Goal: Information Seeking & Learning: Learn about a topic

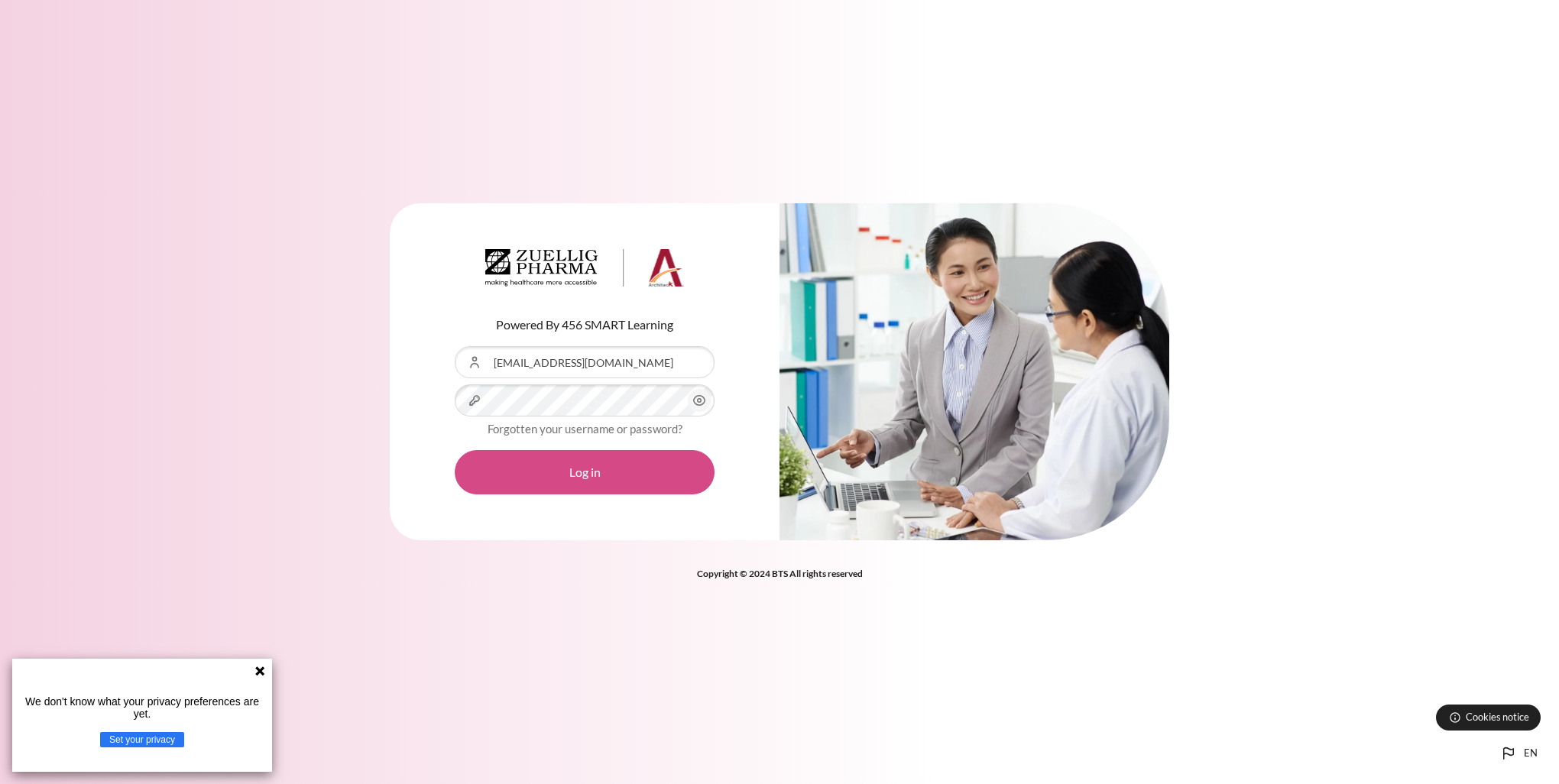
click at [588, 478] on button "Log in" at bounding box center [585, 472] width 260 height 44
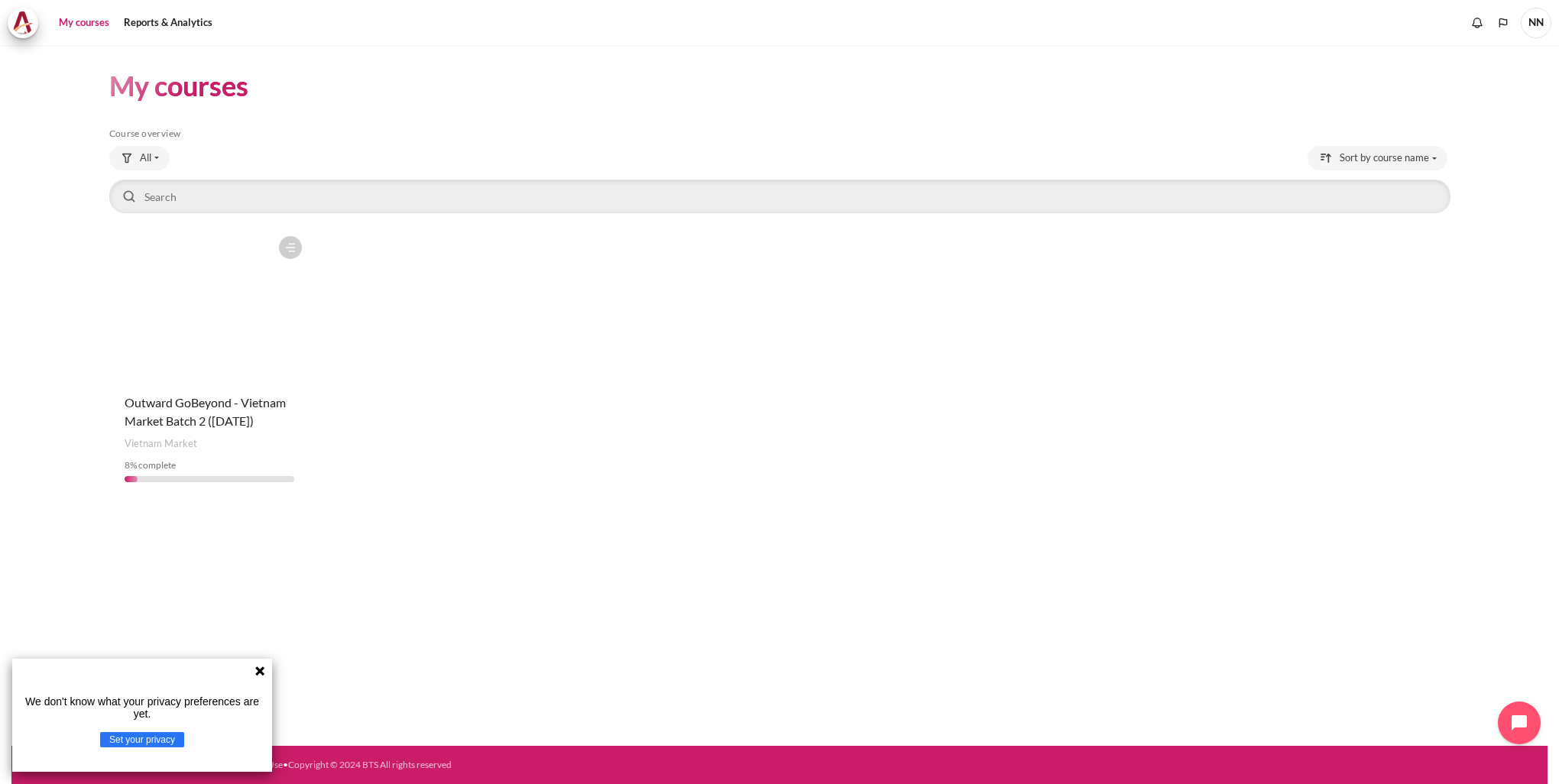
click at [196, 377] on figure "Content" at bounding box center [209, 305] width 201 height 152
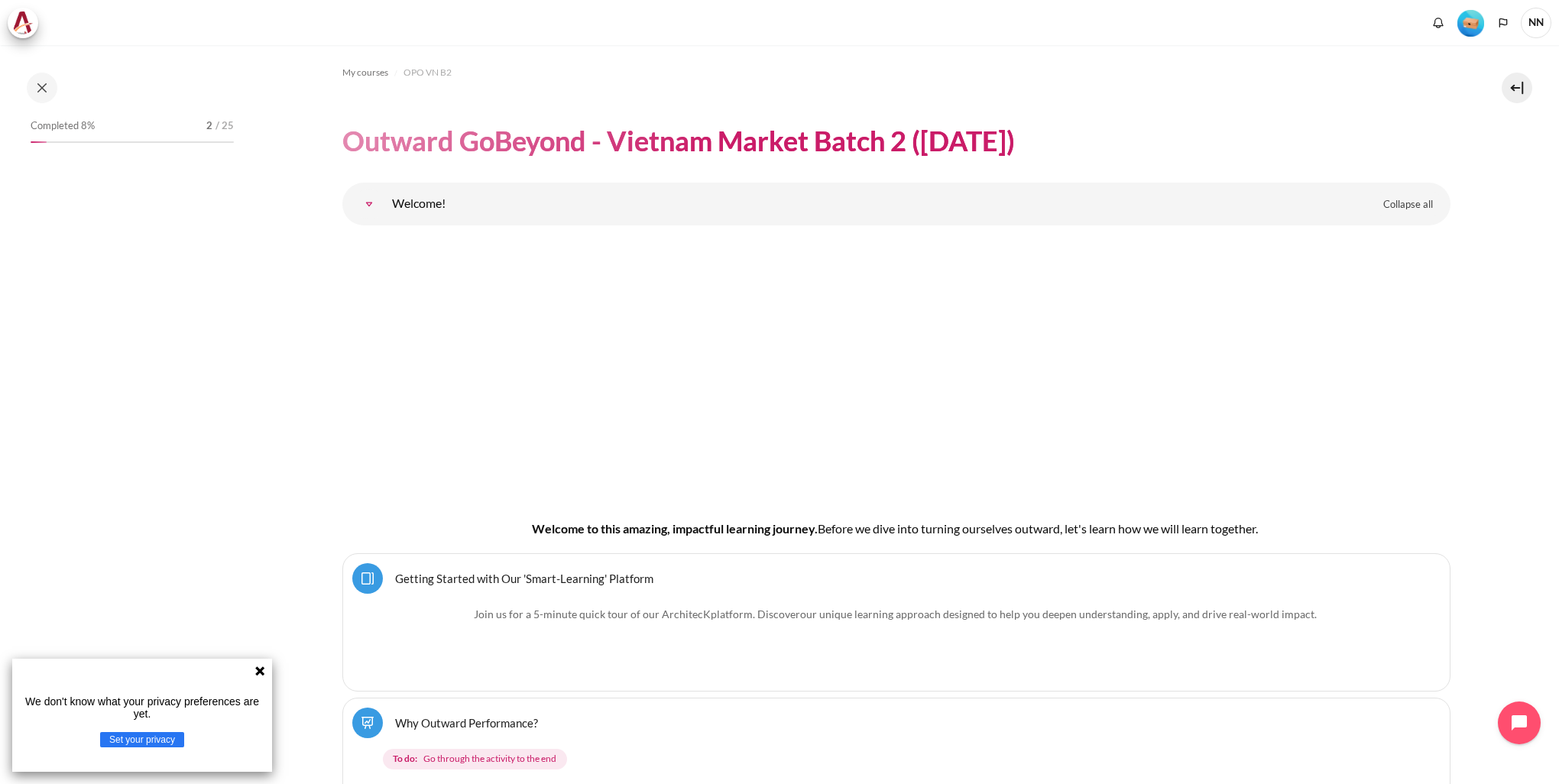
click at [259, 668] on icon at bounding box center [259, 670] width 12 height 12
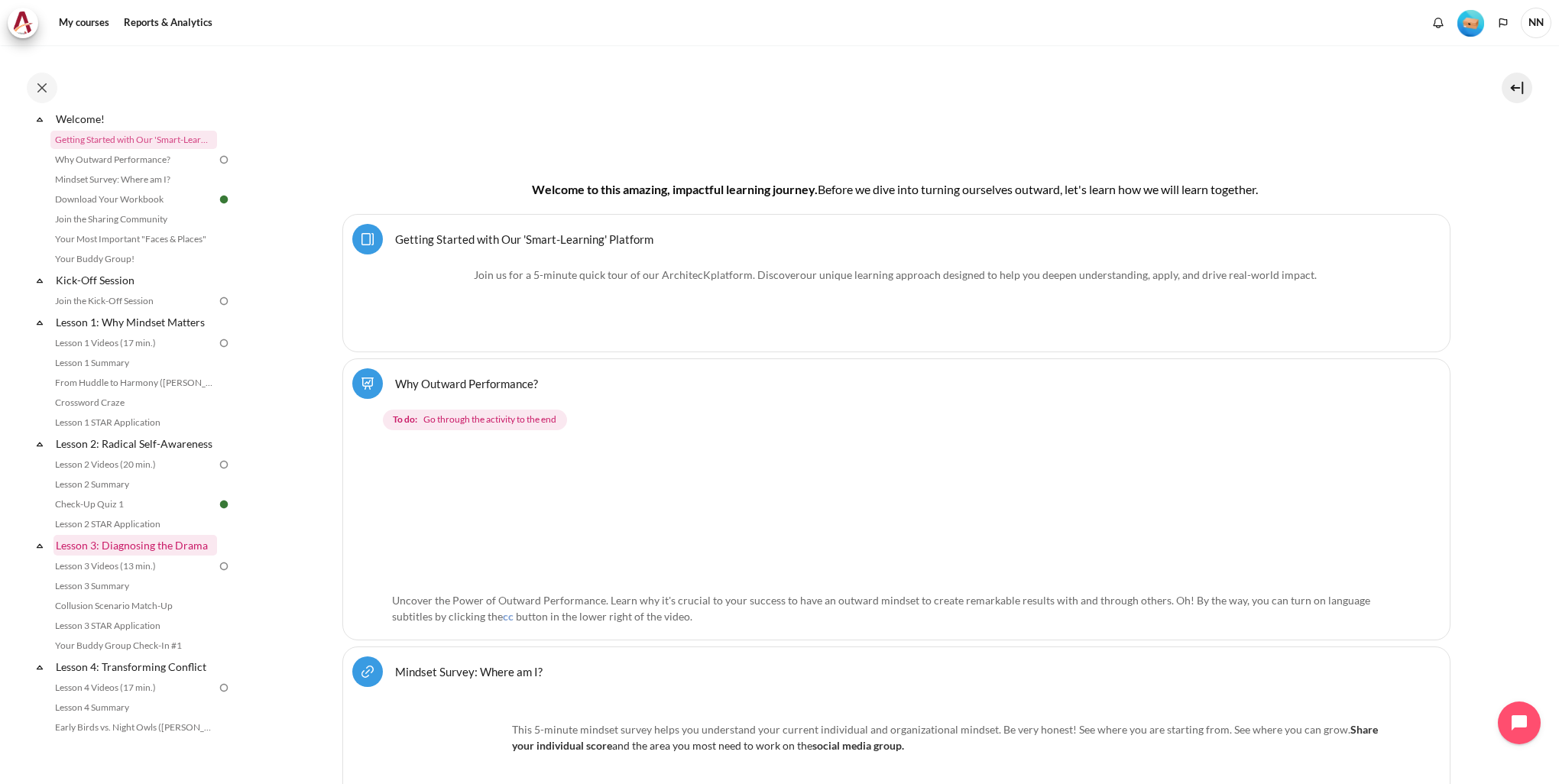
scroll to position [152, 0]
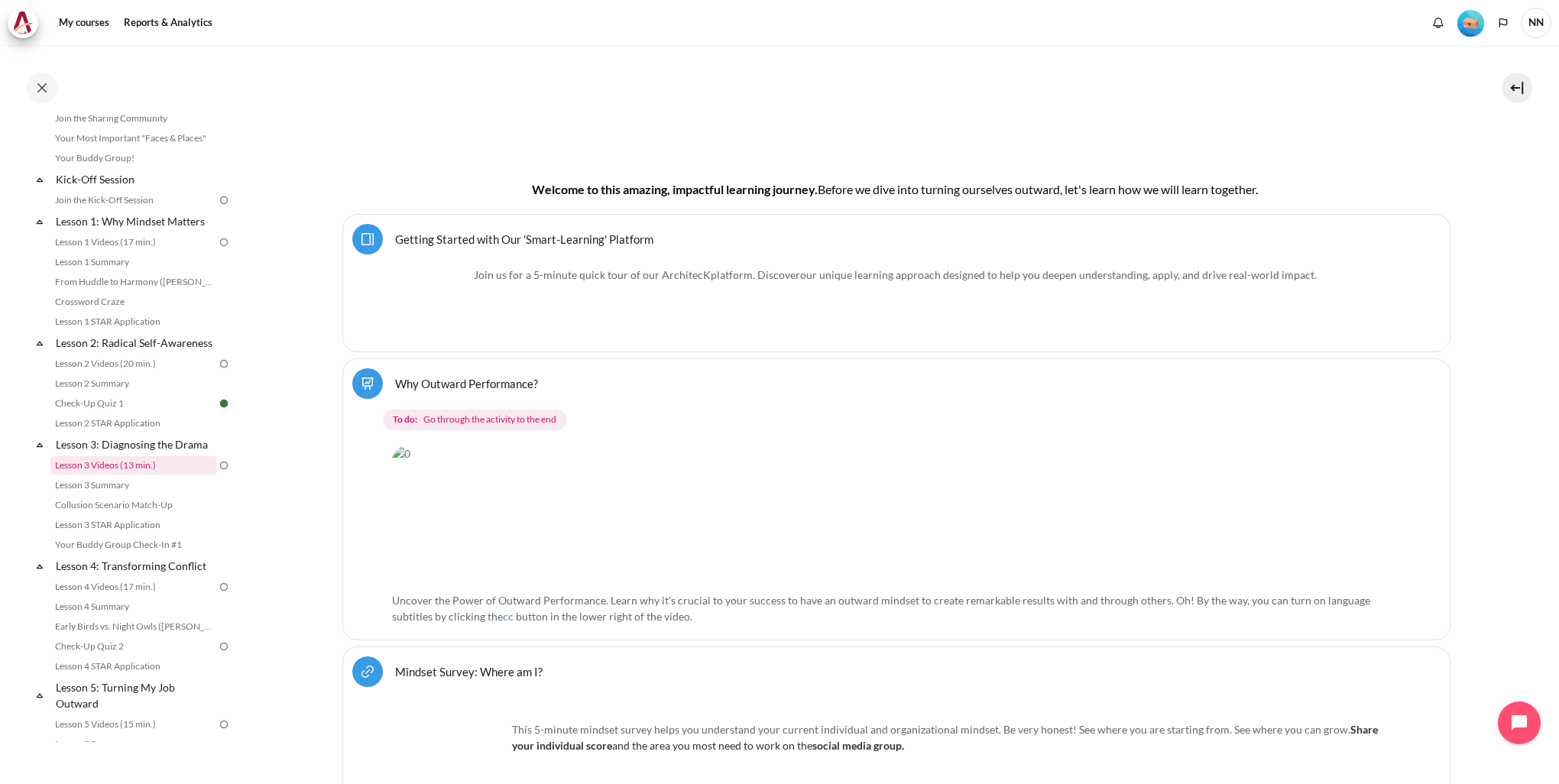
click at [145, 475] on link "Lesson 3 Videos (13 min.)" at bounding box center [133, 466] width 166 height 18
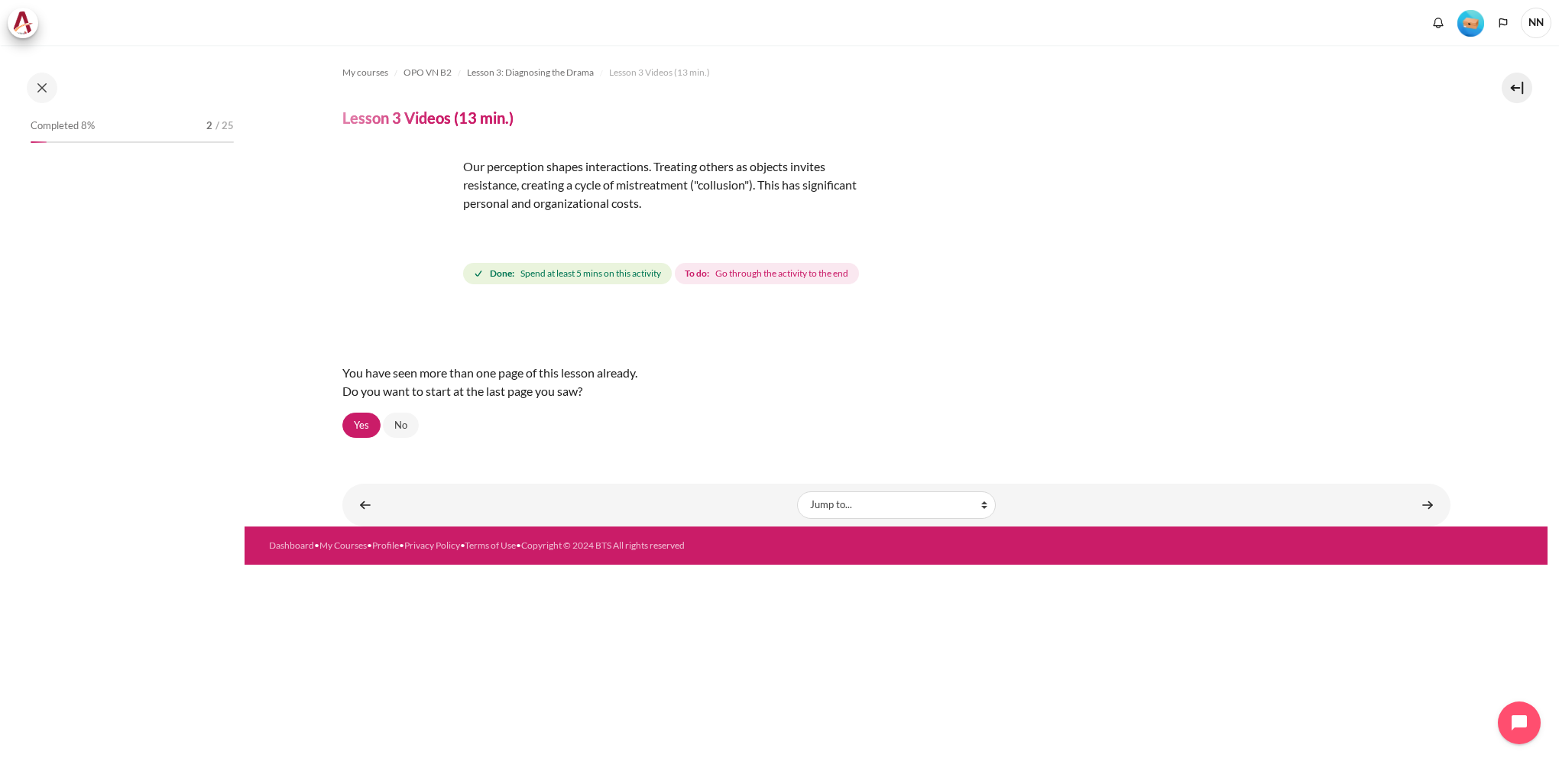
scroll to position [206, 0]
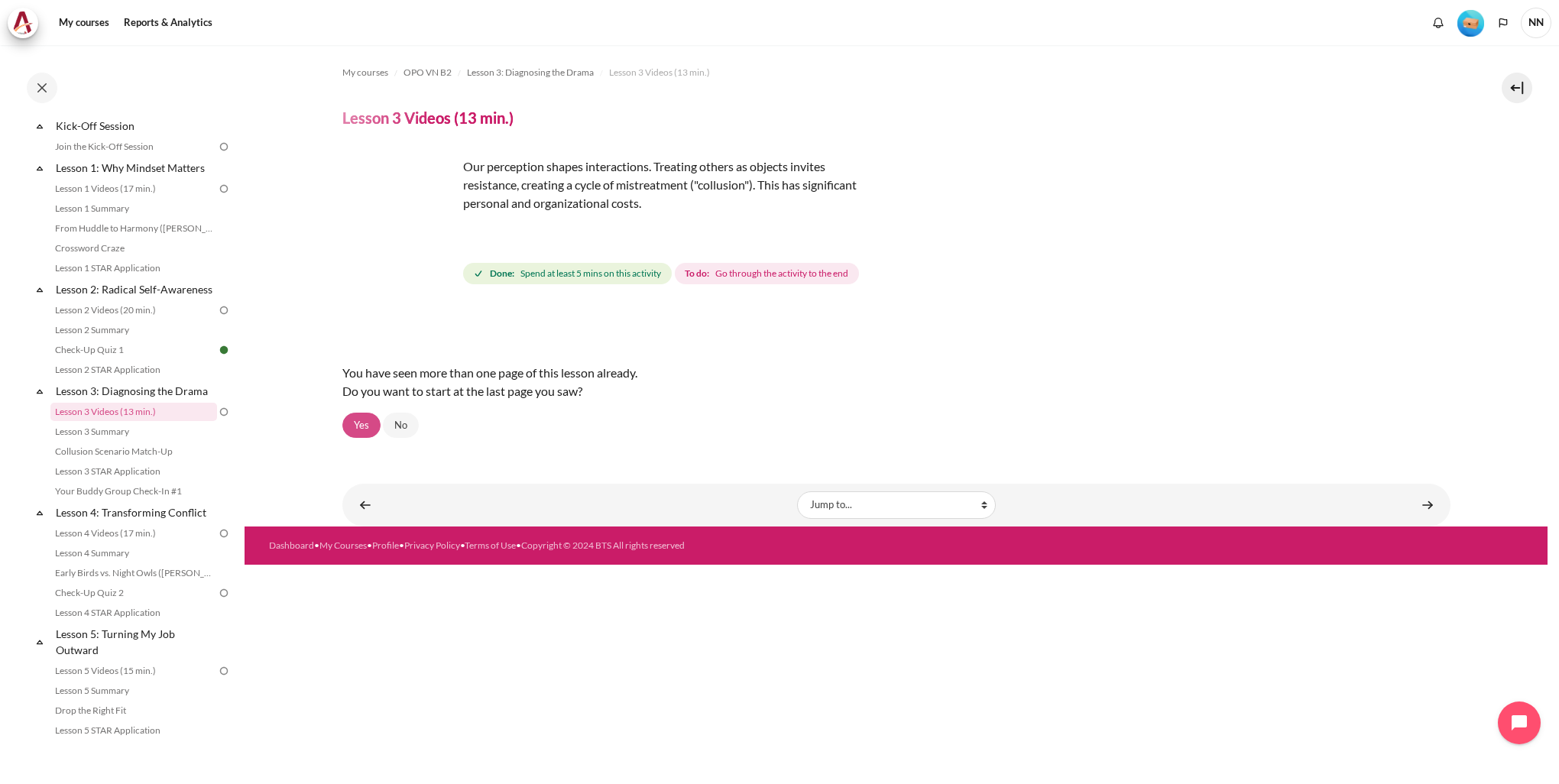
click at [360, 422] on link "Yes" at bounding box center [361, 426] width 38 height 26
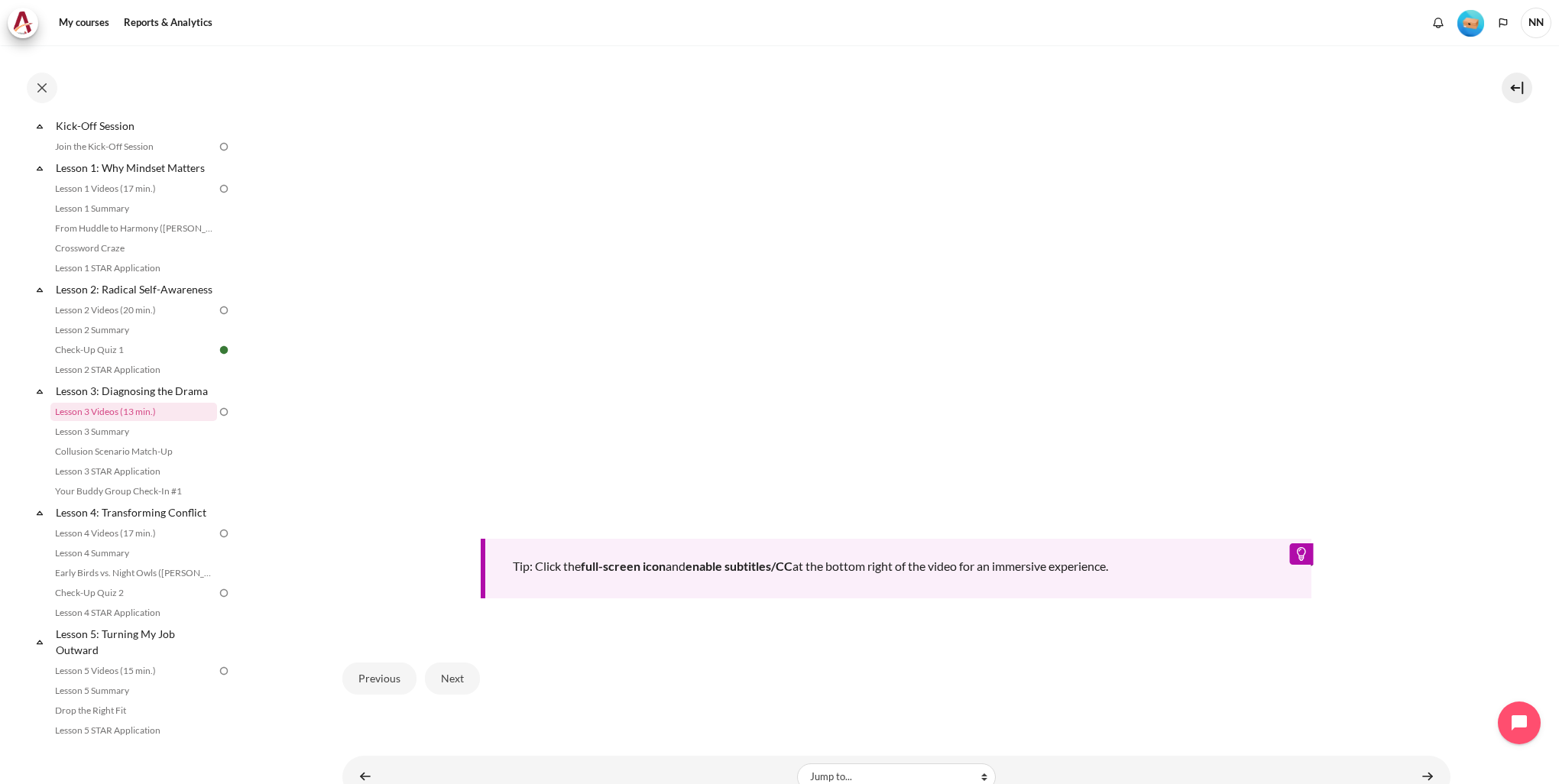
scroll to position [534, 0]
click at [447, 670] on button "Next" at bounding box center [452, 671] width 55 height 32
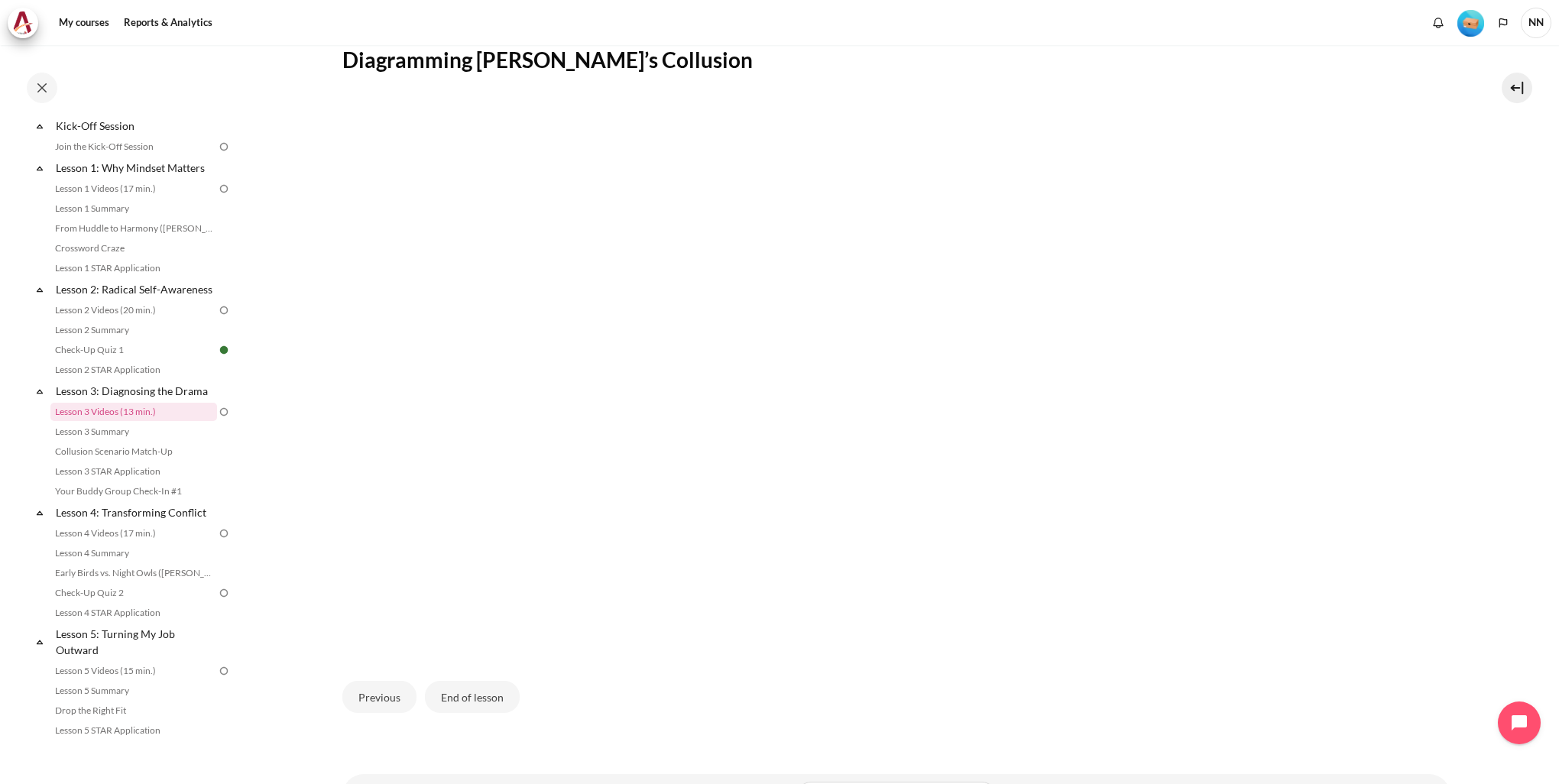
scroll to position [376, 0]
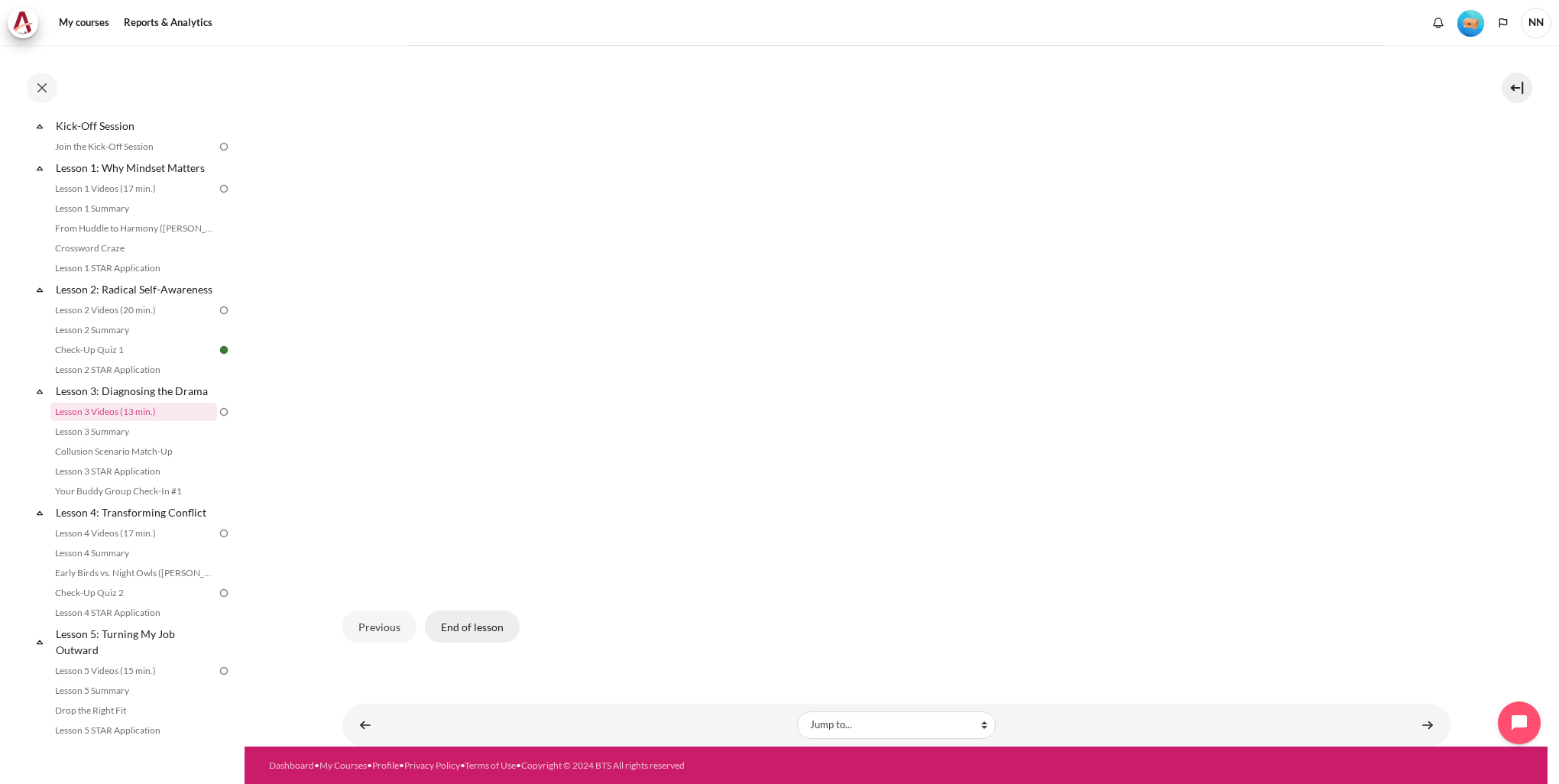
click at [498, 630] on button "End of lesson" at bounding box center [472, 626] width 94 height 32
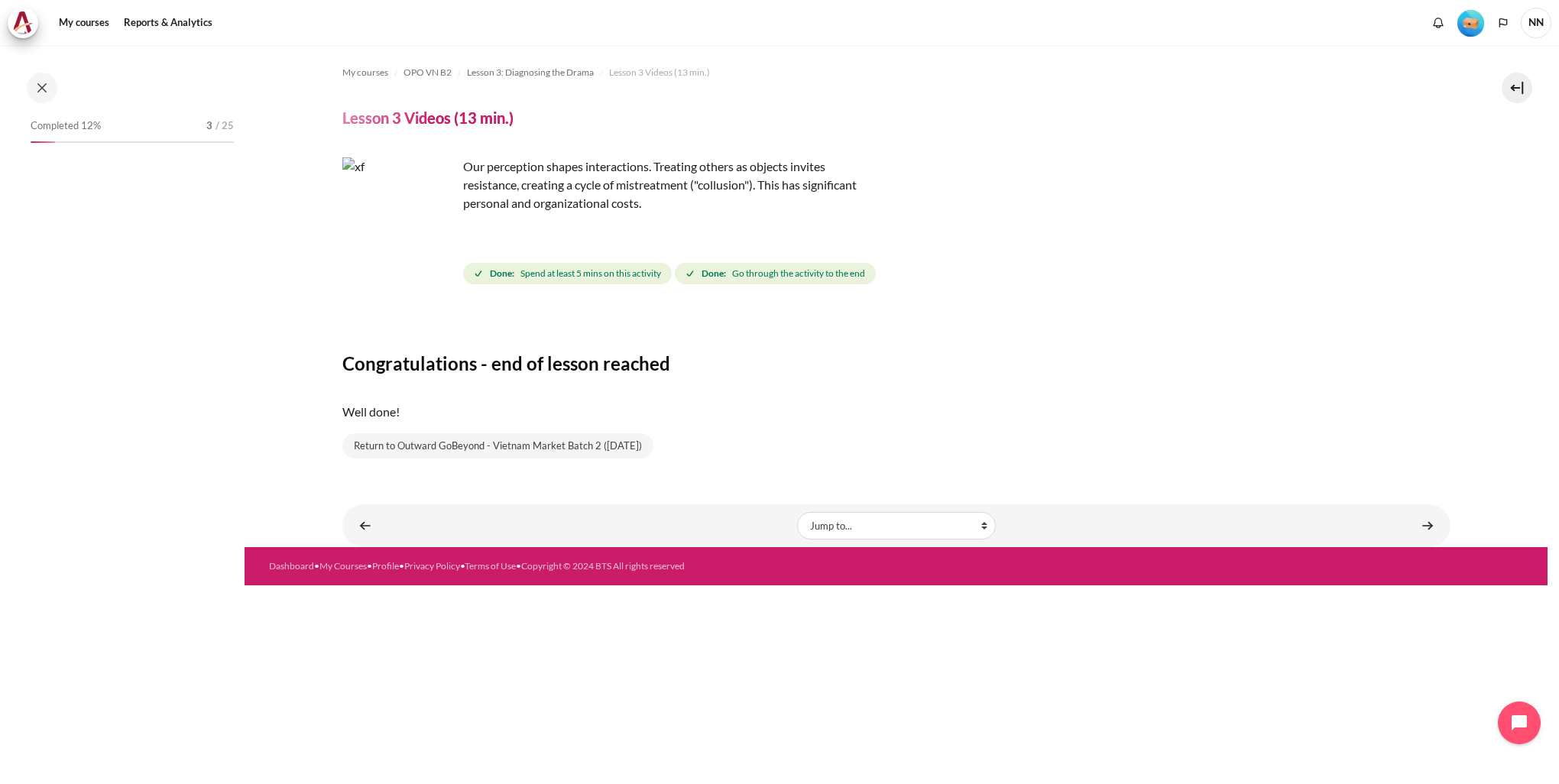
scroll to position [206, 0]
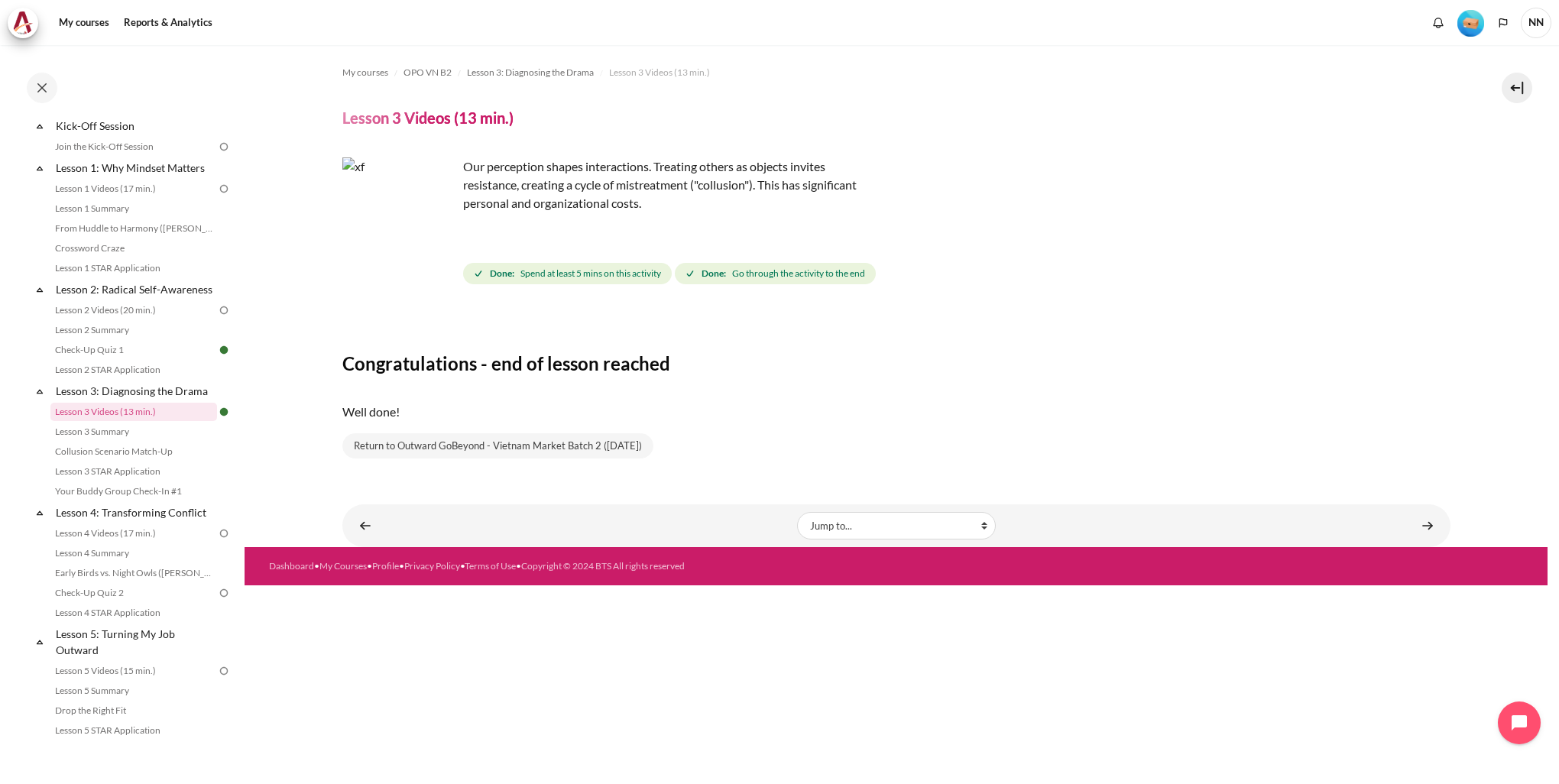
click at [435, 193] on img "Content" at bounding box center [400, 214] width 114 height 114
click at [141, 421] on link "Lesson 3 Videos (13 min.)" at bounding box center [133, 412] width 166 height 18
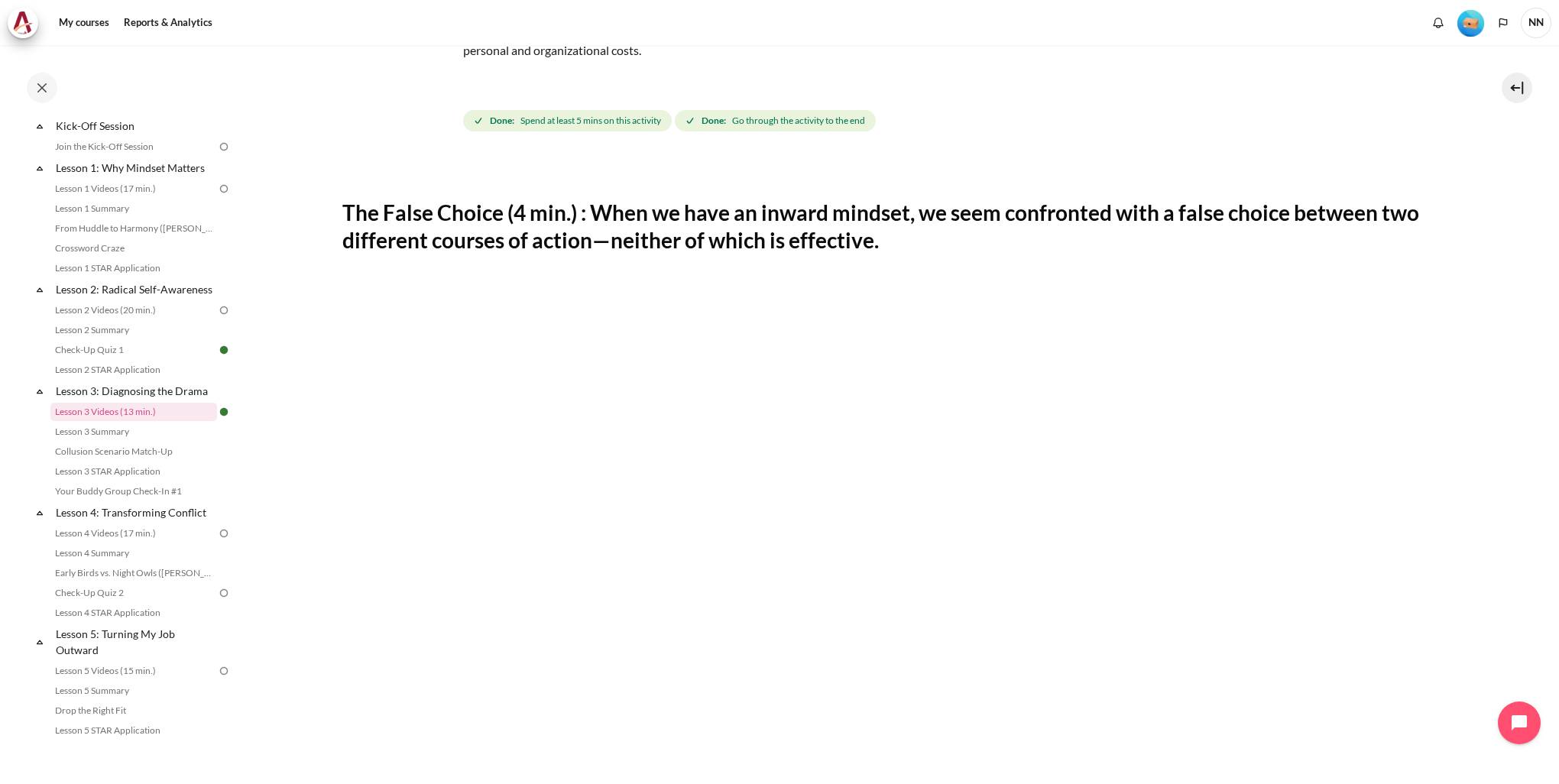
scroll to position [144, 0]
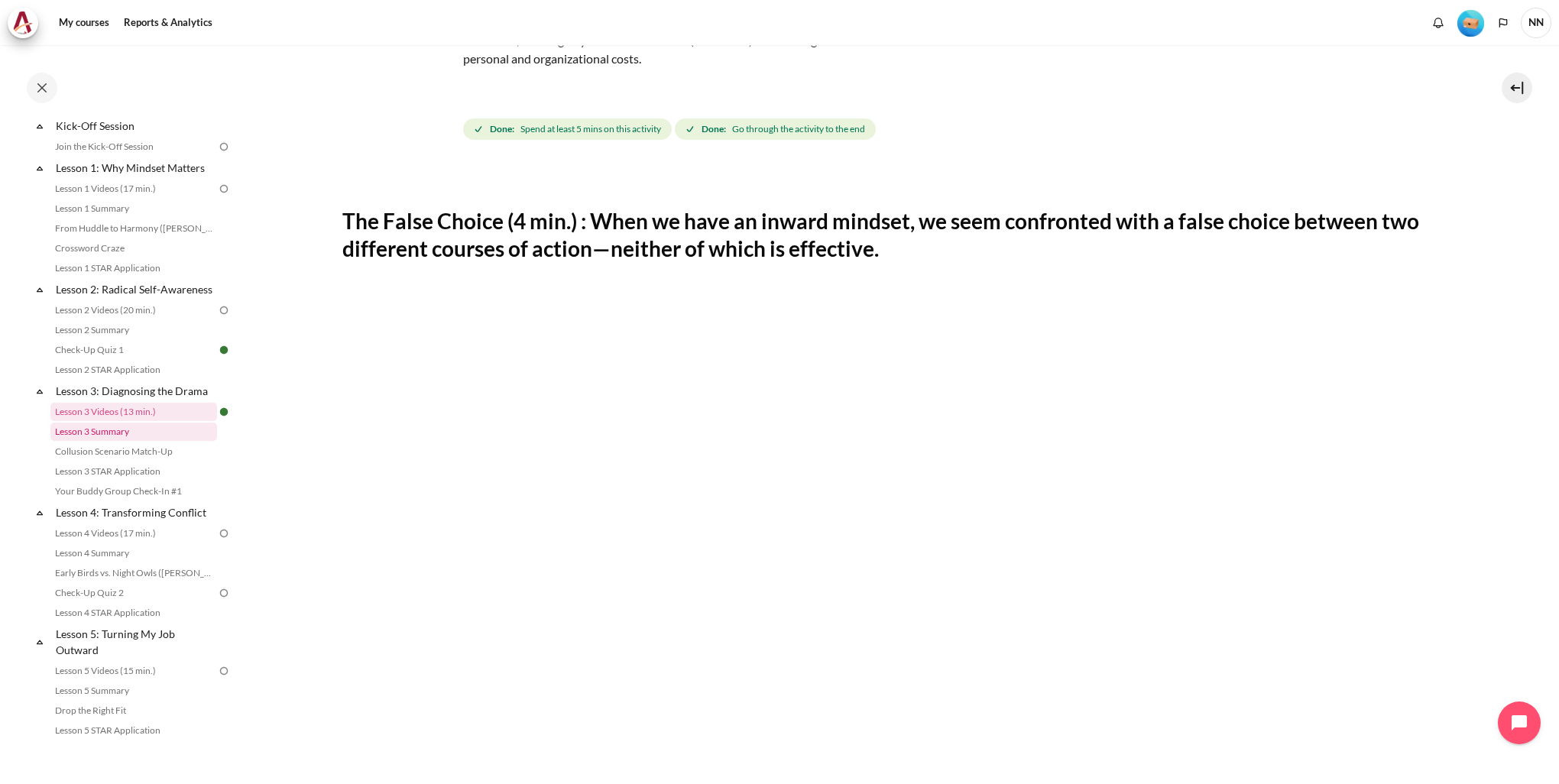
click at [137, 441] on link "Lesson 3 Summary" at bounding box center [133, 431] width 166 height 18
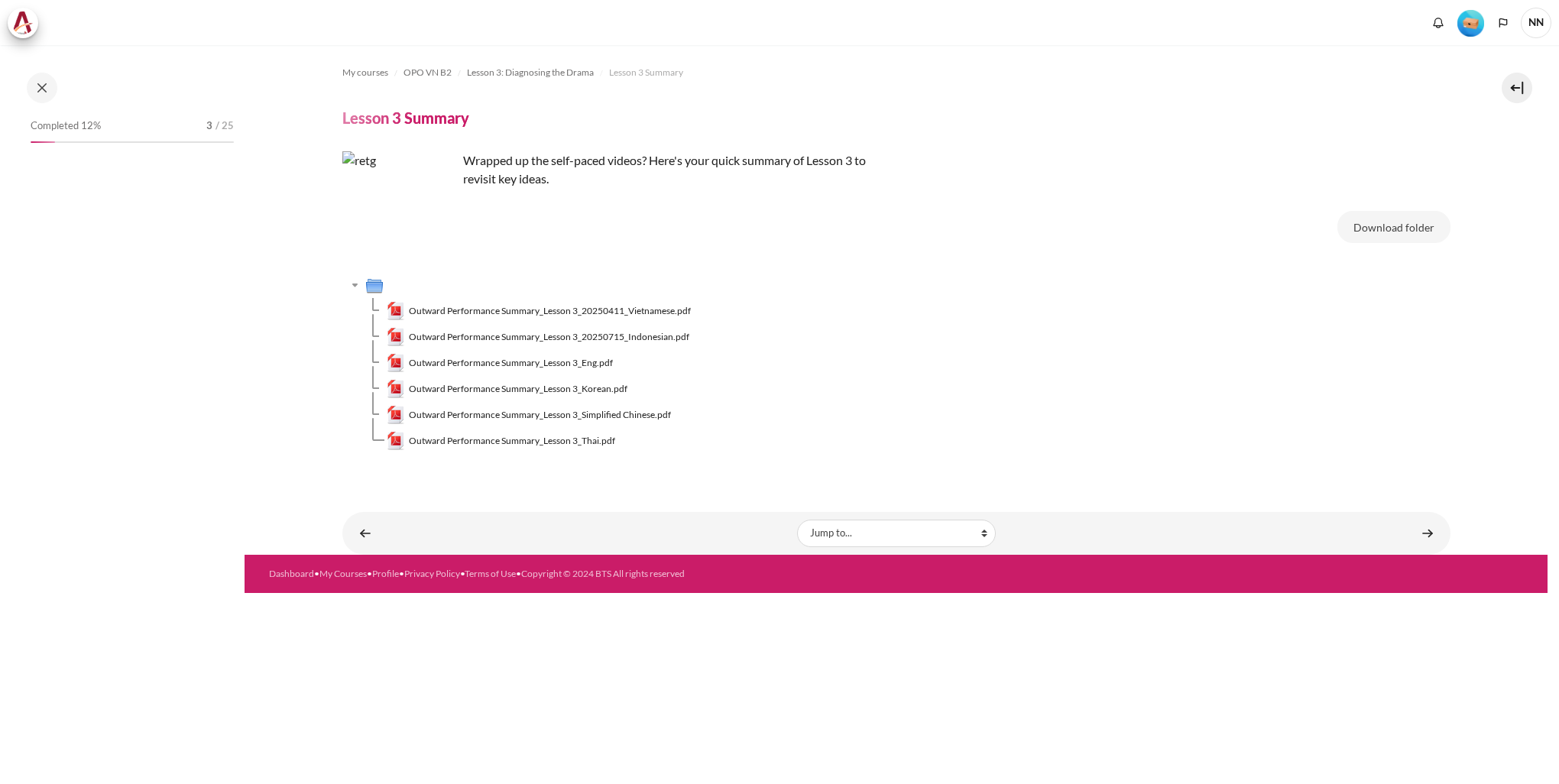
scroll to position [226, 0]
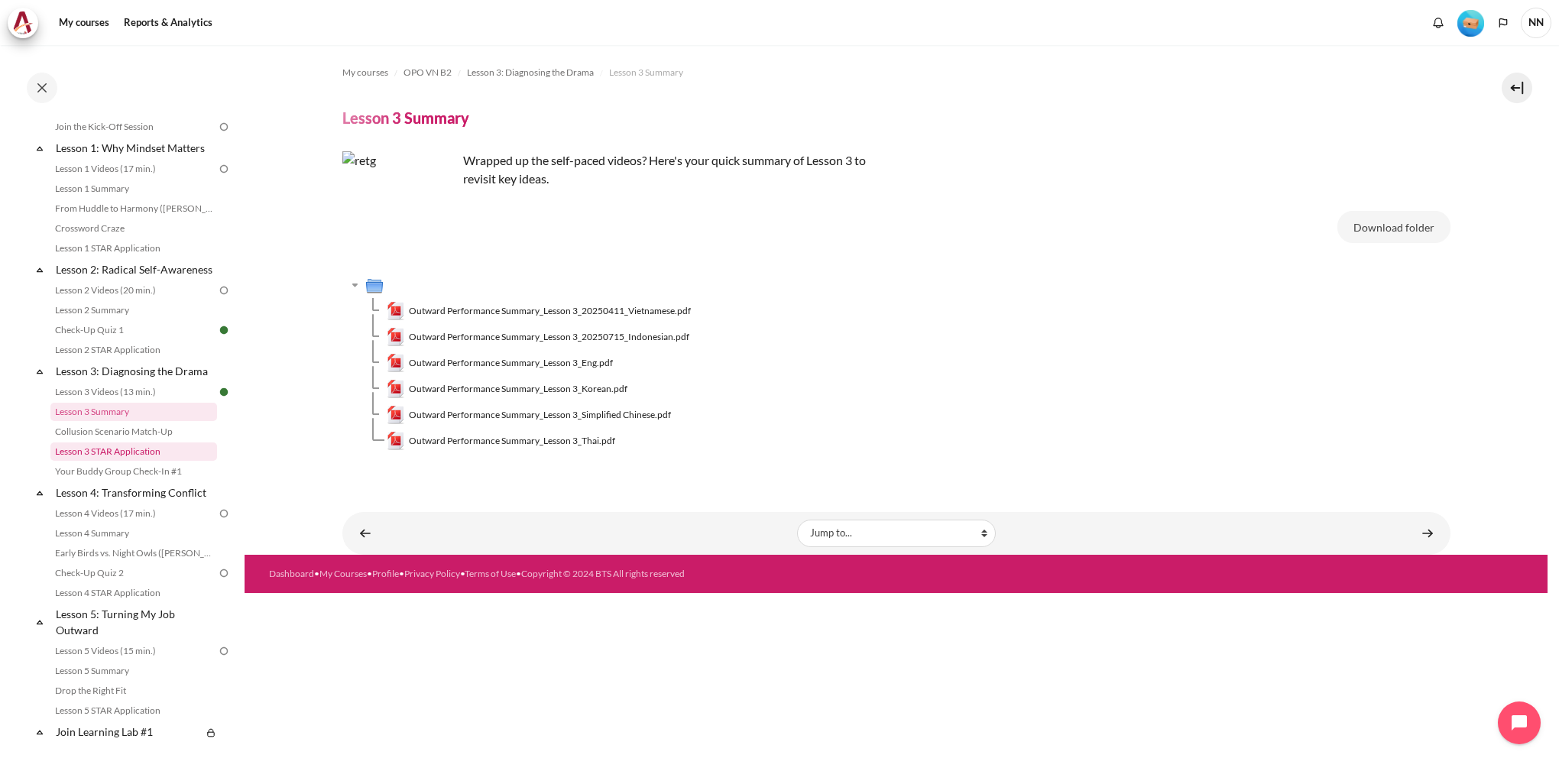
click at [123, 461] on link "Lesson 3 STAR Application" at bounding box center [133, 451] width 166 height 18
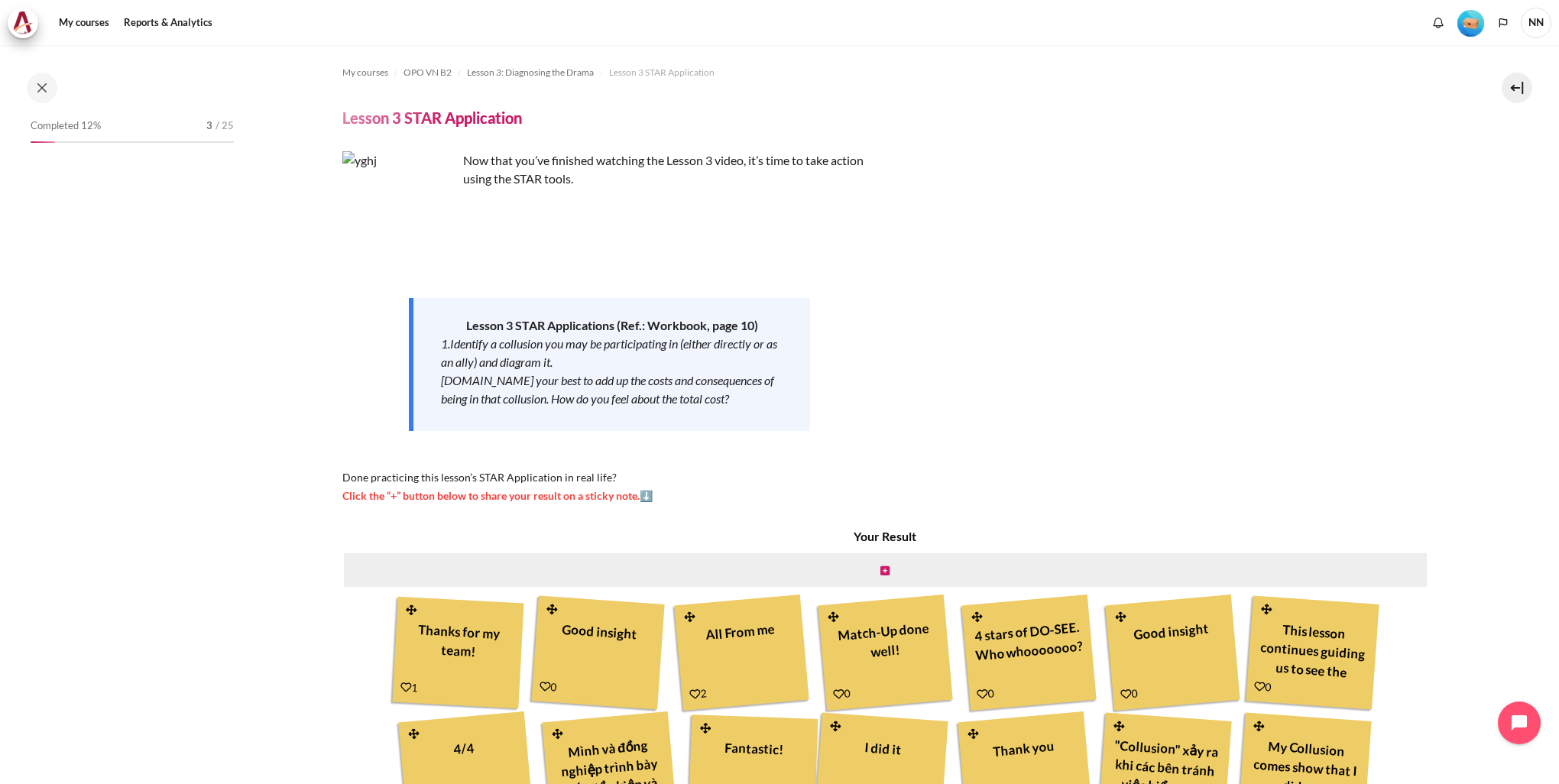
scroll to position [266, 0]
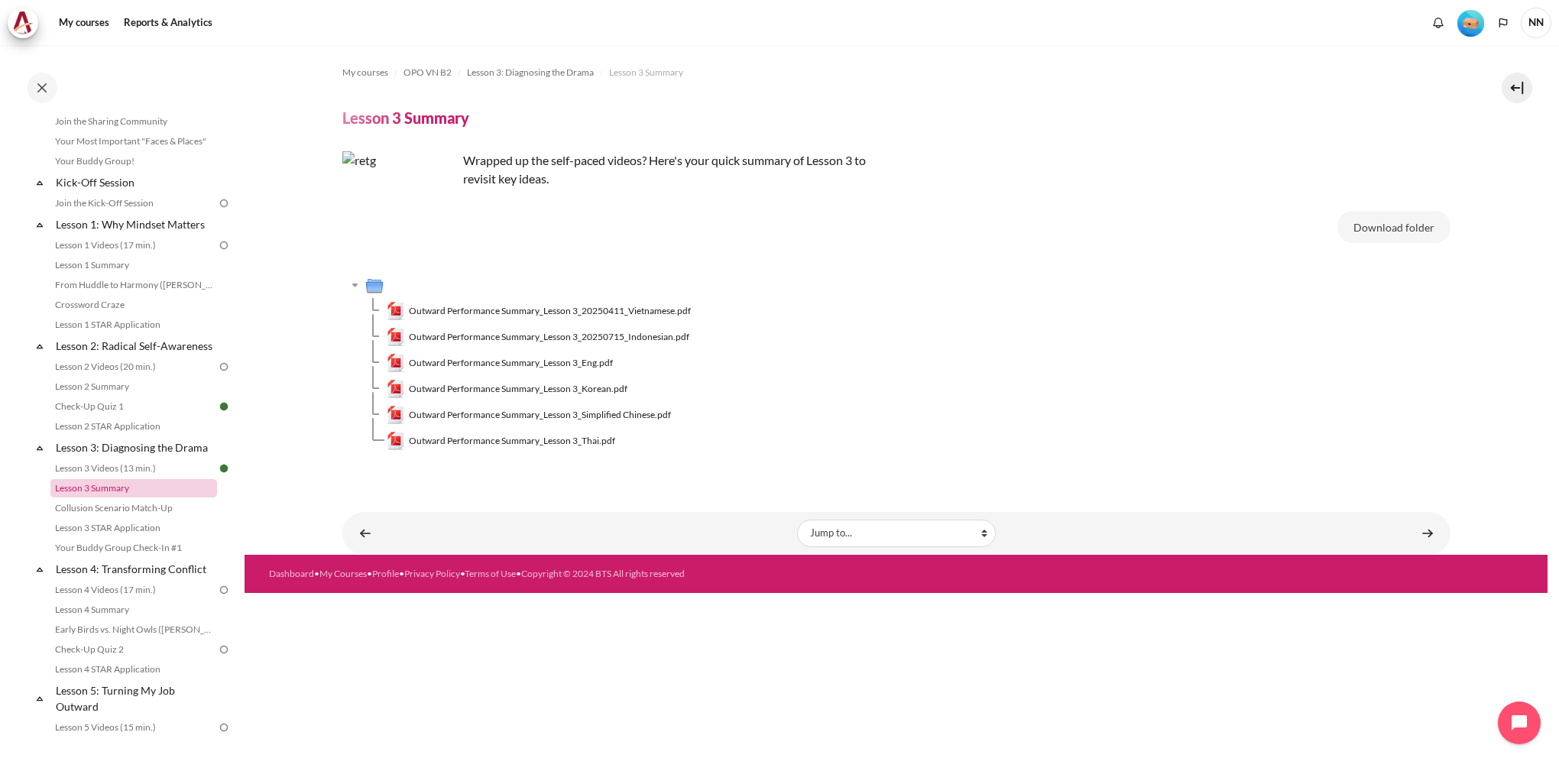
scroll to position [378, 0]
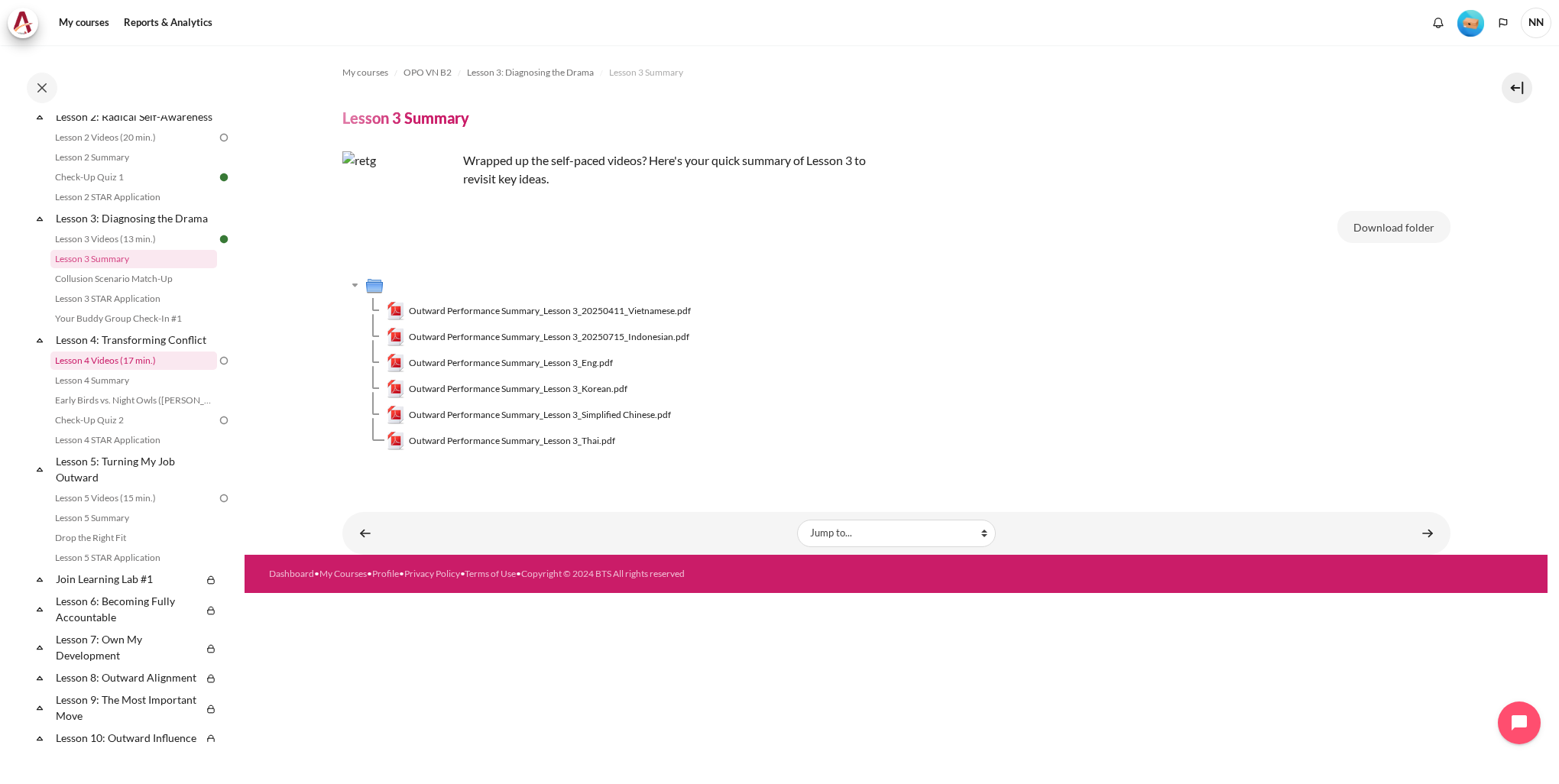
click at [114, 369] on link "Lesson 4 Videos (17 min.)" at bounding box center [133, 360] width 166 height 18
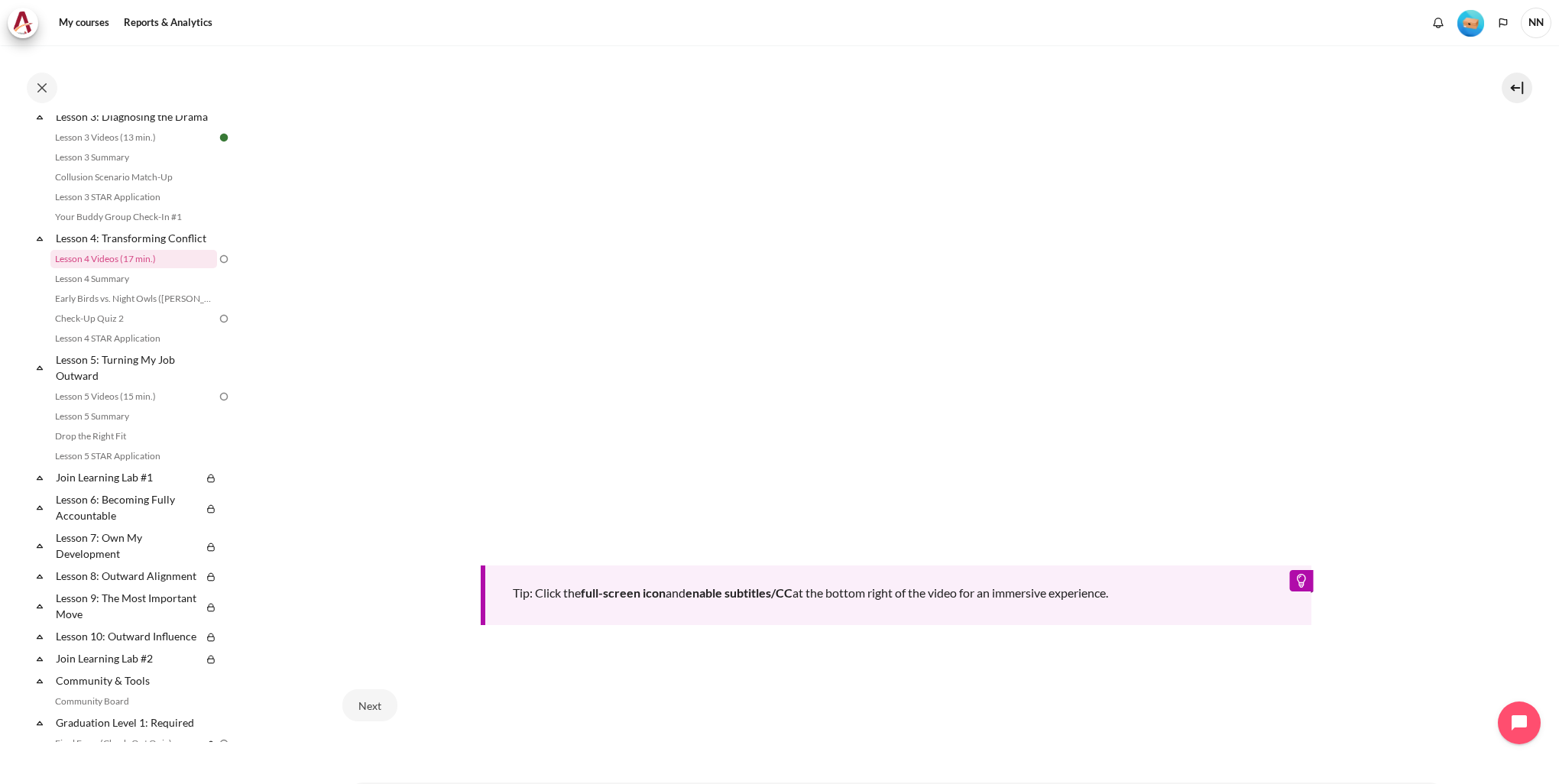
scroll to position [584, 0]
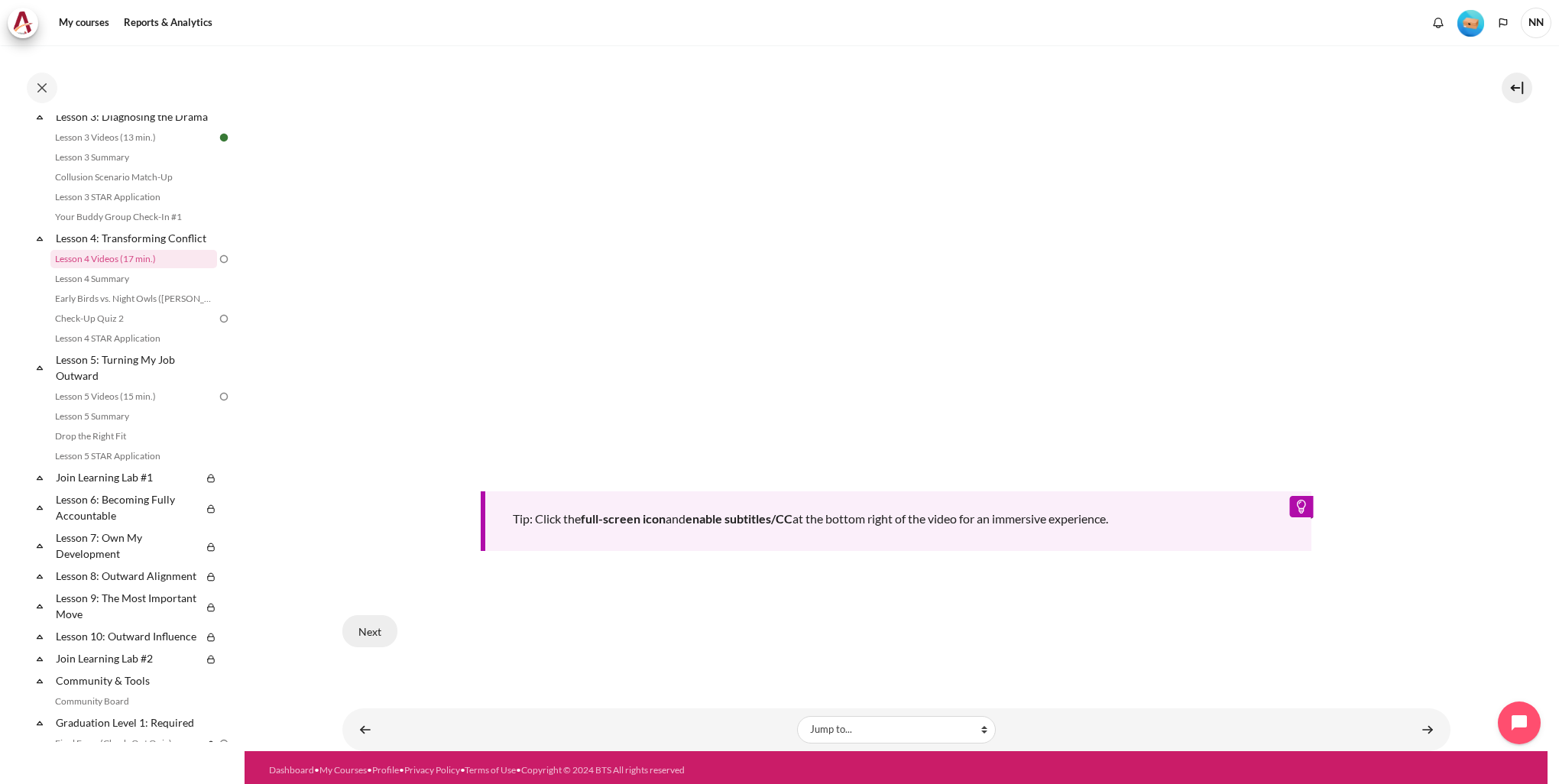
drag, startPoint x: 363, startPoint y: 624, endPoint x: 371, endPoint y: 624, distance: 8.0
click at [362, 624] on button "Next" at bounding box center [370, 631] width 55 height 32
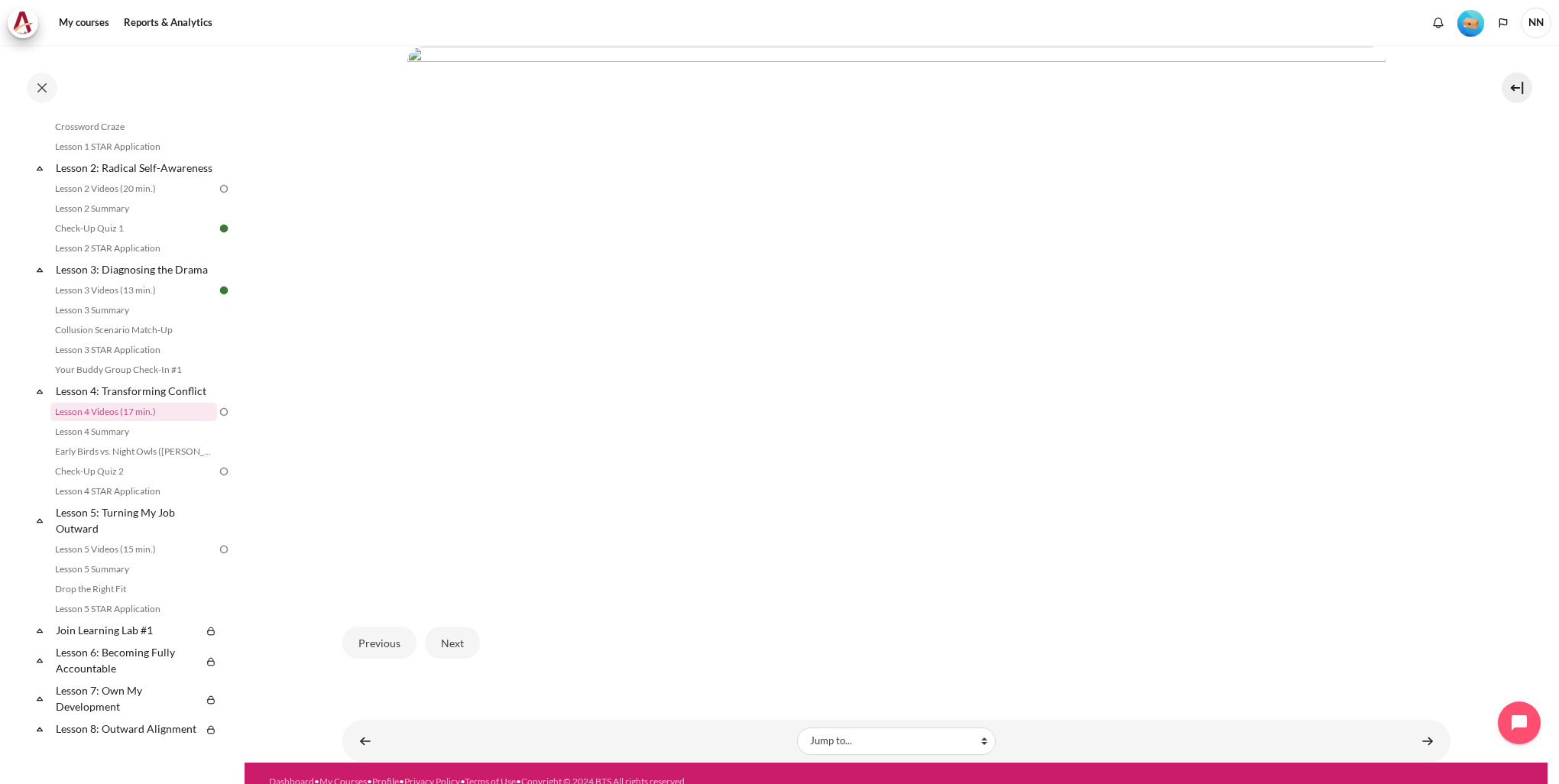
scroll to position [358, 0]
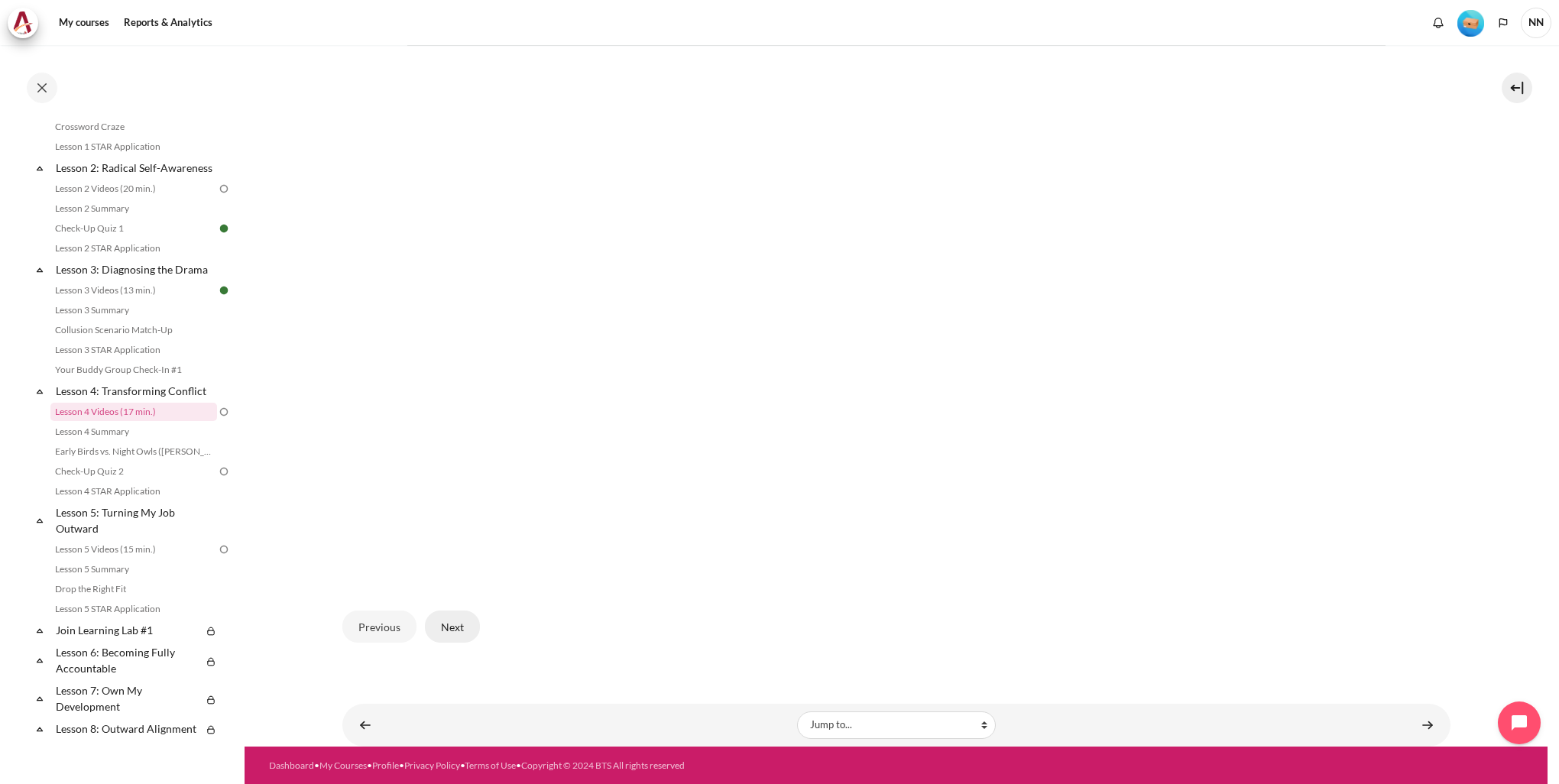
click at [451, 617] on button "Next" at bounding box center [452, 626] width 55 height 32
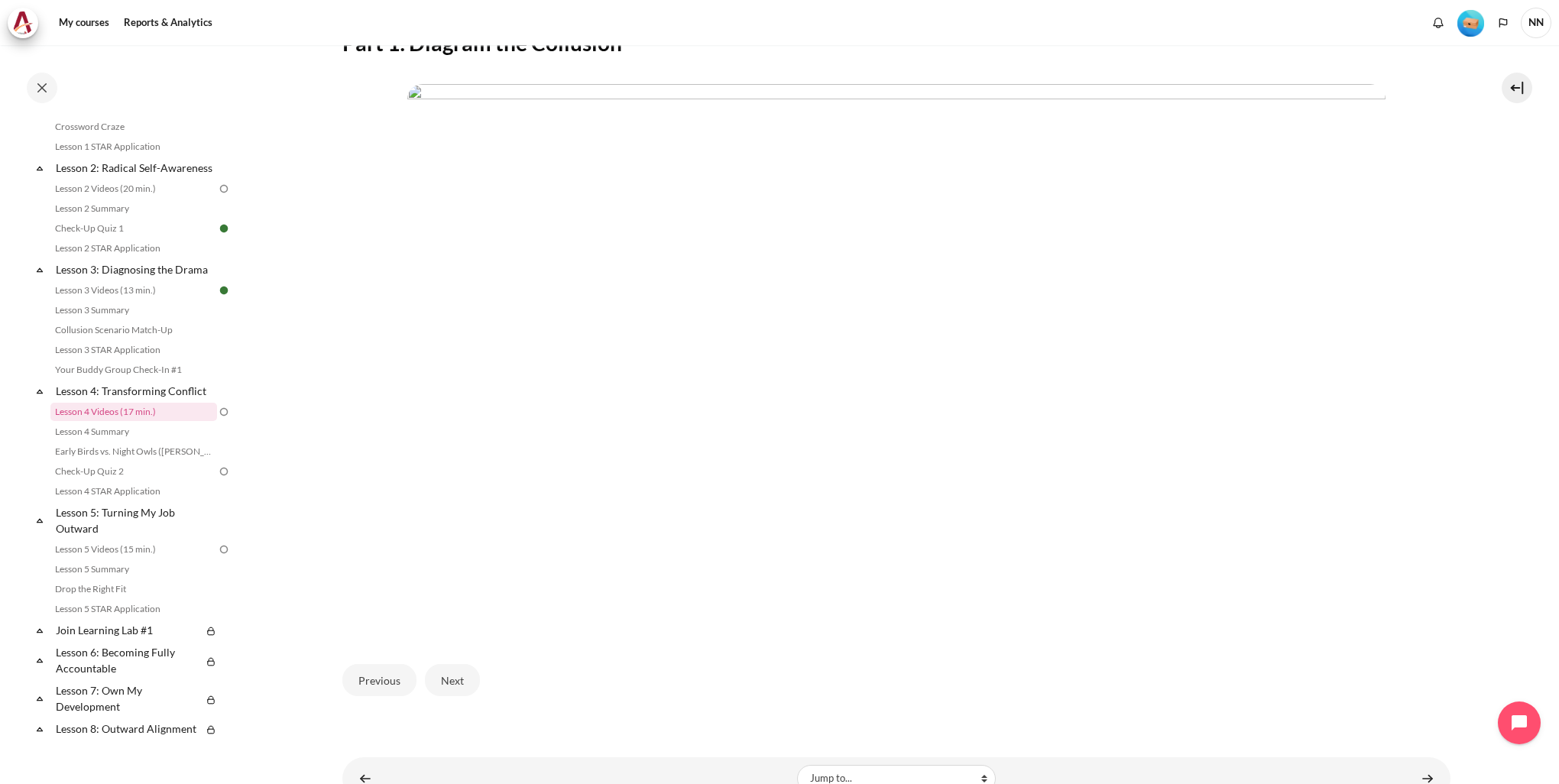
scroll to position [306, 0]
click at [450, 677] on button "Next" at bounding box center [452, 678] width 55 height 32
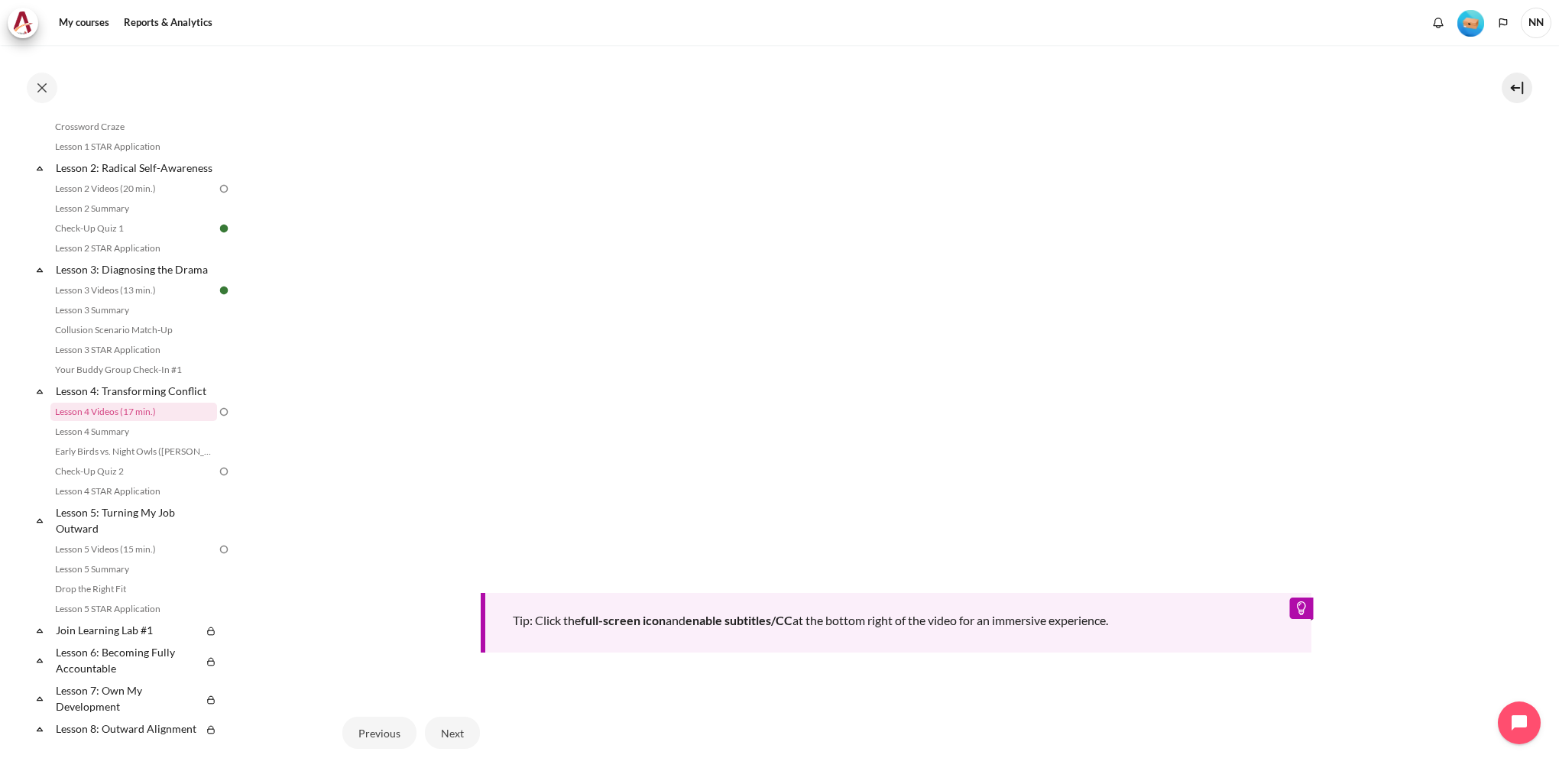
scroll to position [458, 0]
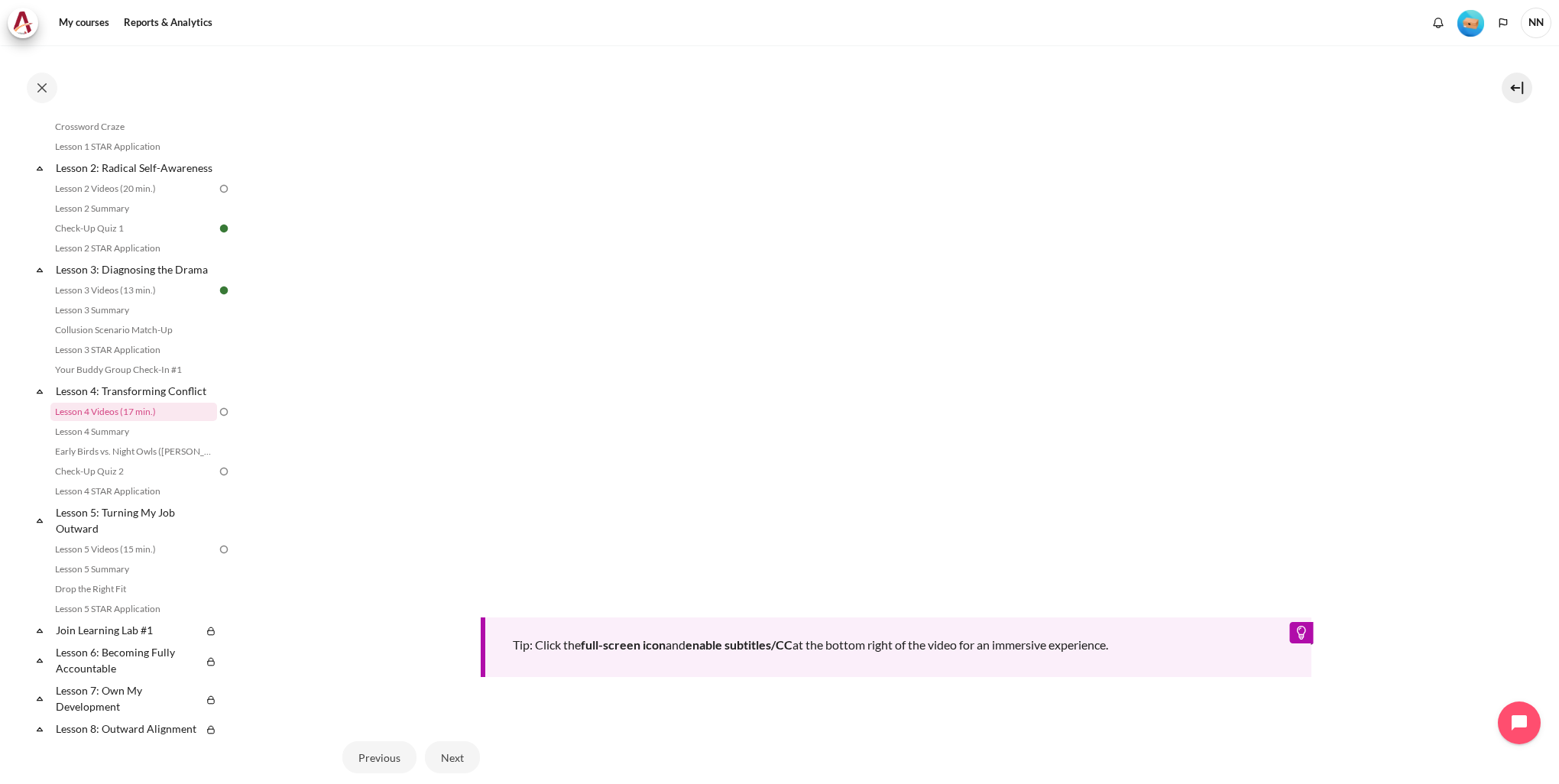
click at [291, 426] on section "My courses OPO VN B2 Lesson 4: Transforming Conflict Lesson 4 Videos (17 min.) …" at bounding box center [895, 232] width 1303 height 1290
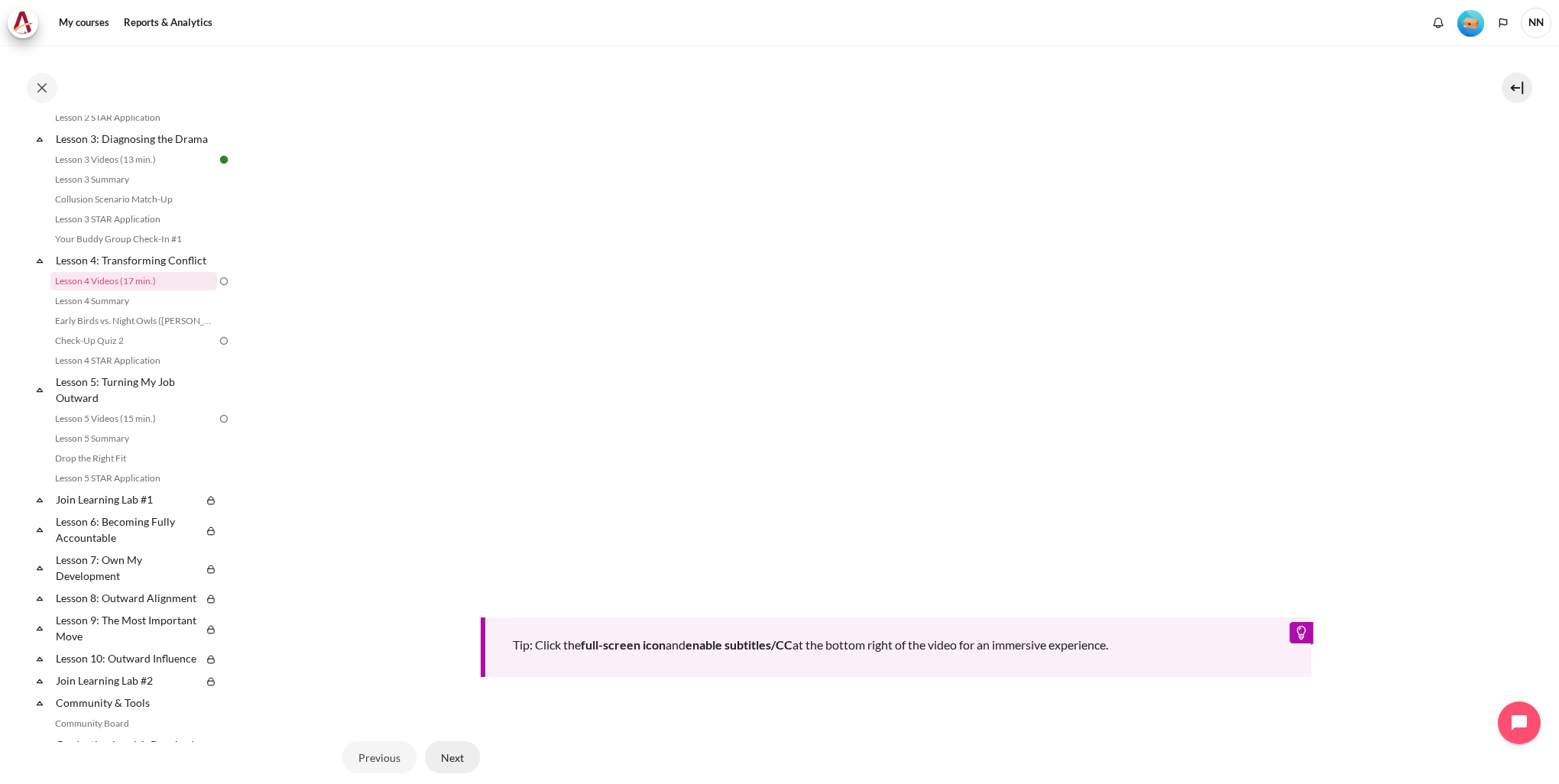
click at [457, 748] on button "Next" at bounding box center [452, 756] width 55 height 32
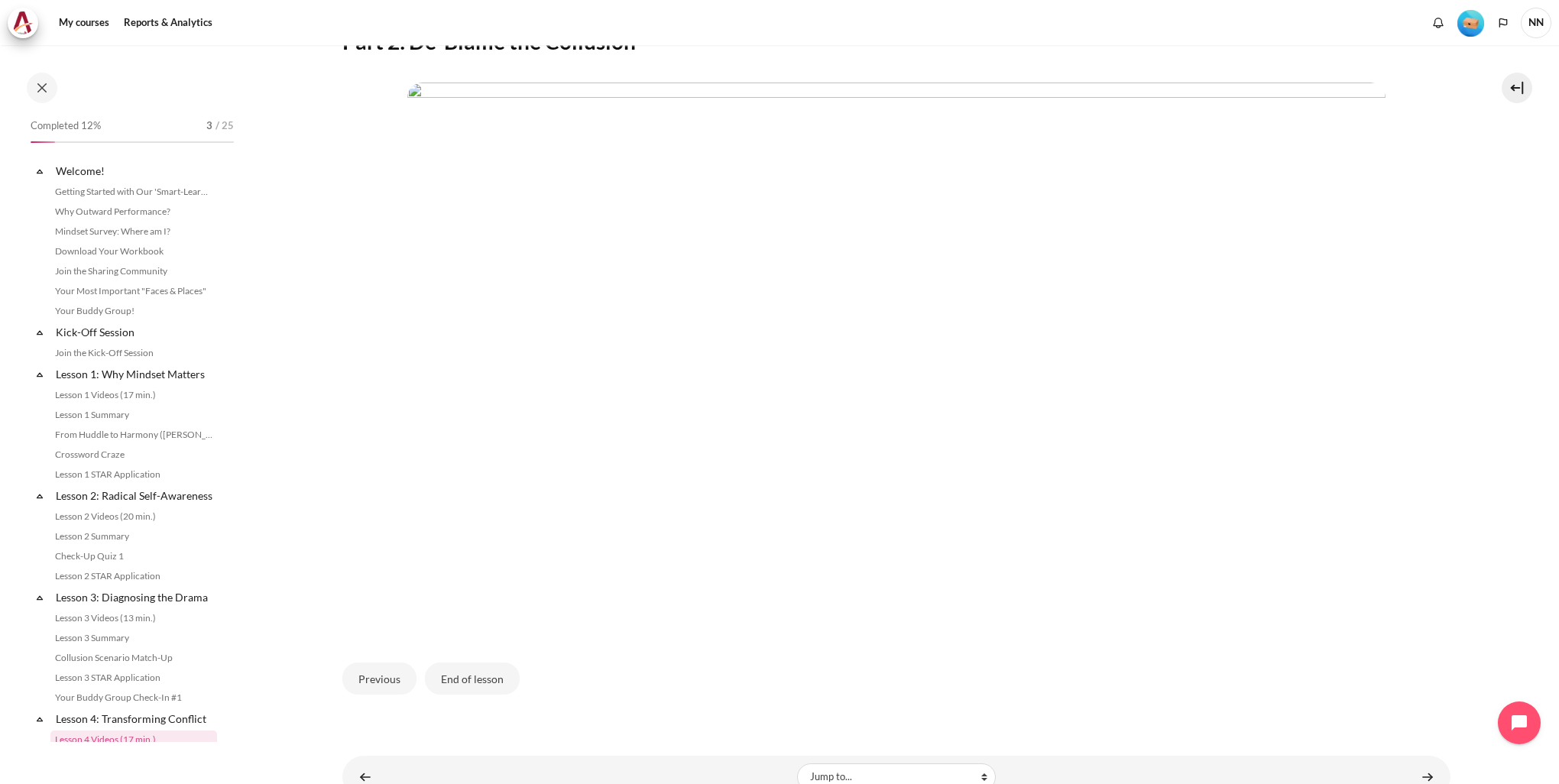
scroll to position [328, 0]
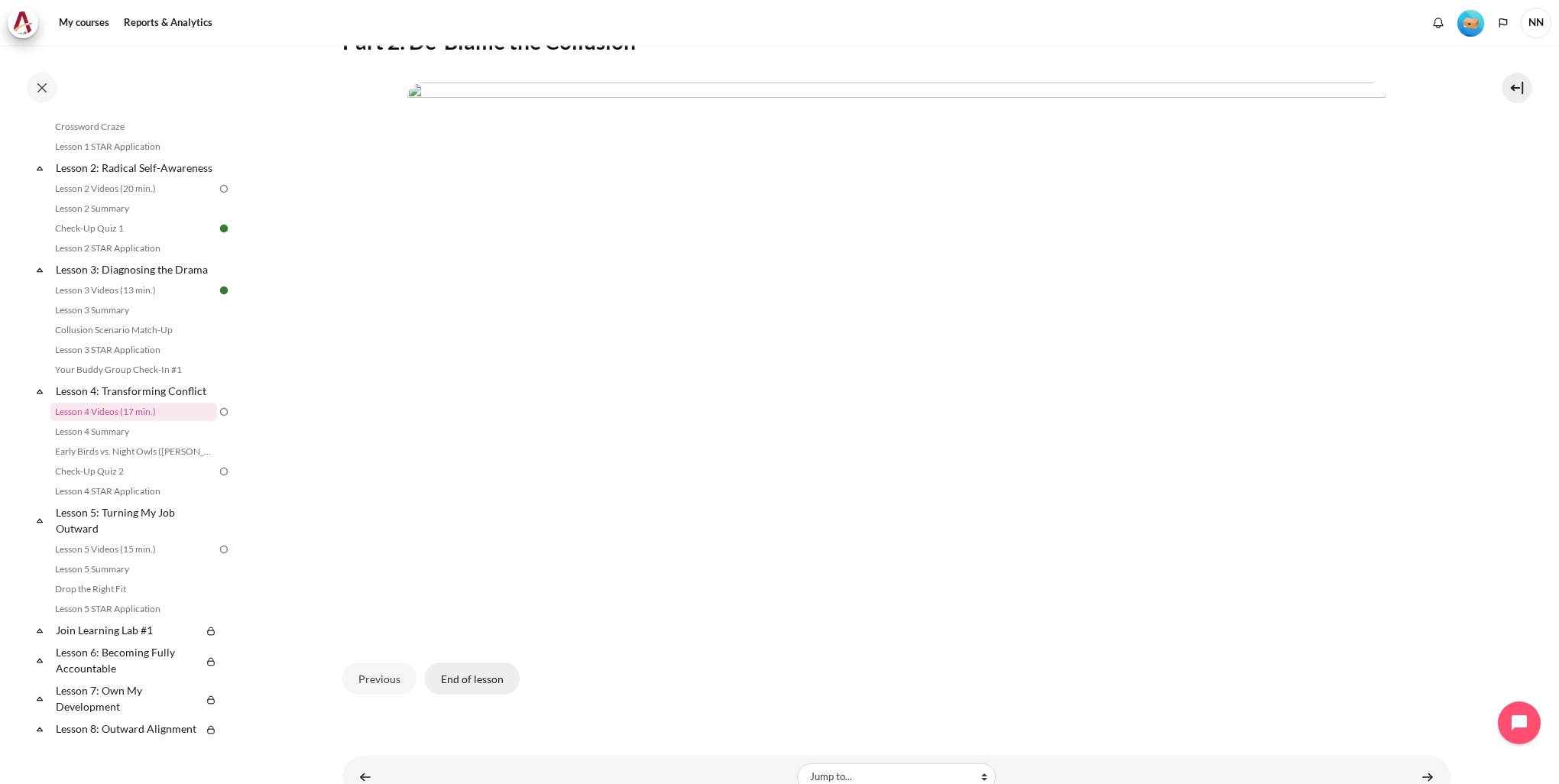
click at [486, 679] on button "End of lesson" at bounding box center [472, 678] width 94 height 32
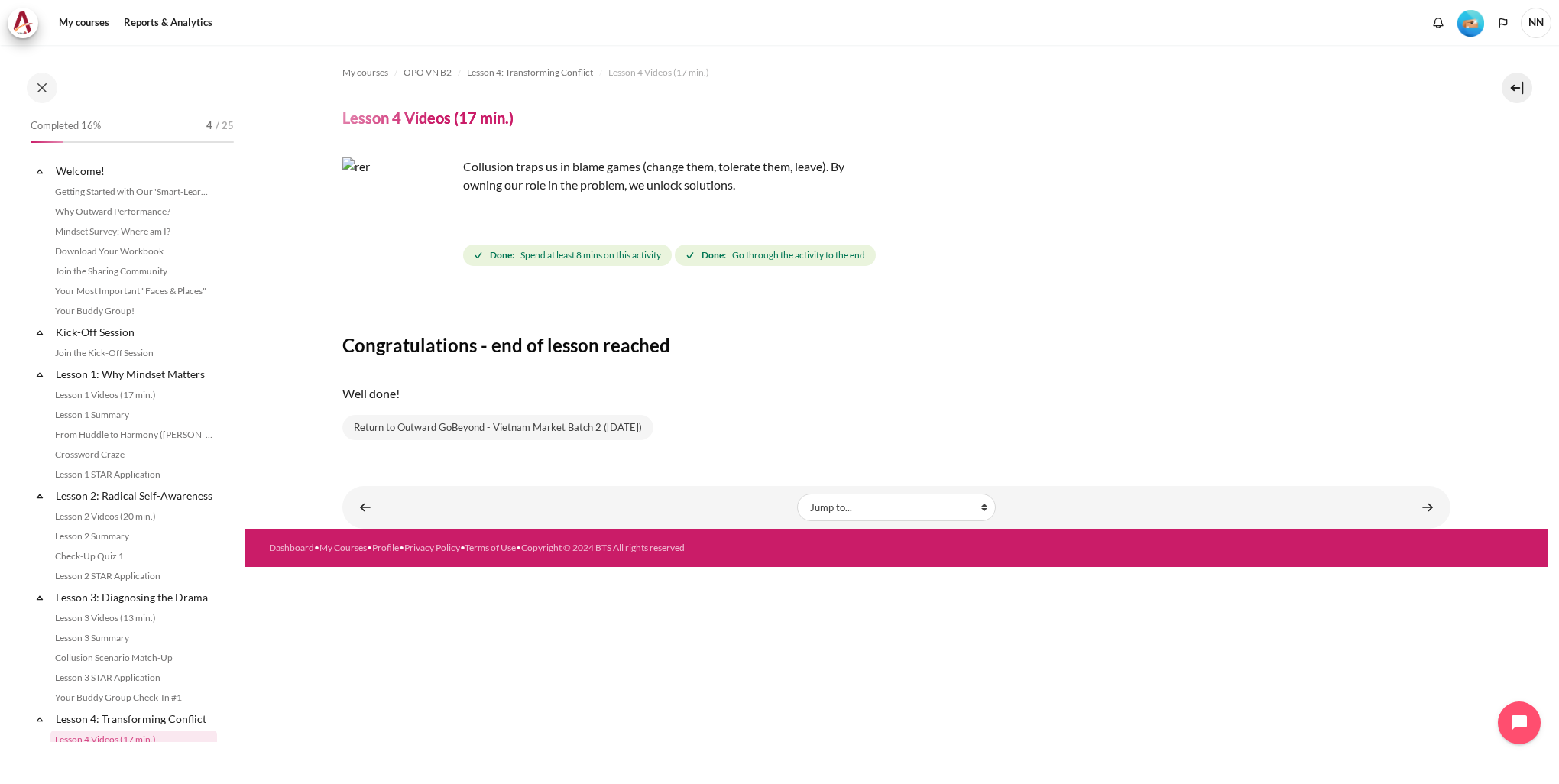
scroll to position [328, 0]
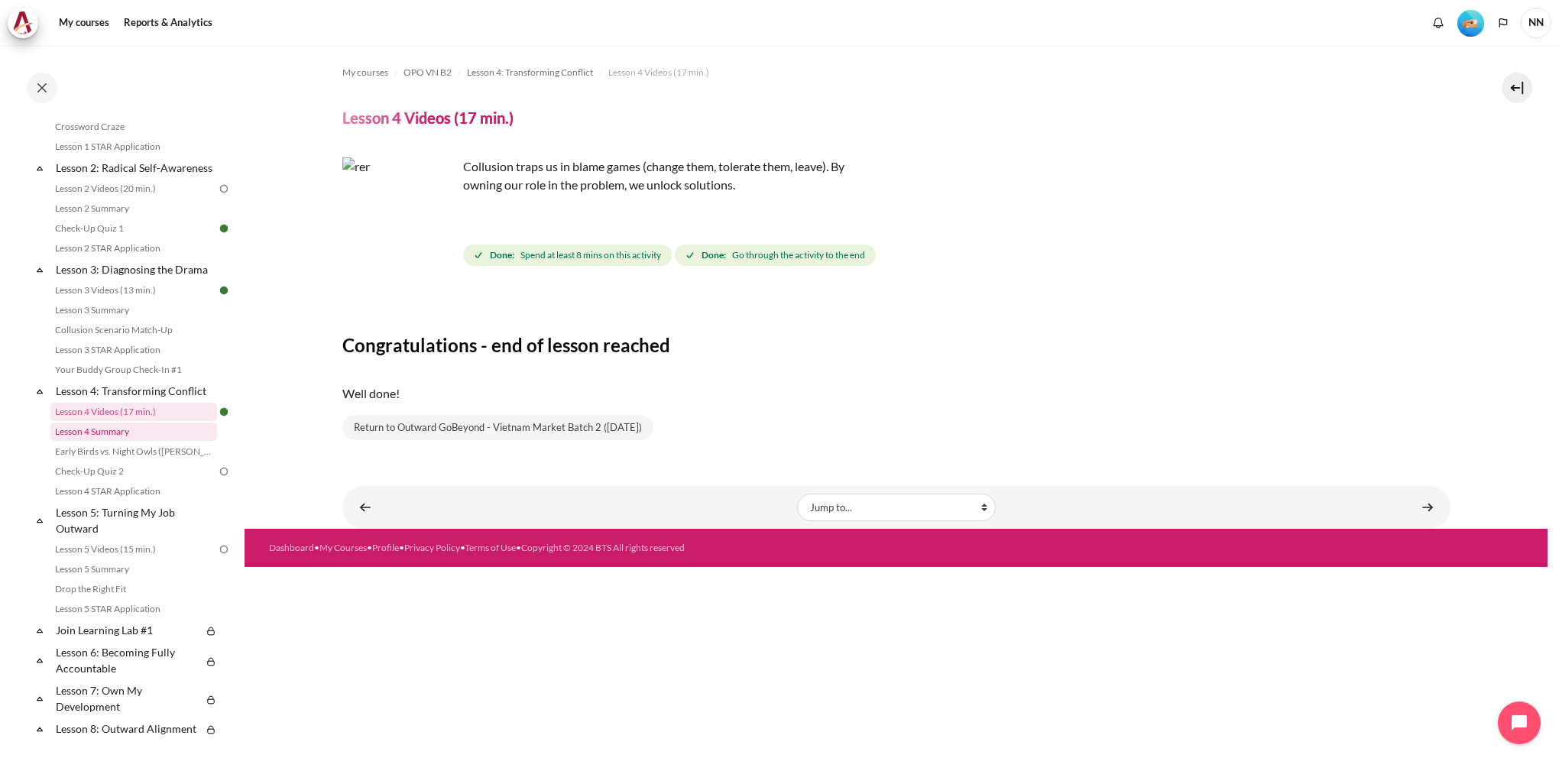
click at [113, 441] on link "Lesson 4 Summary" at bounding box center [133, 431] width 166 height 18
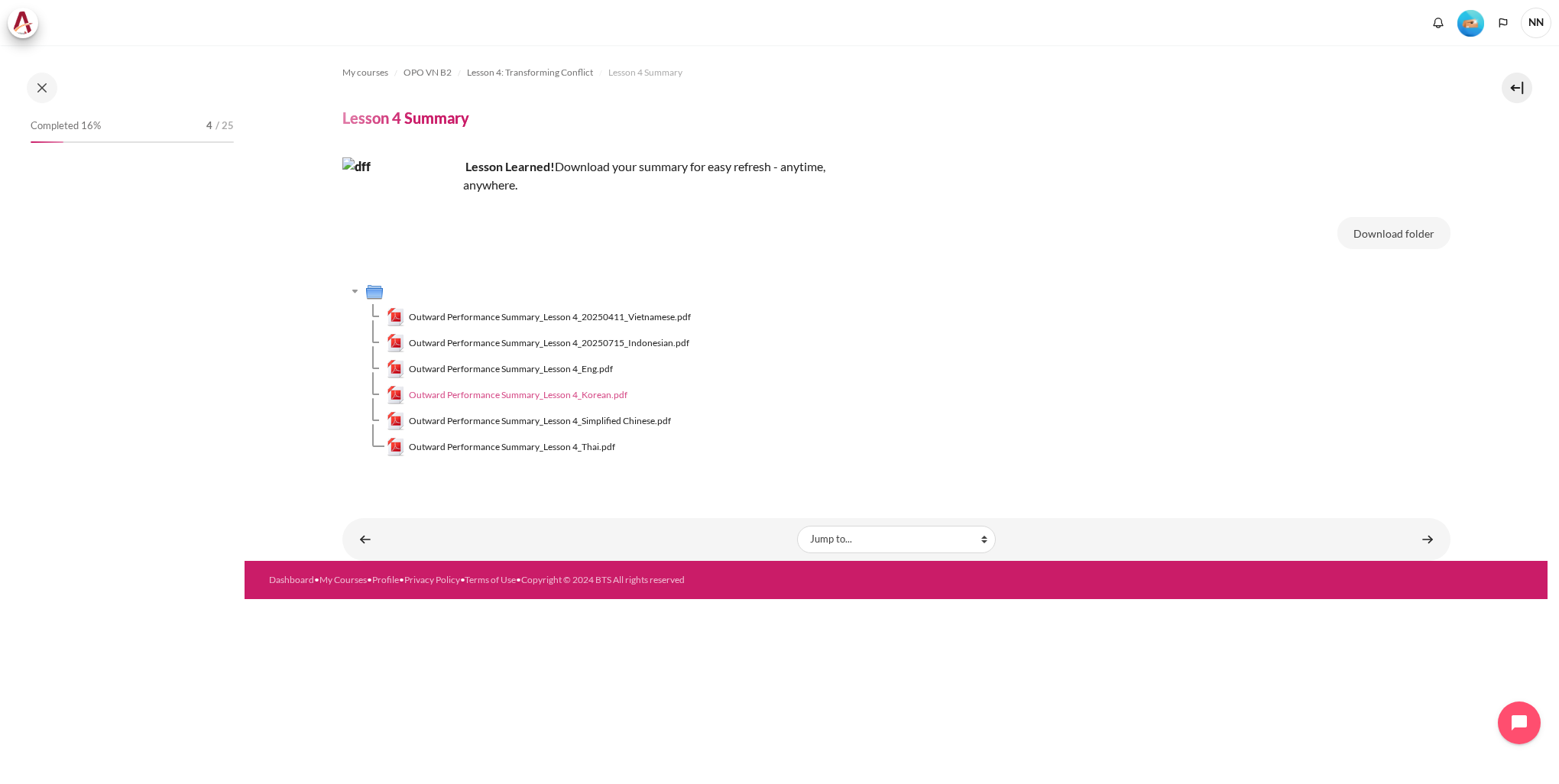
scroll to position [348, 0]
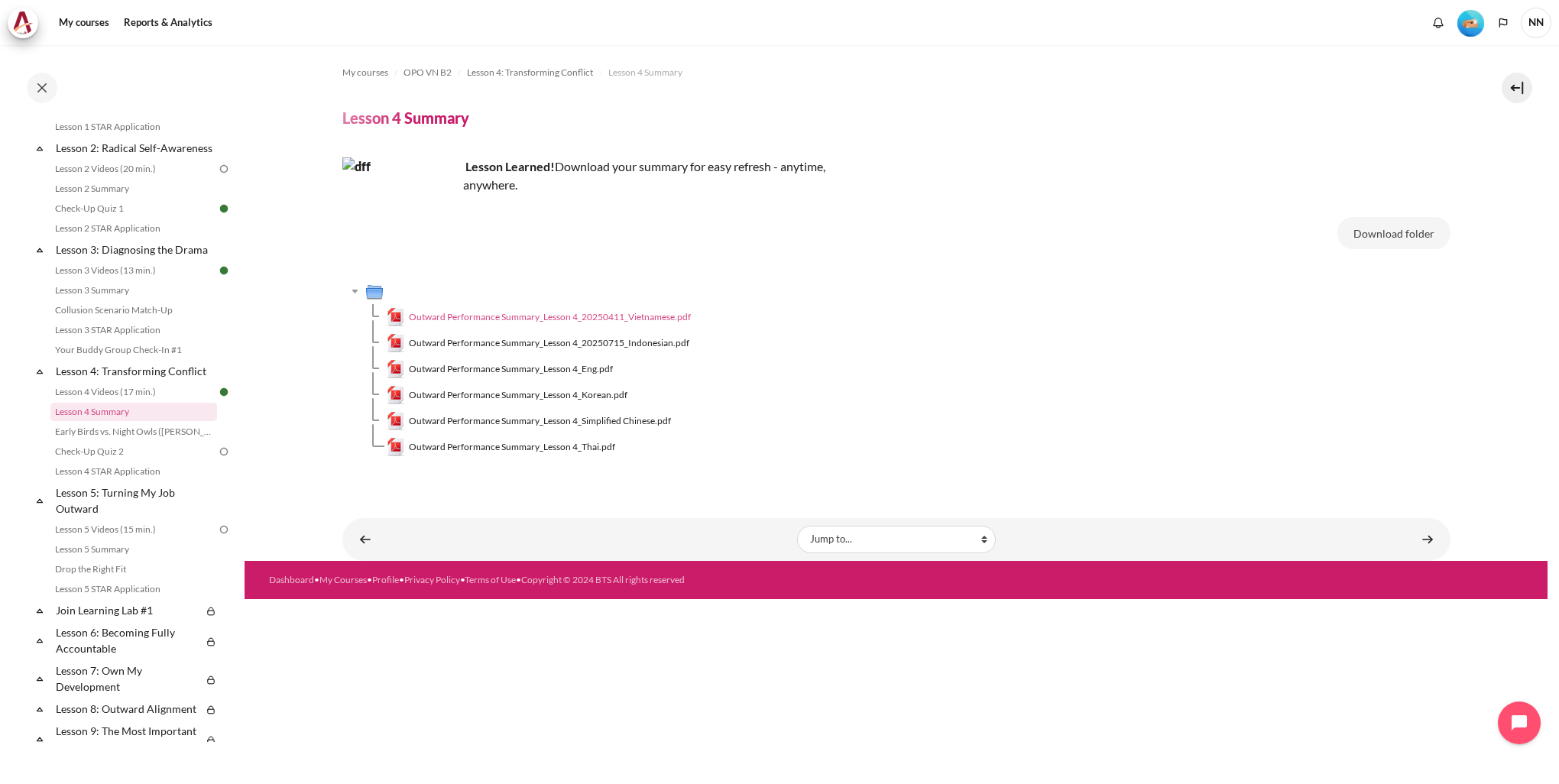
click at [652, 316] on span "Outward Performance Summary_Lesson 4_20250411_Vietnamese.pdf" at bounding box center [549, 317] width 282 height 14
click at [138, 441] on link "Early Birds vs. Night Owls ([PERSON_NAME]'s Story)" at bounding box center [133, 431] width 166 height 18
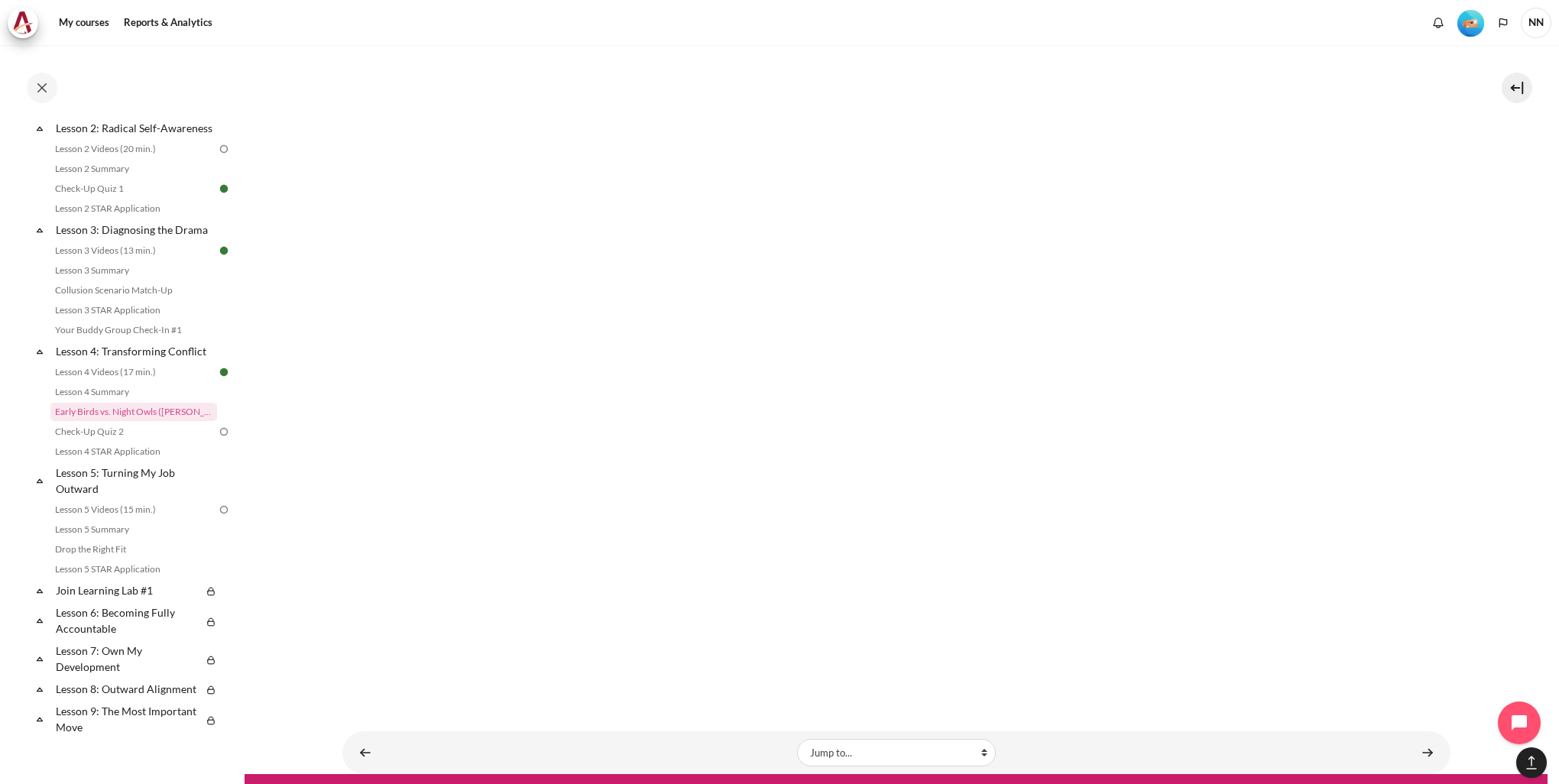
scroll to position [1523, 0]
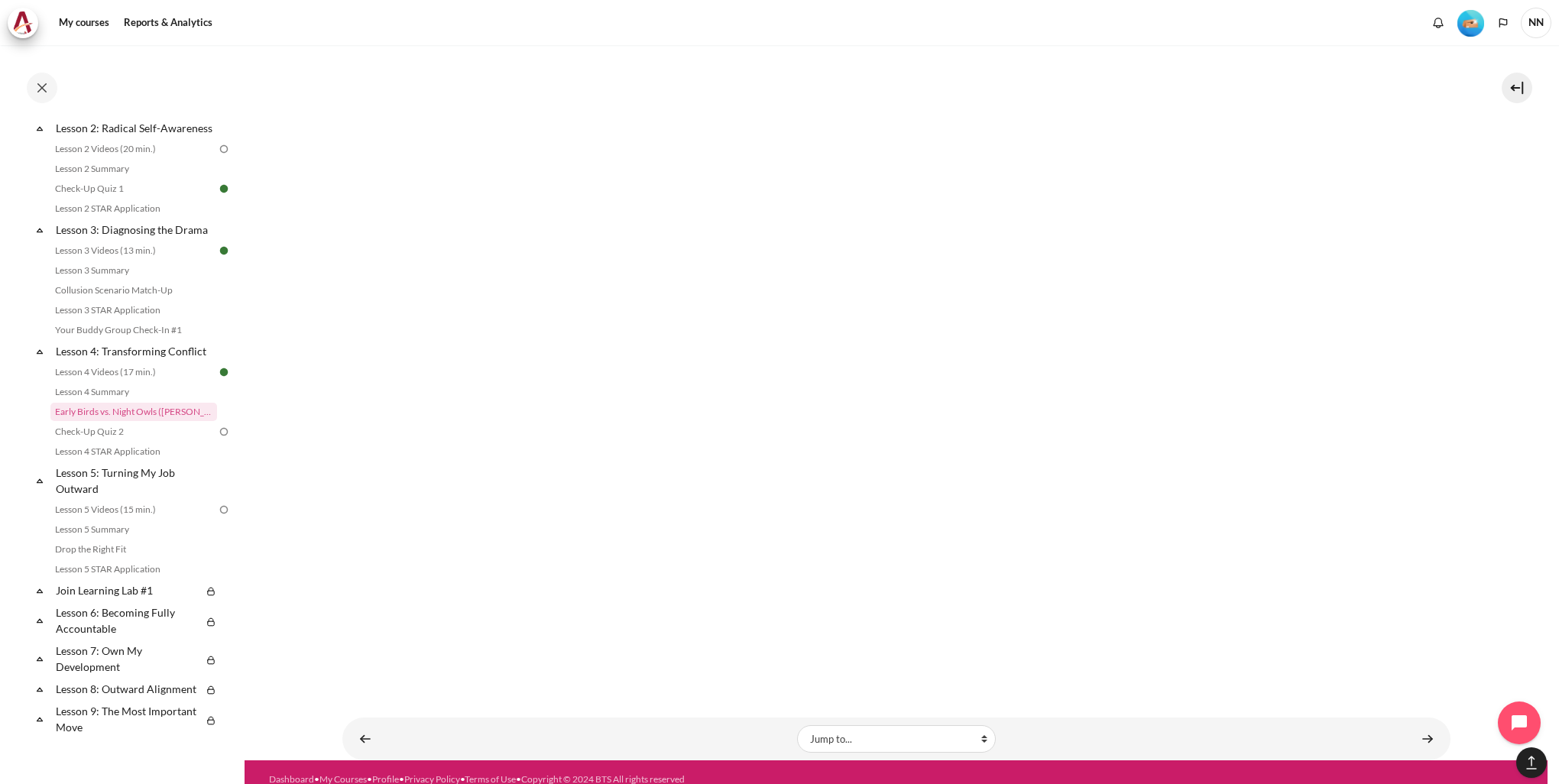
click at [125, 441] on link "Check-Up Quiz 2" at bounding box center [133, 431] width 166 height 18
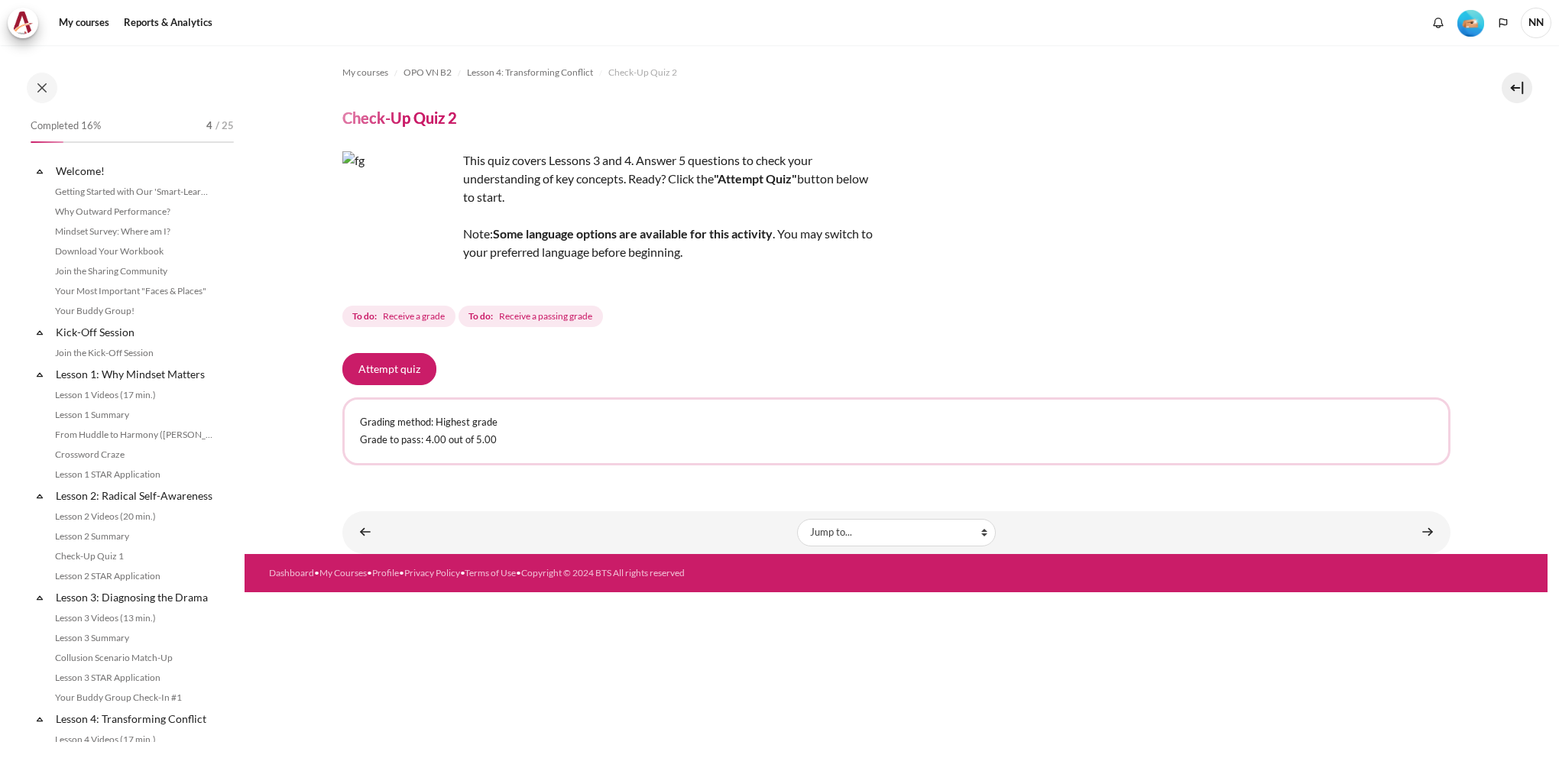
scroll to position [387, 0]
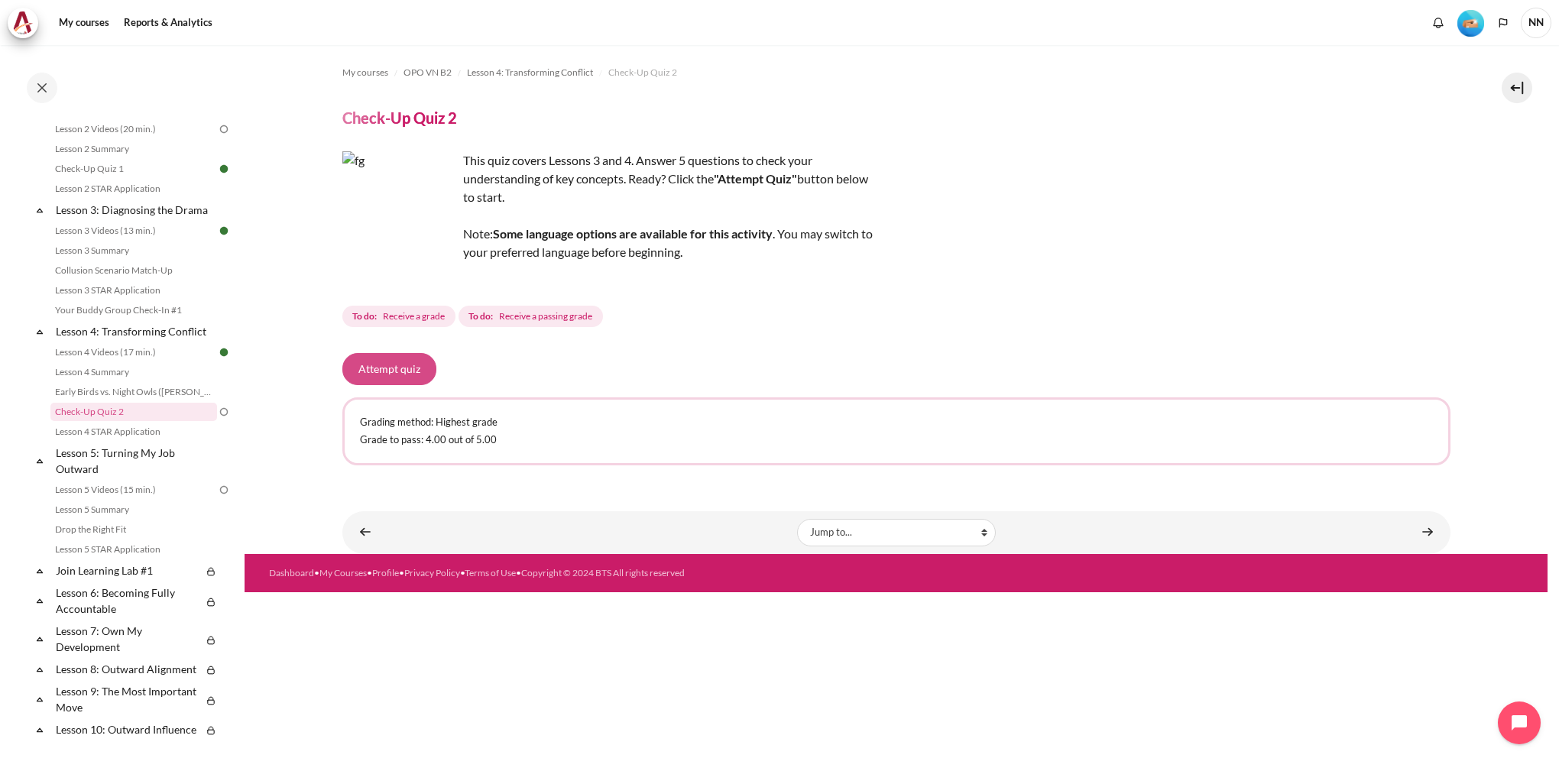
click at [407, 369] on button "Attempt quiz" at bounding box center [390, 368] width 94 height 32
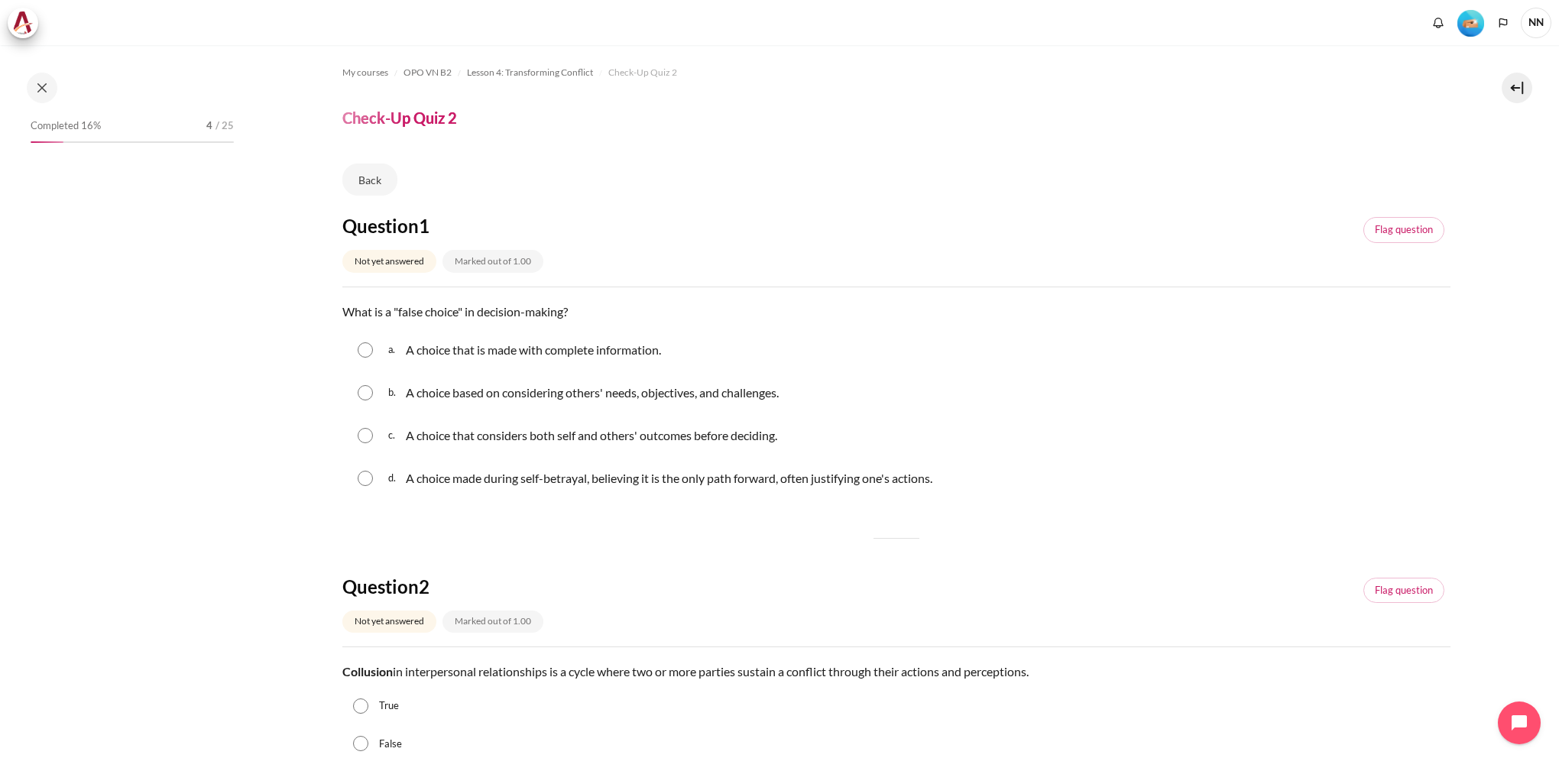
scroll to position [387, 0]
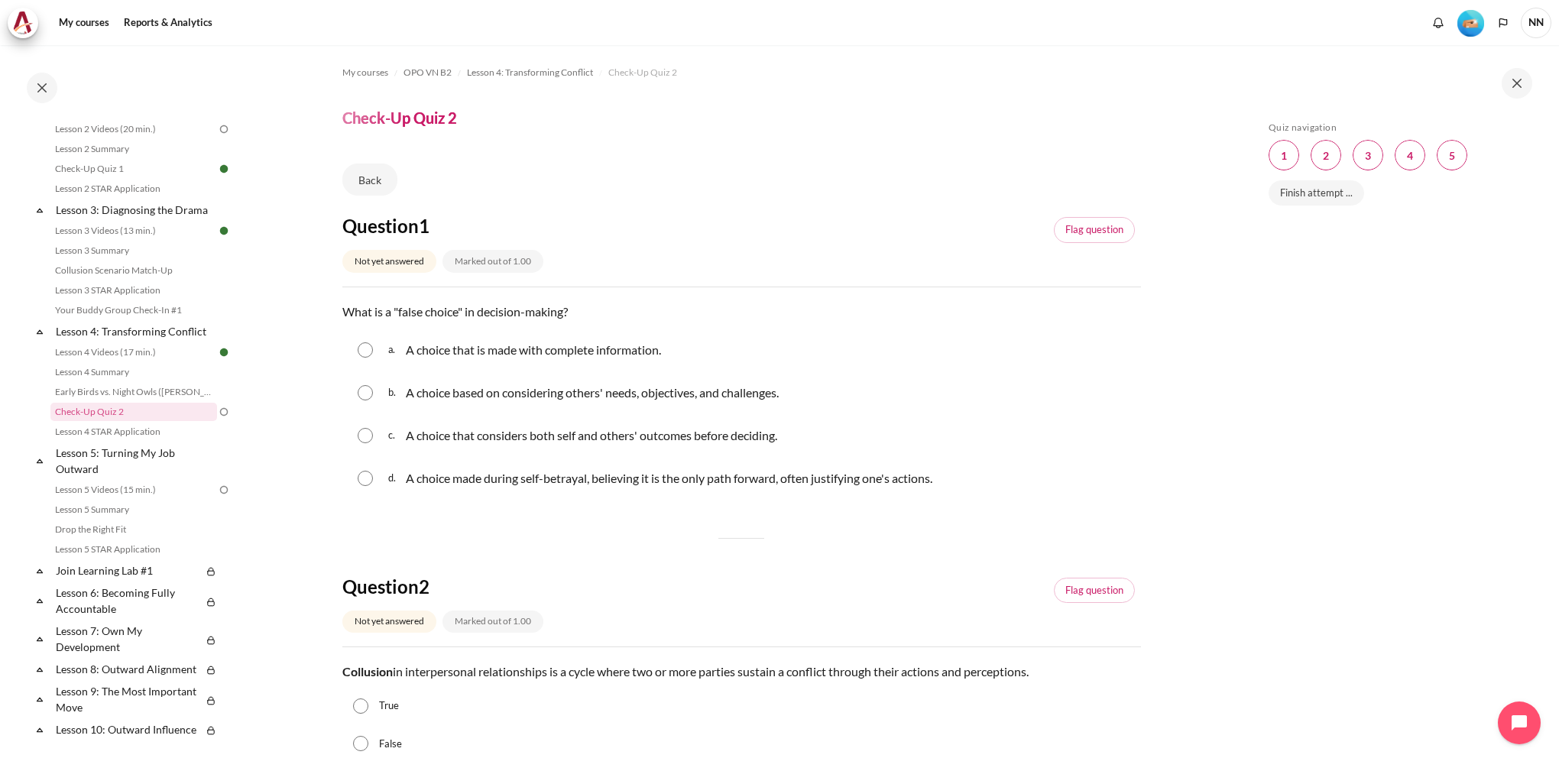
click at [364, 474] on input "Content" at bounding box center [365, 478] width 15 height 15
radio input "true"
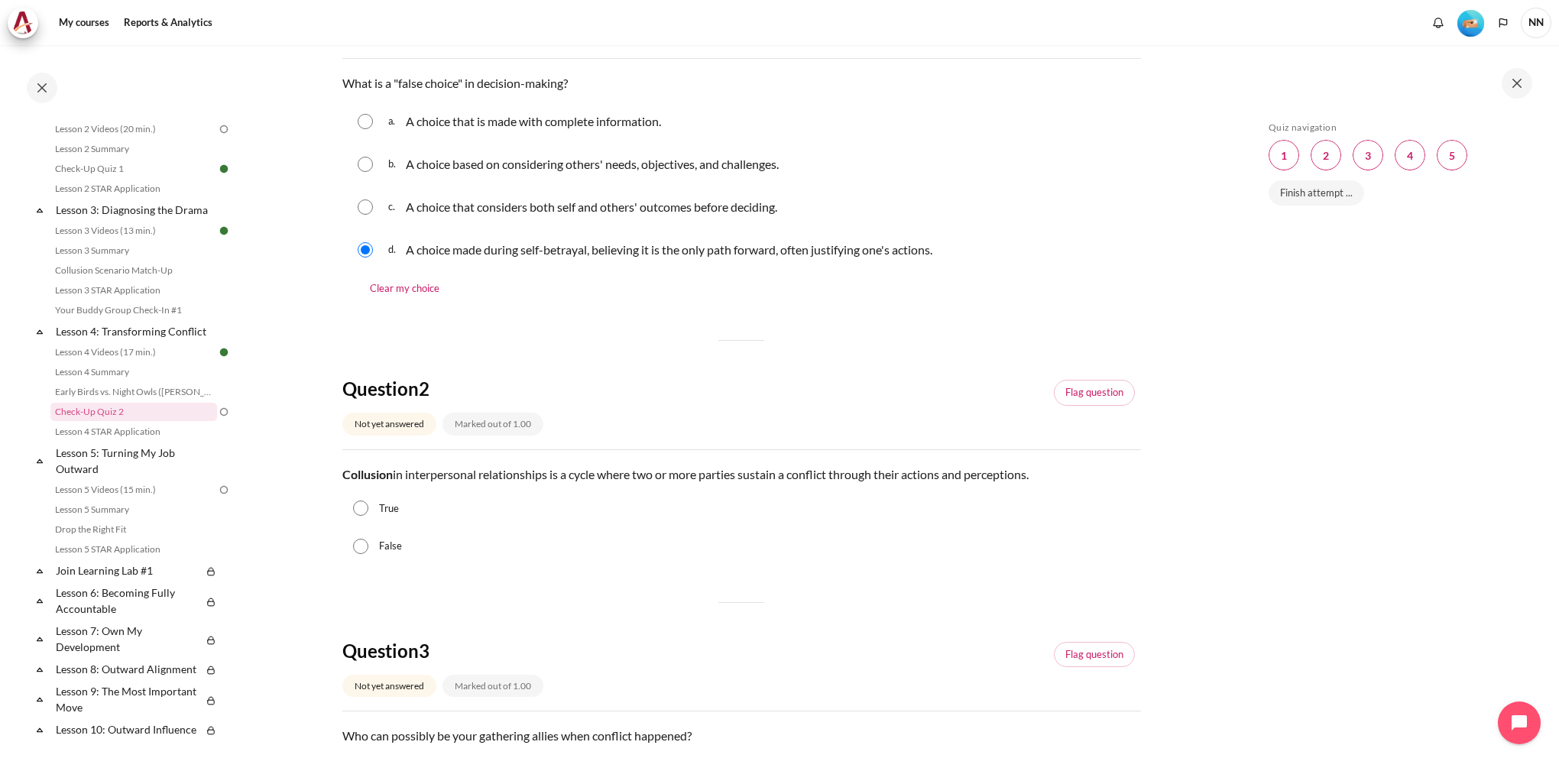
scroll to position [306, 0]
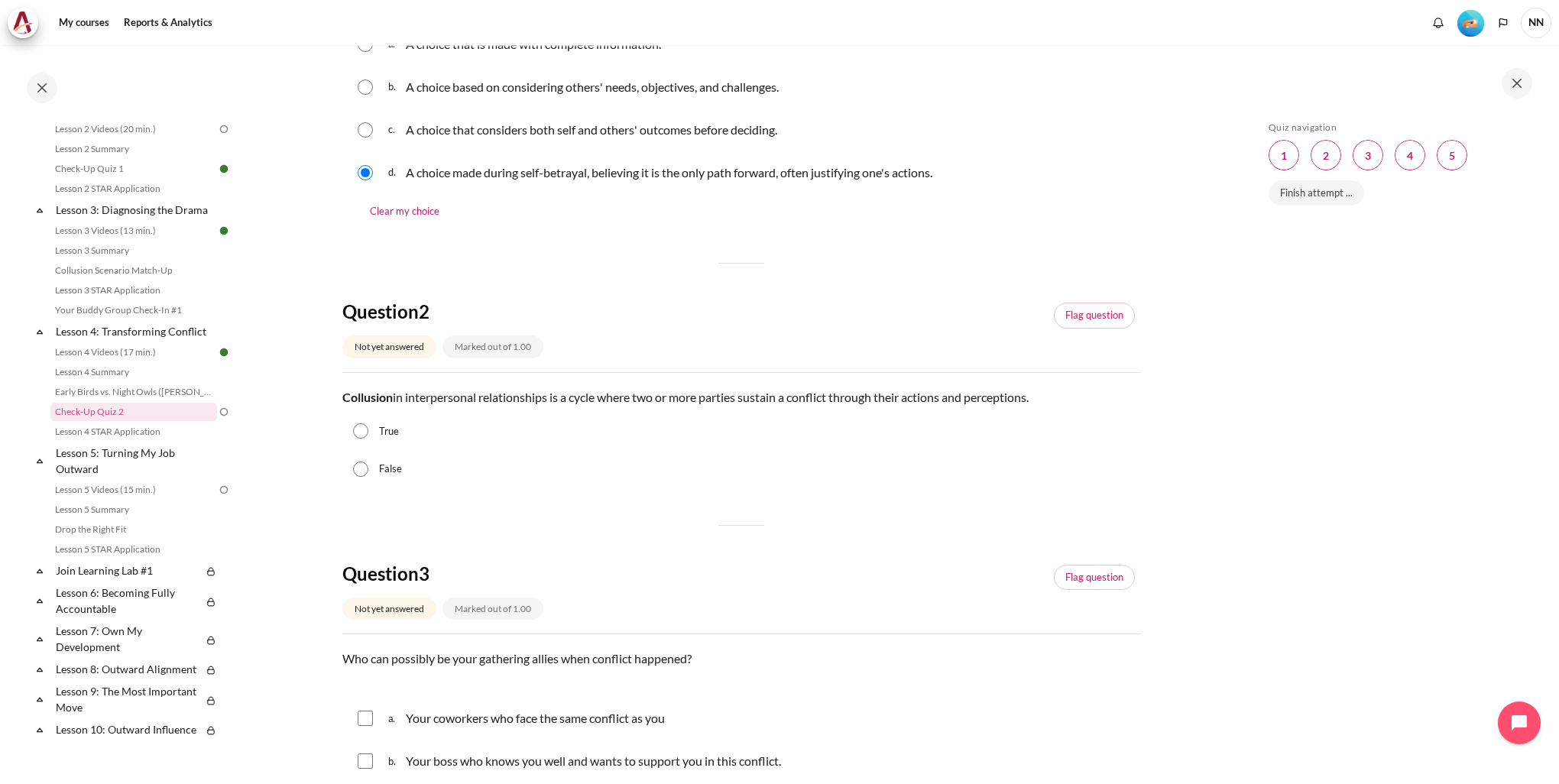
click at [360, 427] on input "True" at bounding box center [360, 430] width 15 height 15
radio input "true"
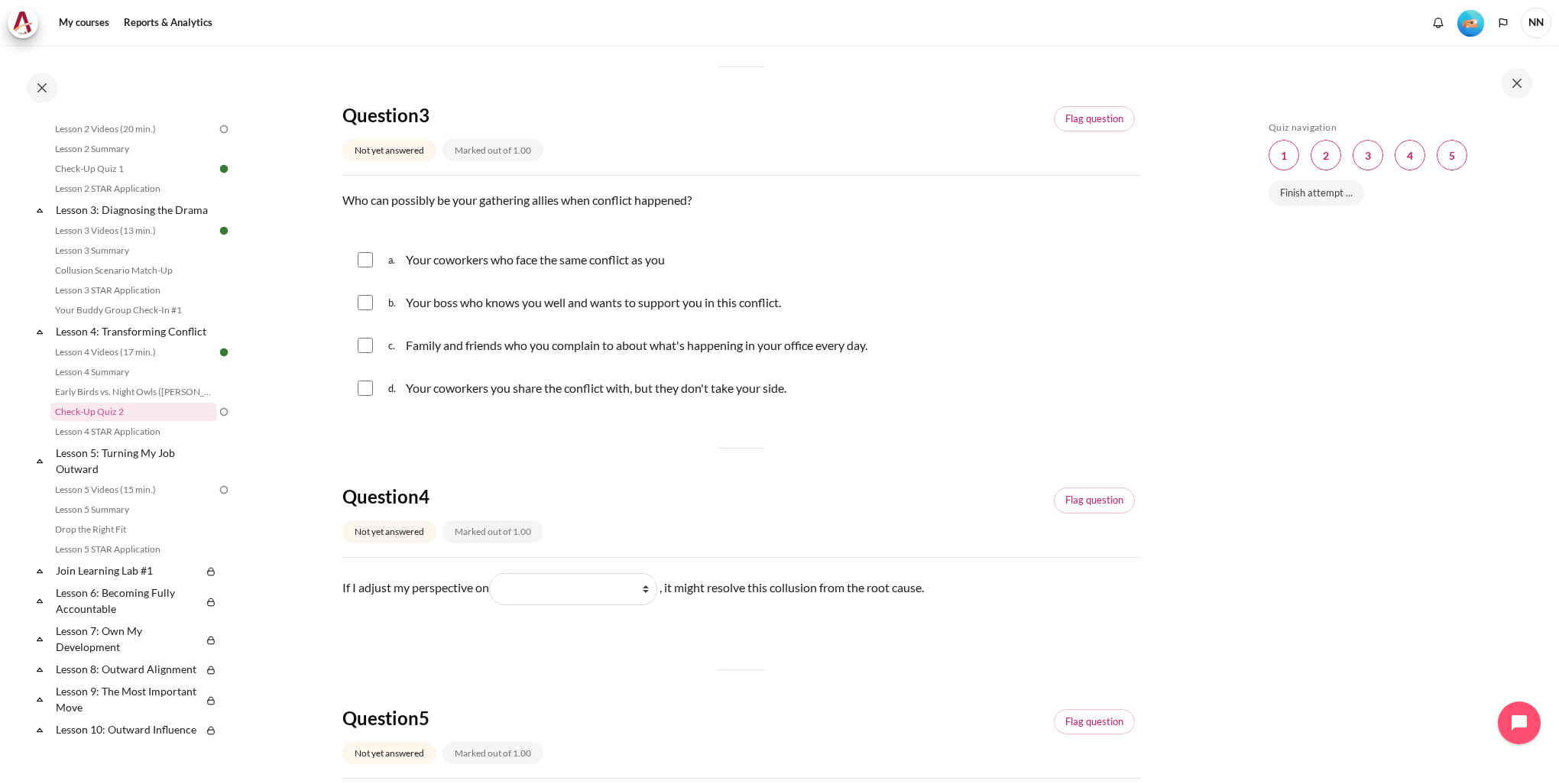
scroll to position [688, 0]
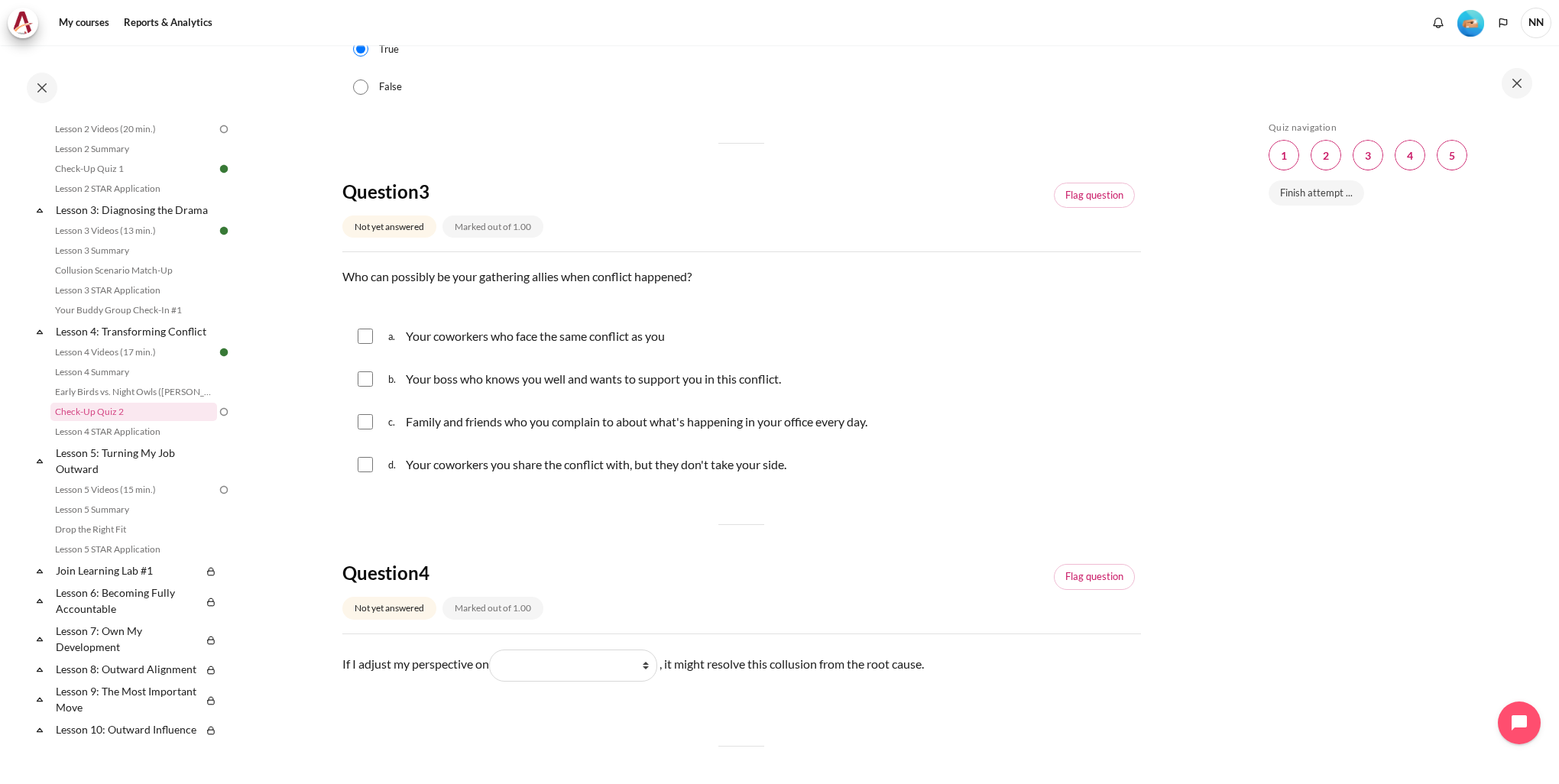
click at [362, 372] on input "Content" at bounding box center [365, 378] width 15 height 15
checkbox input "true"
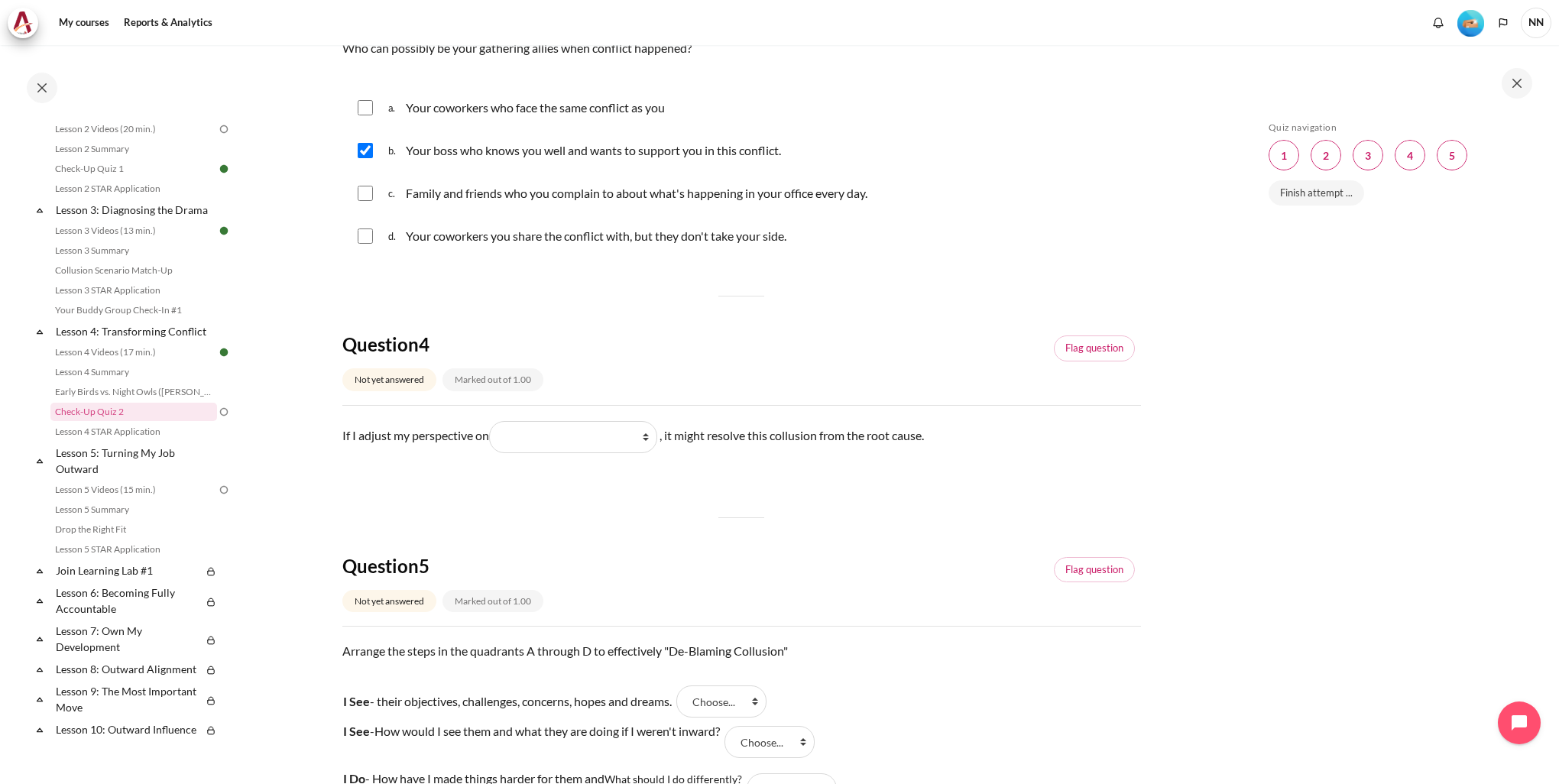
scroll to position [916, 0]
click at [538, 442] on select "What they do What I see and feel about what they do What I do What they see and…" at bounding box center [573, 436] width 168 height 32
select select "2"
click at [495, 420] on select "What they do What I see and feel about what they do What I do What they see and…" at bounding box center [573, 436] width 168 height 32
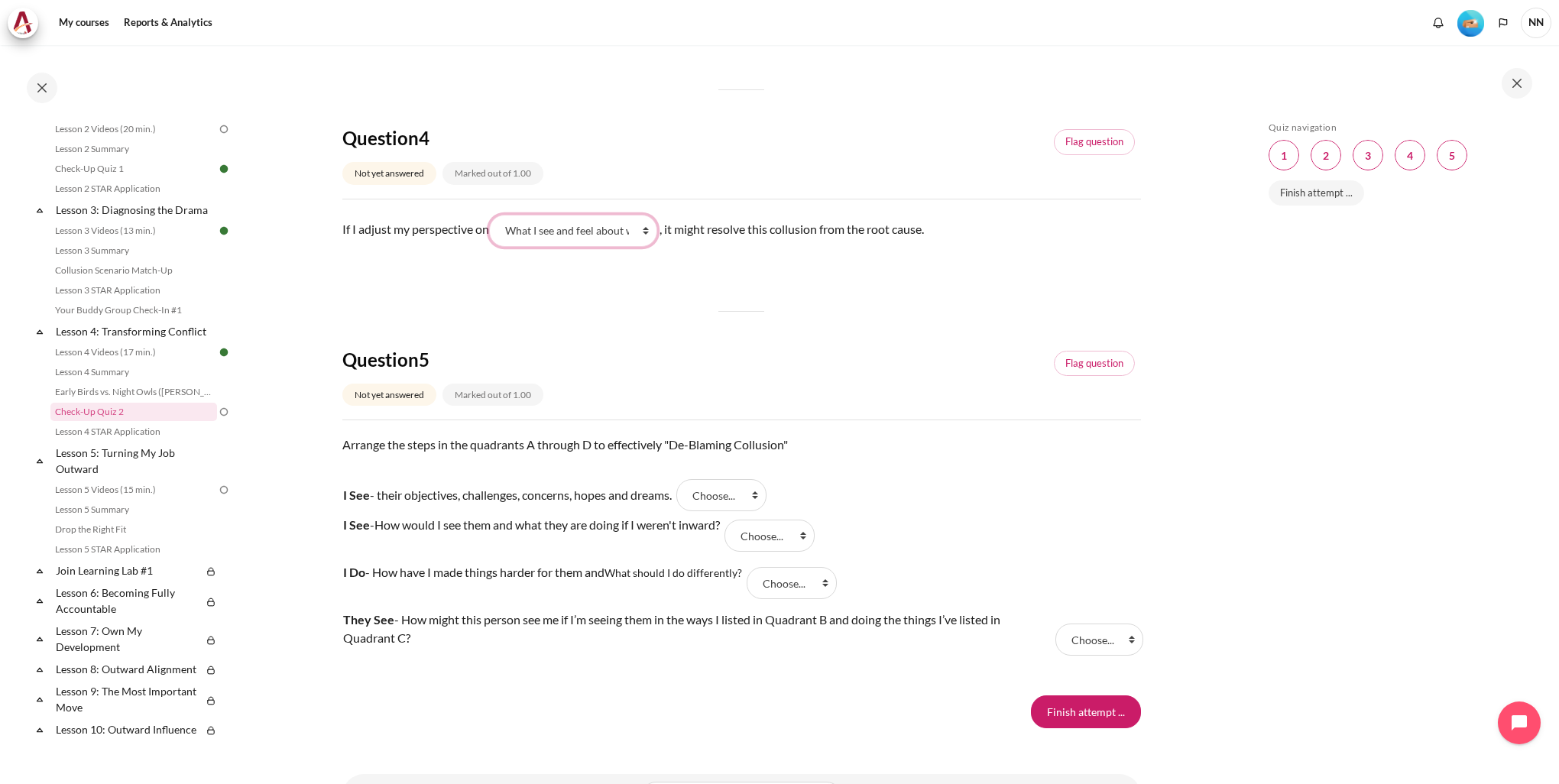
scroll to position [1191, 0]
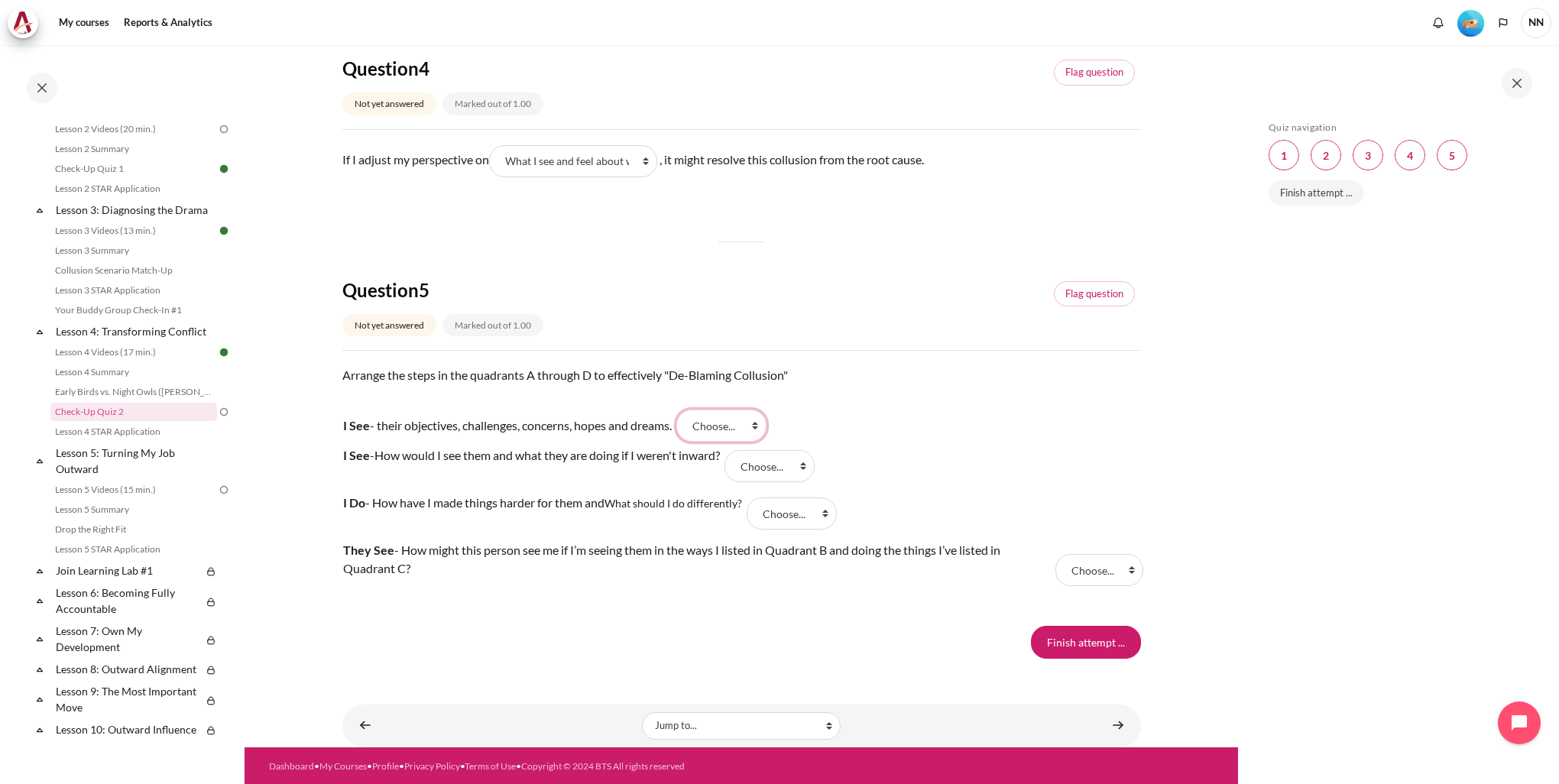
click at [725, 426] on select "Choose... B A C D" at bounding box center [721, 425] width 90 height 32
click at [844, 394] on p "Arrange the steps in the quadrants A through D to effectively "De-Blaming Collu…" at bounding box center [742, 384] width 799 height 36
click at [721, 425] on select "Choose... B A C D" at bounding box center [721, 425] width 90 height 32
click at [685, 409] on select "Choose... B A C D" at bounding box center [721, 425] width 90 height 32
click at [746, 430] on select "Choose... B A C D" at bounding box center [721, 425] width 90 height 32
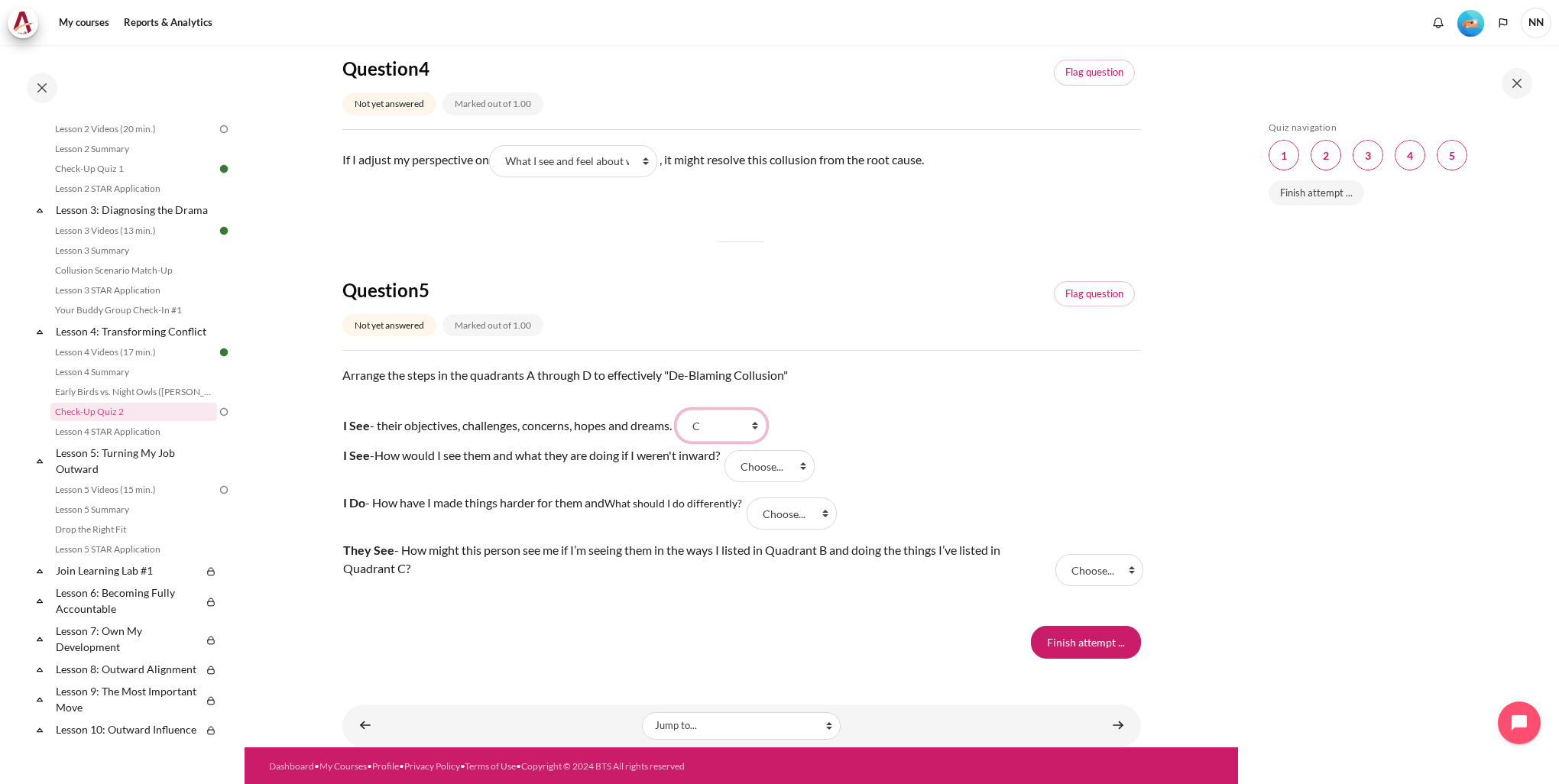
select select "2"
click at [685, 409] on select "Choose... B A C D" at bounding box center [721, 425] width 90 height 32
click at [784, 516] on select "Choose... B A C D" at bounding box center [791, 513] width 90 height 32
select select "1"
click at [751, 497] on select "Choose... B A C D" at bounding box center [791, 513] width 90 height 32
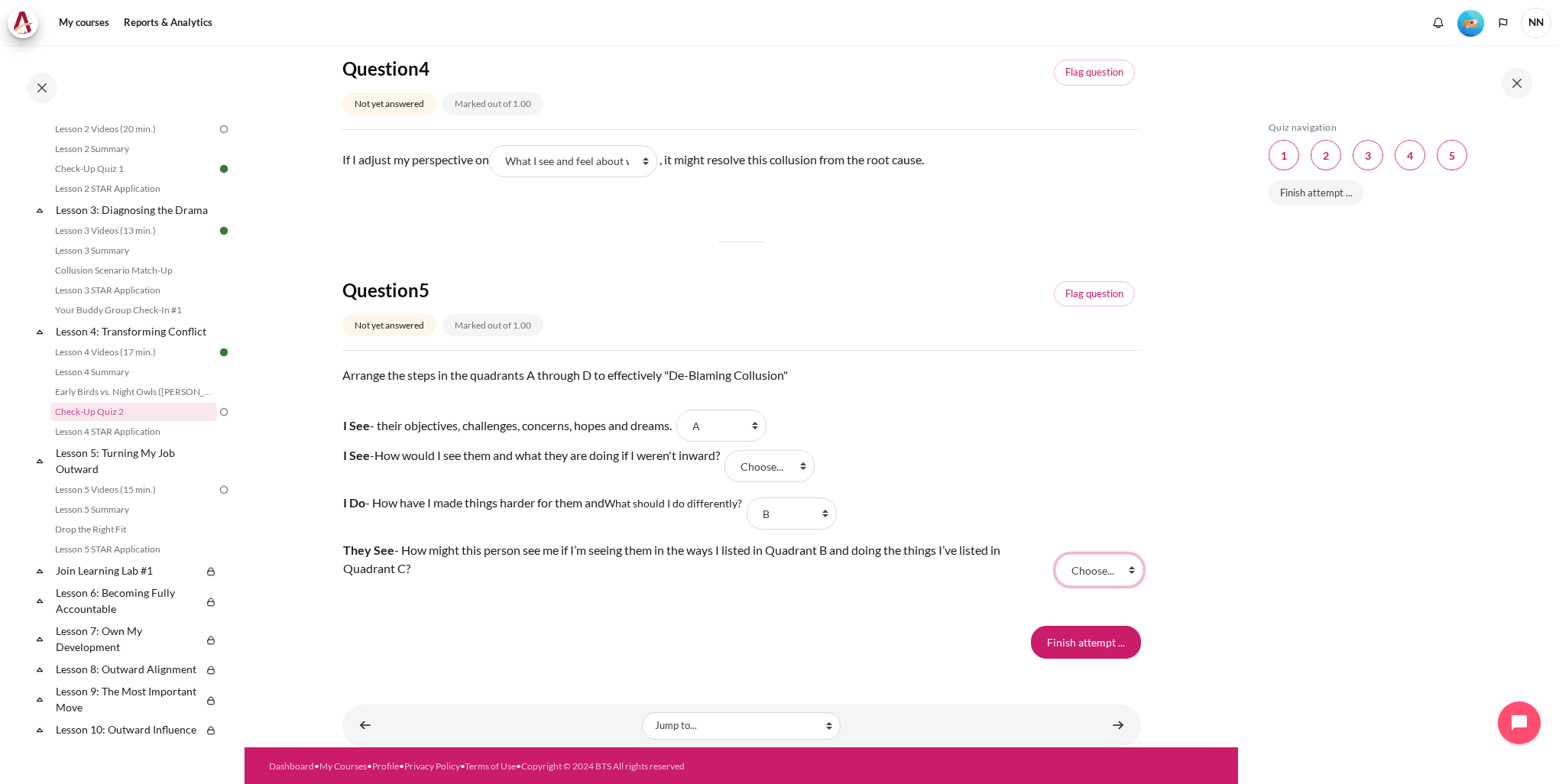
click at [1096, 561] on select "Choose... B A C D" at bounding box center [1099, 569] width 88 height 32
select select "4"
click at [1055, 554] on select "Choose... B A C D" at bounding box center [1099, 569] width 88 height 32
click at [784, 462] on select "Choose... B A C D" at bounding box center [769, 466] width 90 height 32
click at [735, 450] on select "Choose... B A C D" at bounding box center [769, 466] width 90 height 32
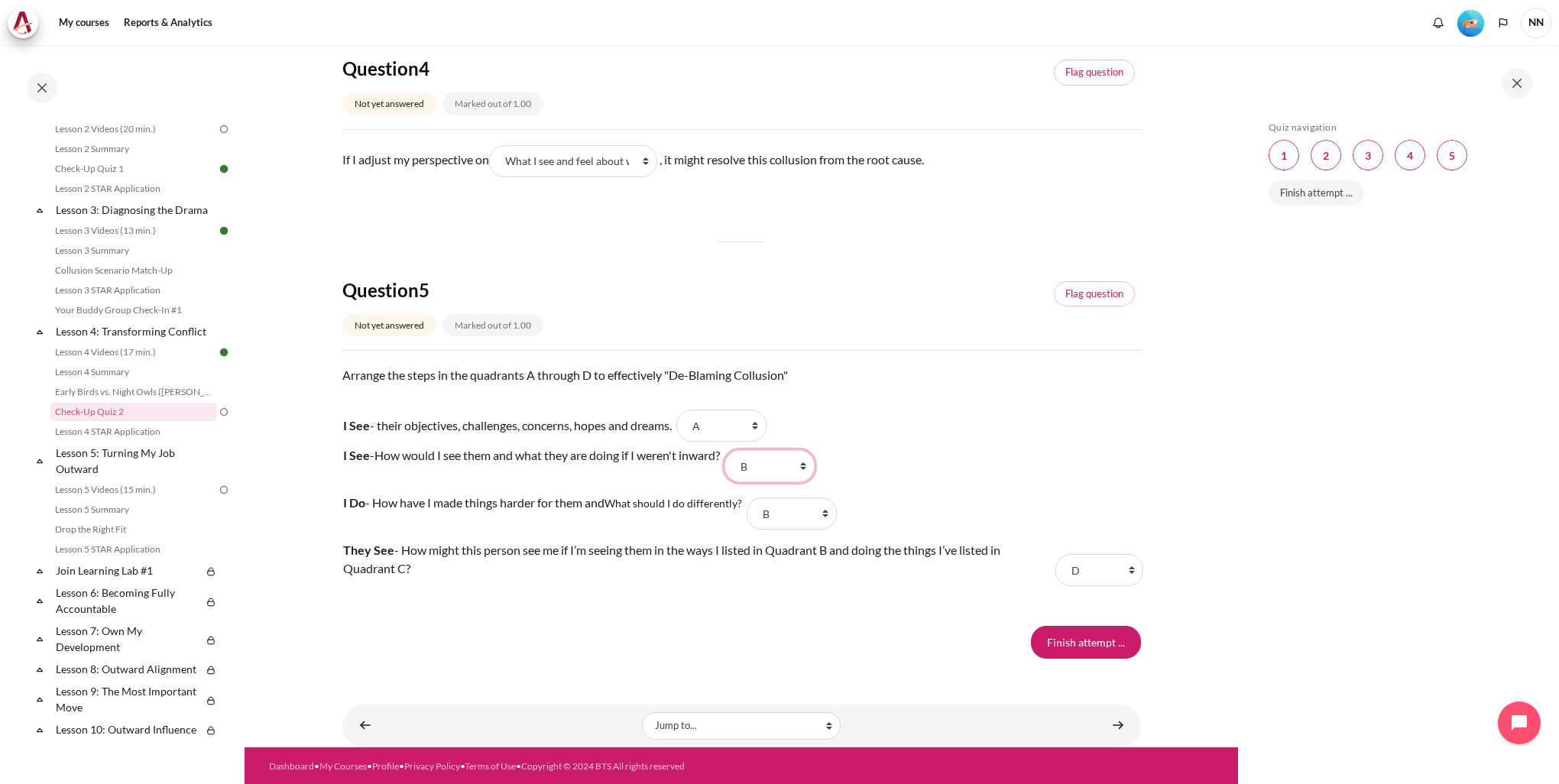
click at [791, 461] on select "Choose... B A C D" at bounding box center [769, 466] width 90 height 32
click at [735, 450] on select "Choose... B A C D" at bounding box center [769, 466] width 90 height 32
click at [780, 467] on select "Choose... B A C D" at bounding box center [769, 466] width 90 height 32
select select "1"
click at [735, 450] on select "Choose... B A C D" at bounding box center [769, 466] width 90 height 32
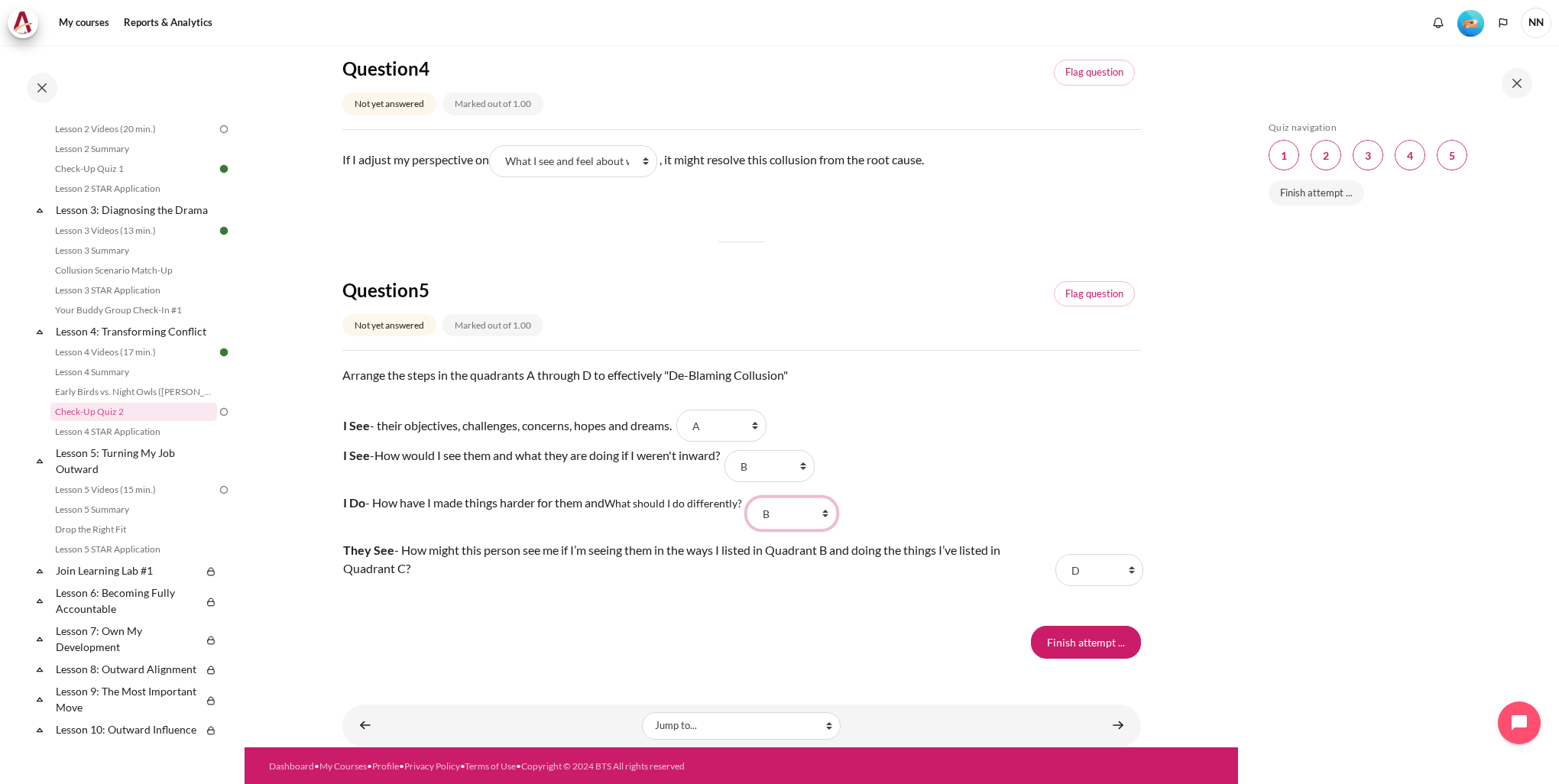
drag, startPoint x: 774, startPoint y: 515, endPoint x: 775, endPoint y: 524, distance: 9.1
click at [774, 515] on select "Choose... B A C D" at bounding box center [791, 513] width 90 height 32
select select "3"
click at [751, 497] on select "Choose... B A C D" at bounding box center [791, 513] width 90 height 32
click at [1054, 639] on input "Finish attempt ..." at bounding box center [1085, 641] width 110 height 32
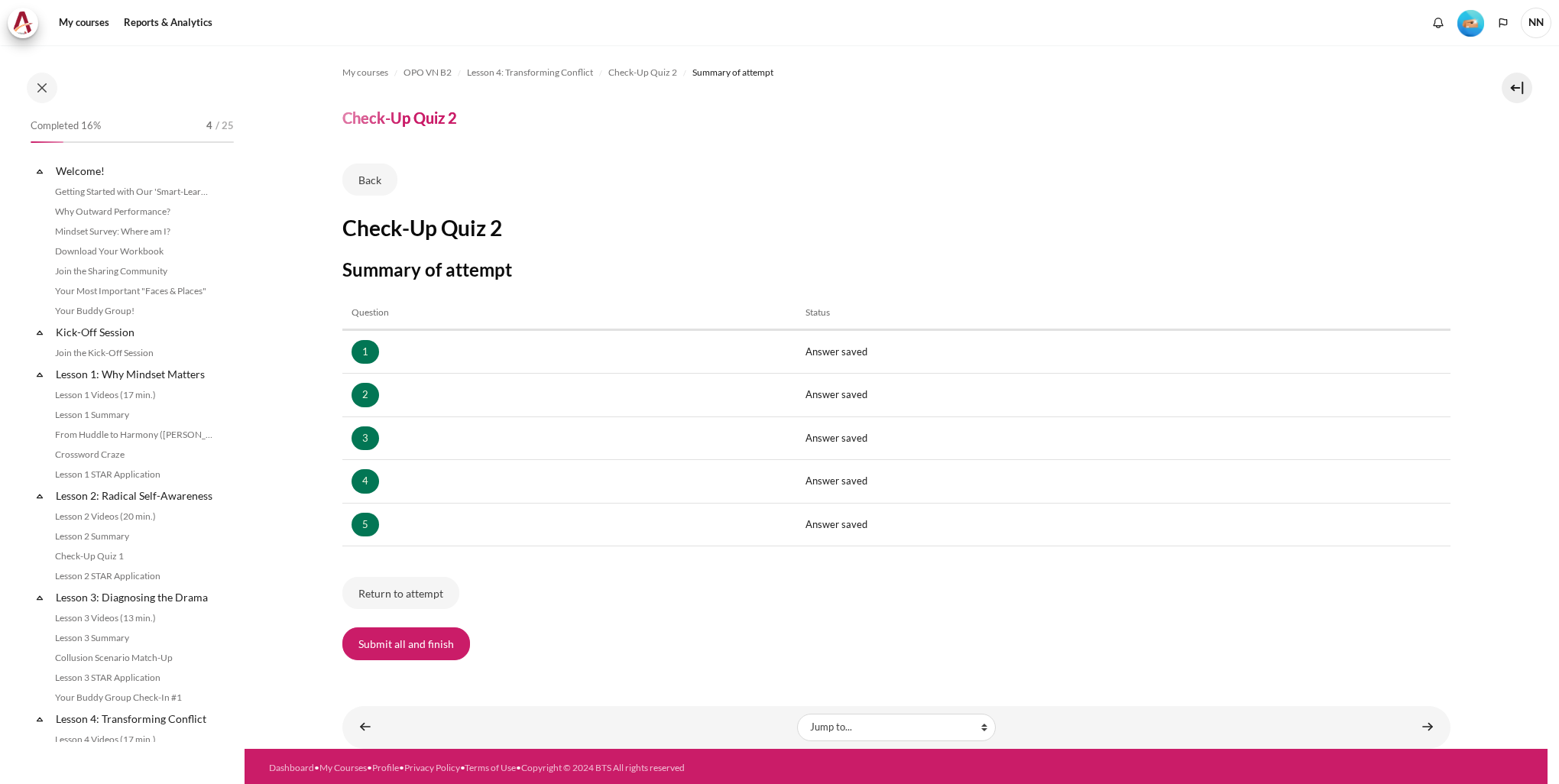
scroll to position [387, 0]
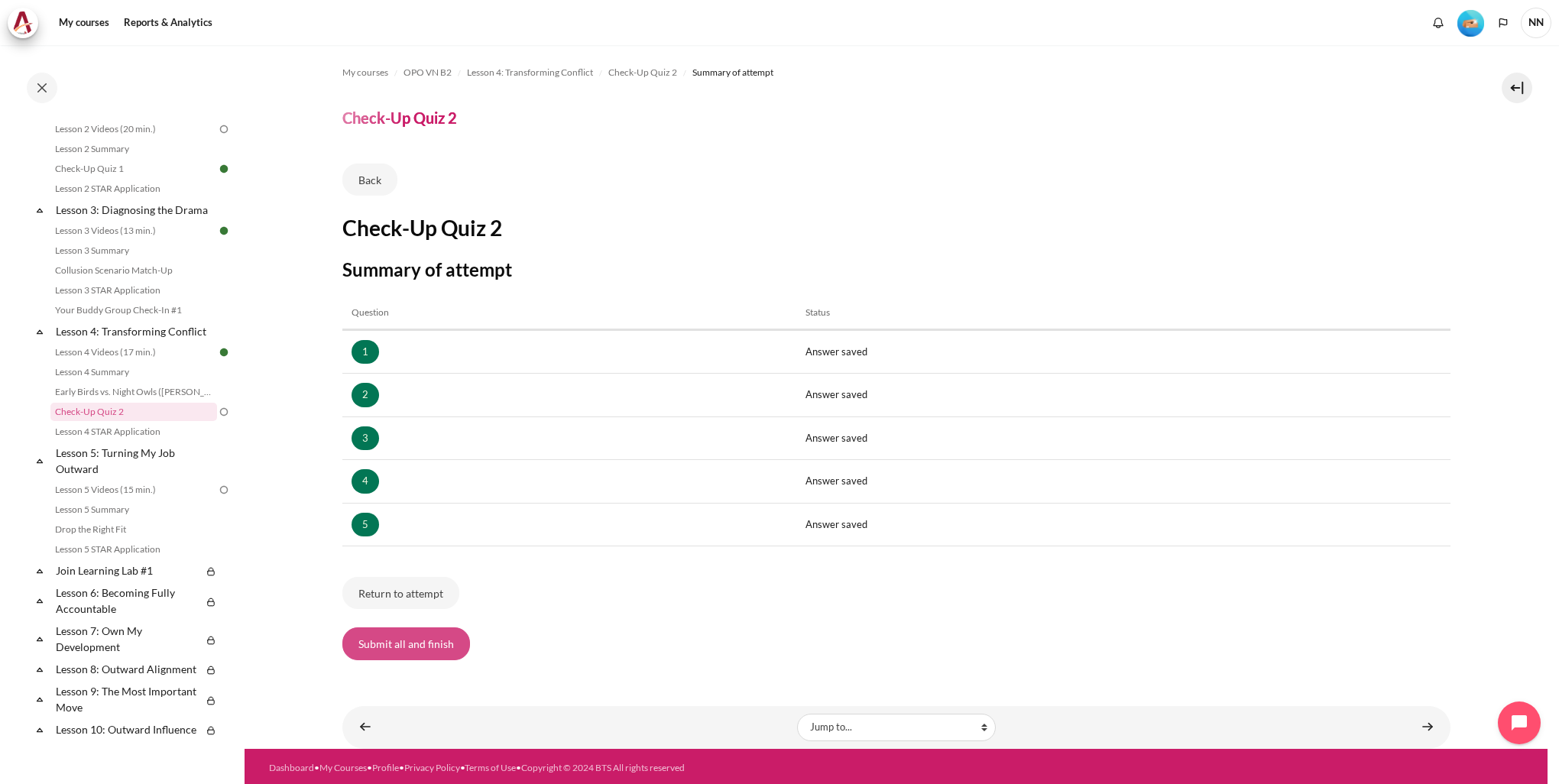
click at [443, 652] on button "Submit all and finish" at bounding box center [406, 642] width 128 height 32
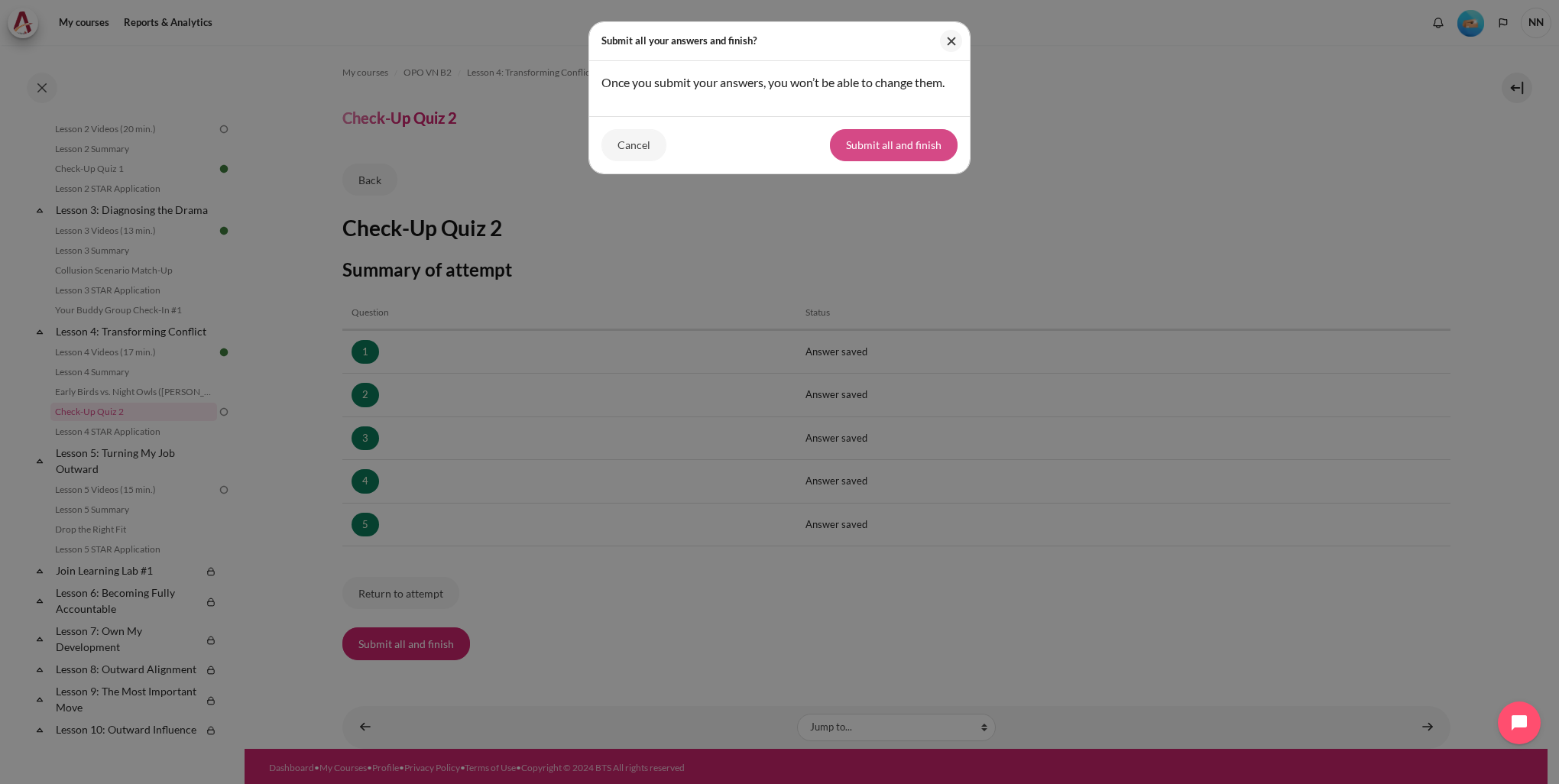
click at [917, 143] on button "Submit all and finish" at bounding box center [893, 144] width 128 height 32
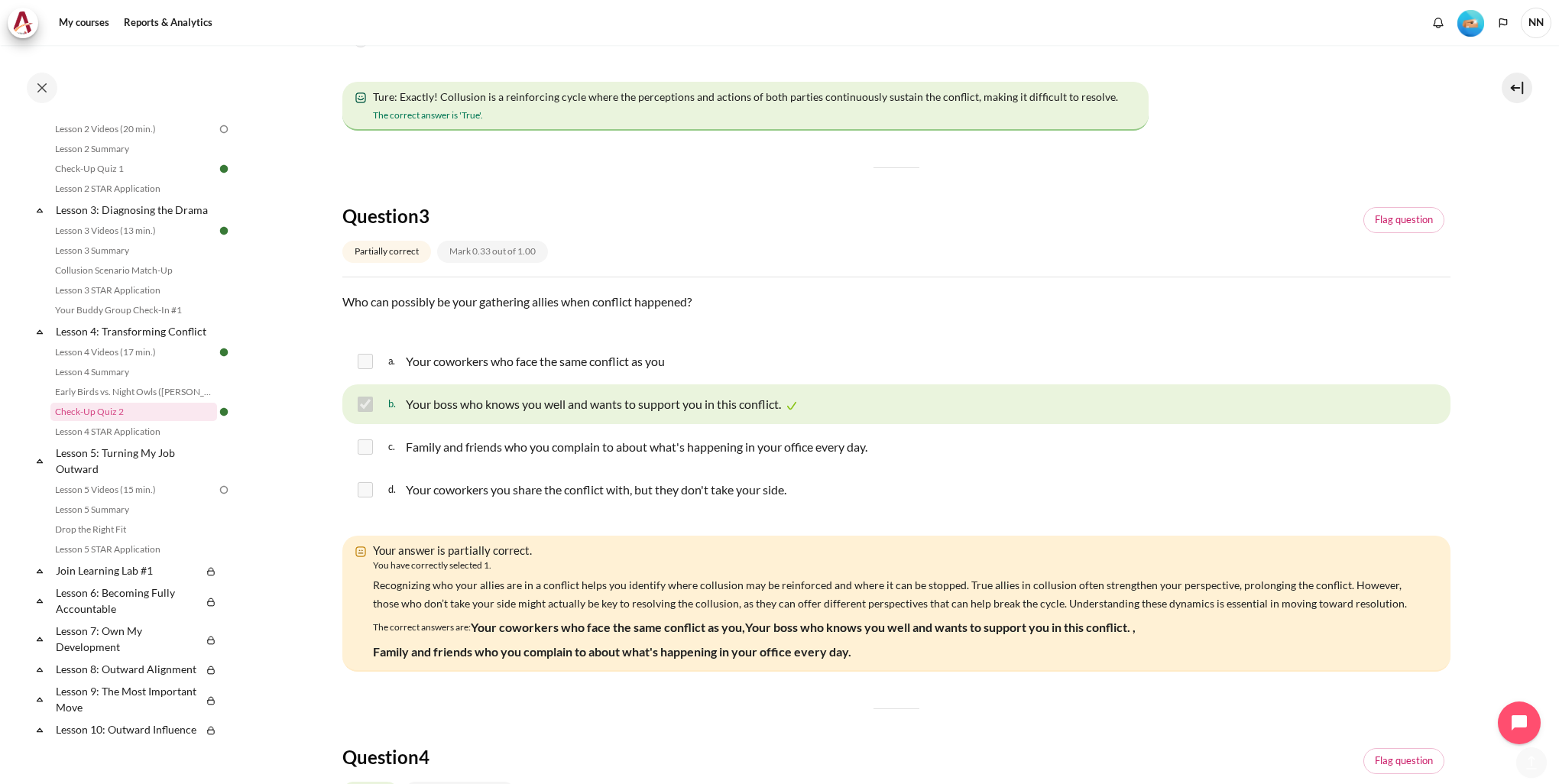
scroll to position [994, 0]
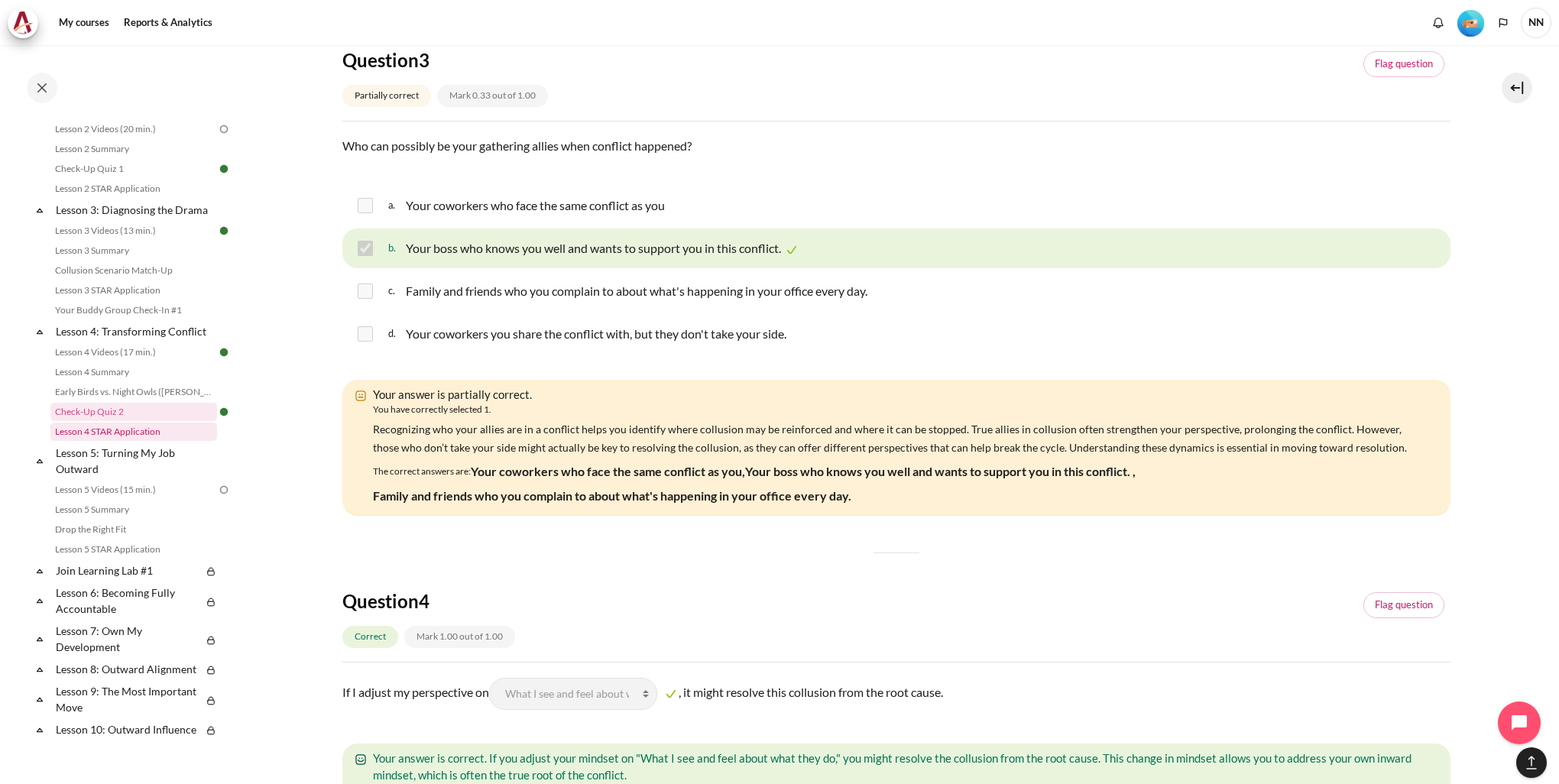
click at [143, 441] on link "Lesson 4 STAR Application" at bounding box center [133, 431] width 166 height 18
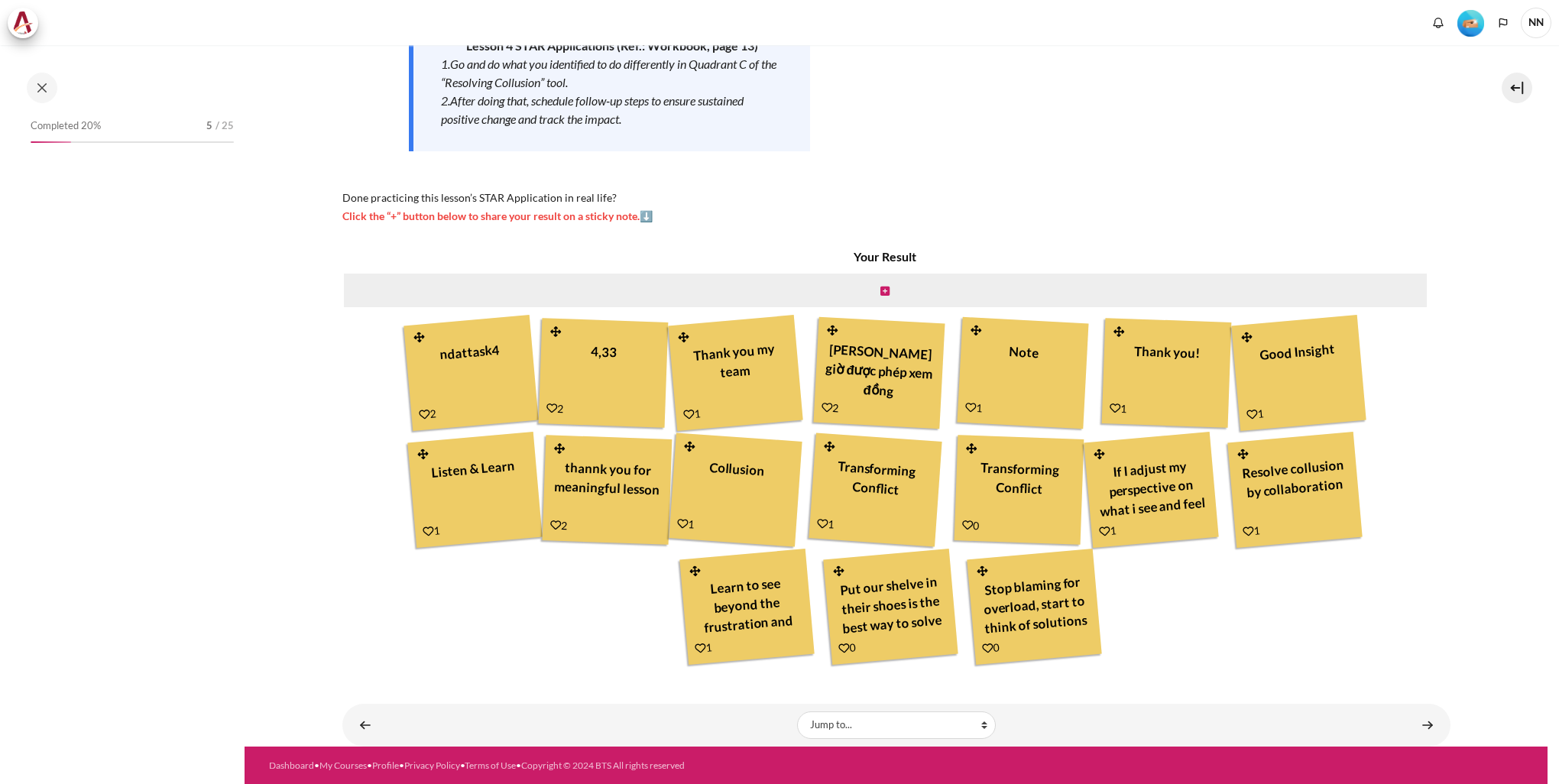
scroll to position [407, 0]
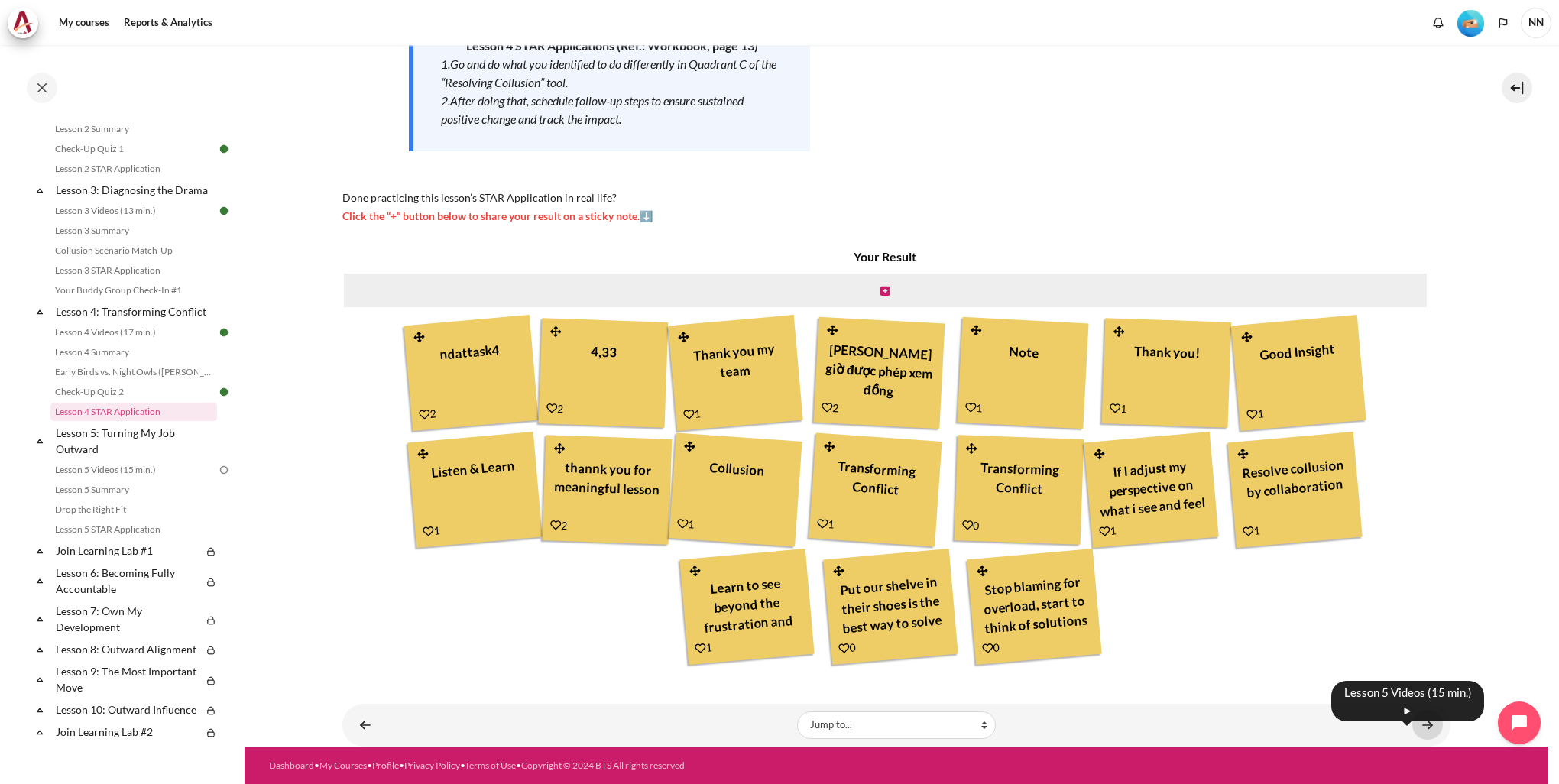
click at [1422, 721] on link "Content" at bounding box center [1428, 724] width 31 height 30
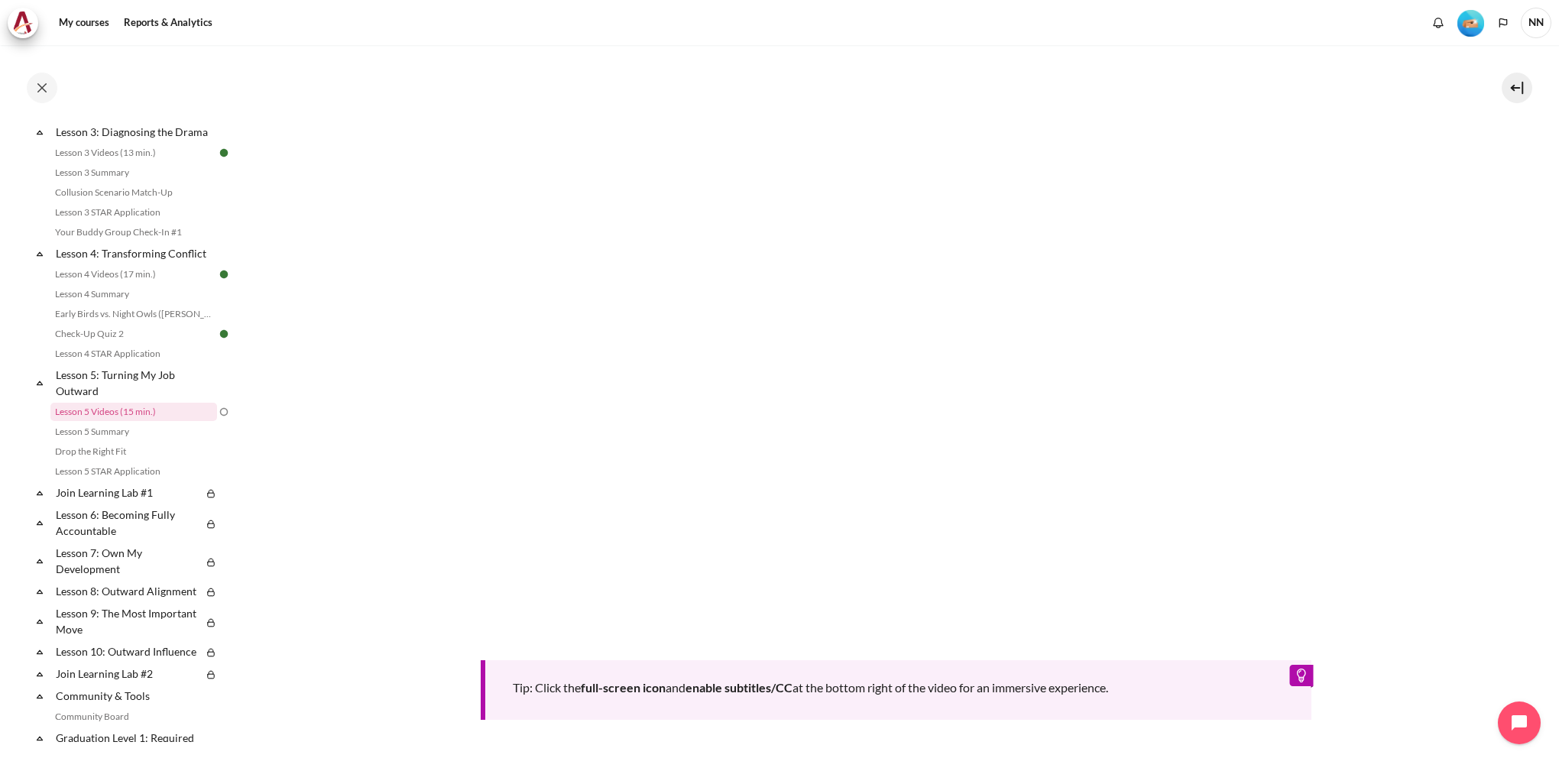
scroll to position [458, 0]
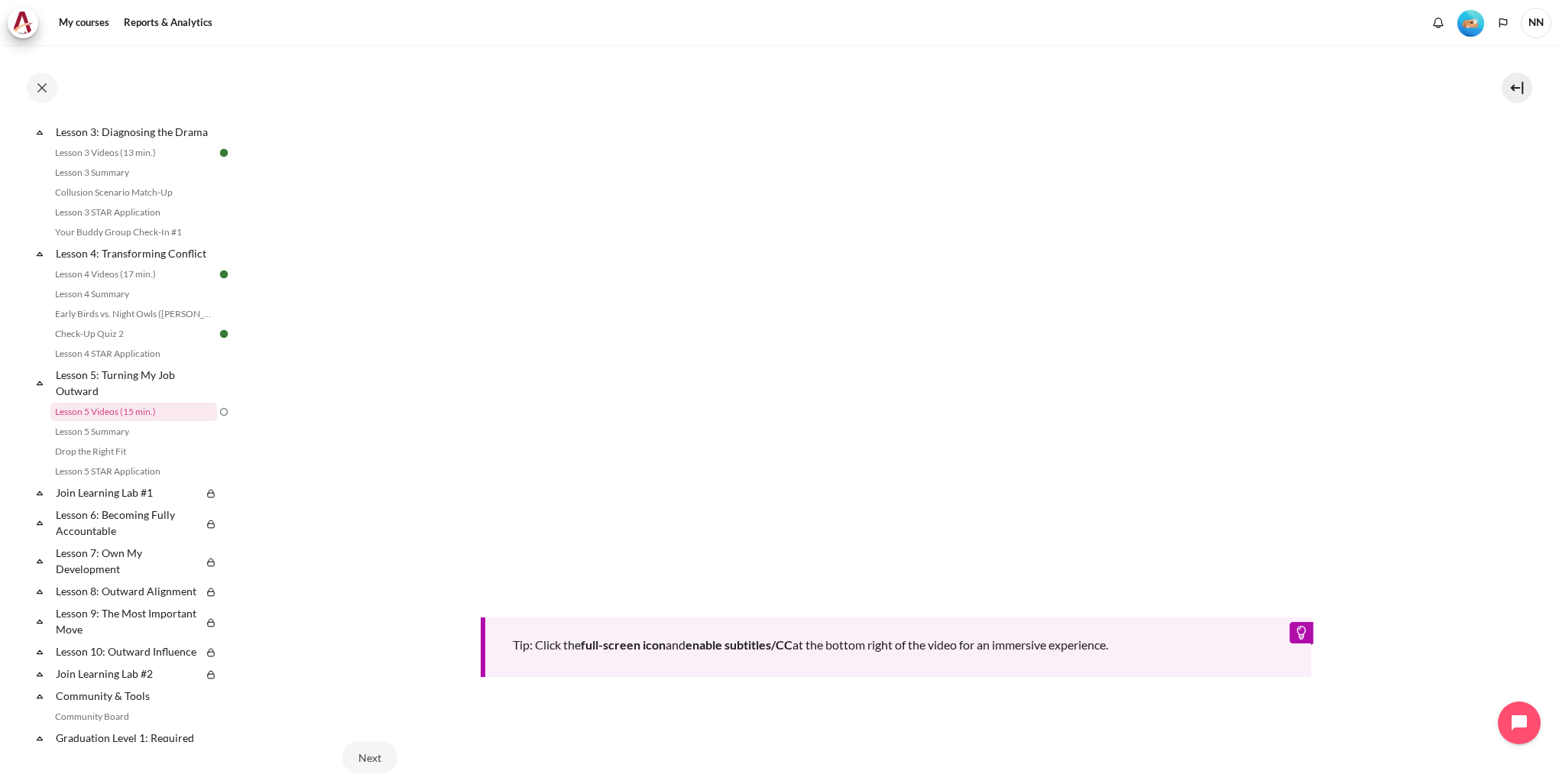
click at [700, 727] on div "Next" at bounding box center [896, 757] width 1108 height 63
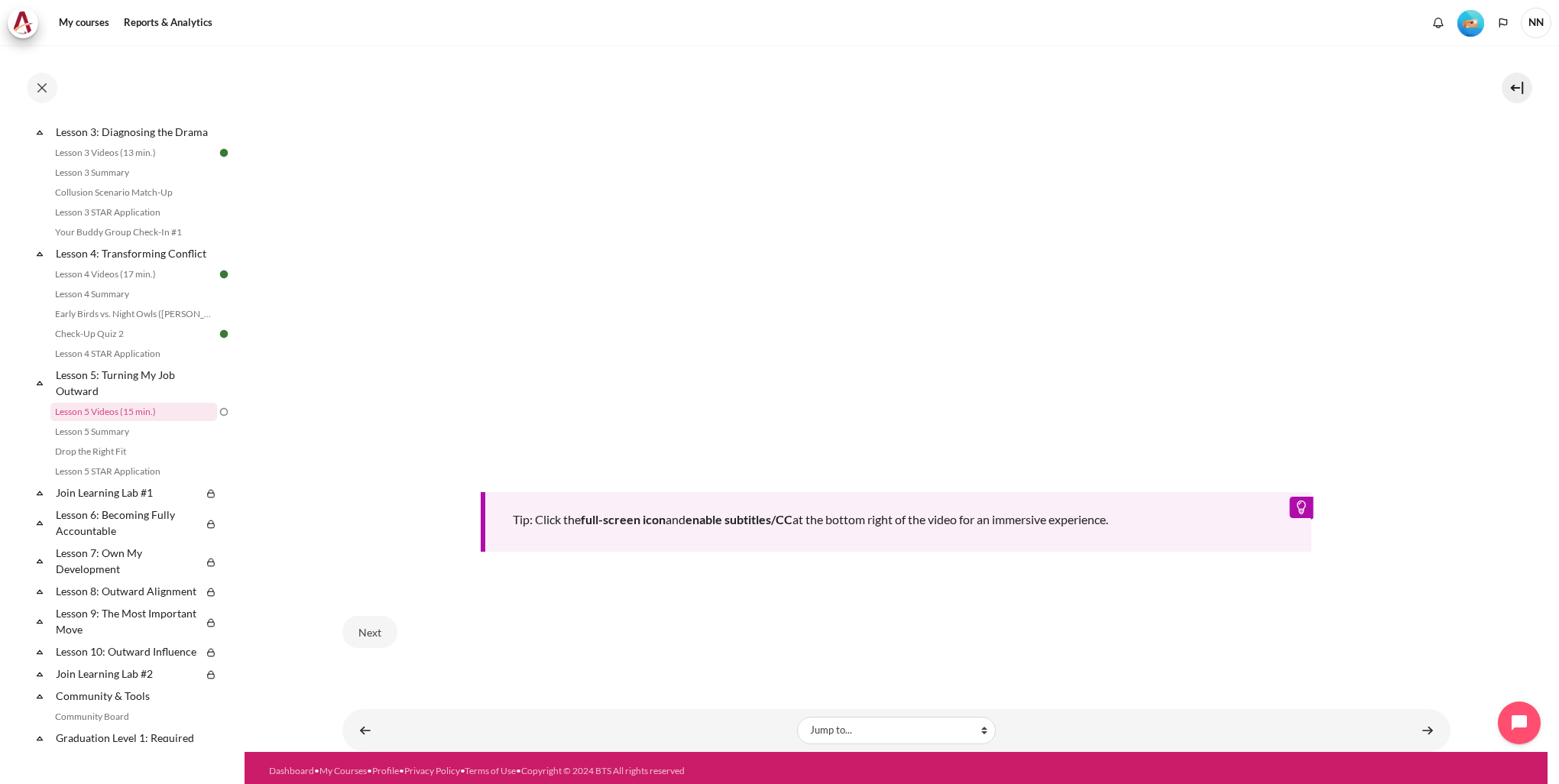
scroll to position [584, 0]
click at [373, 626] on button "Next" at bounding box center [370, 631] width 55 height 32
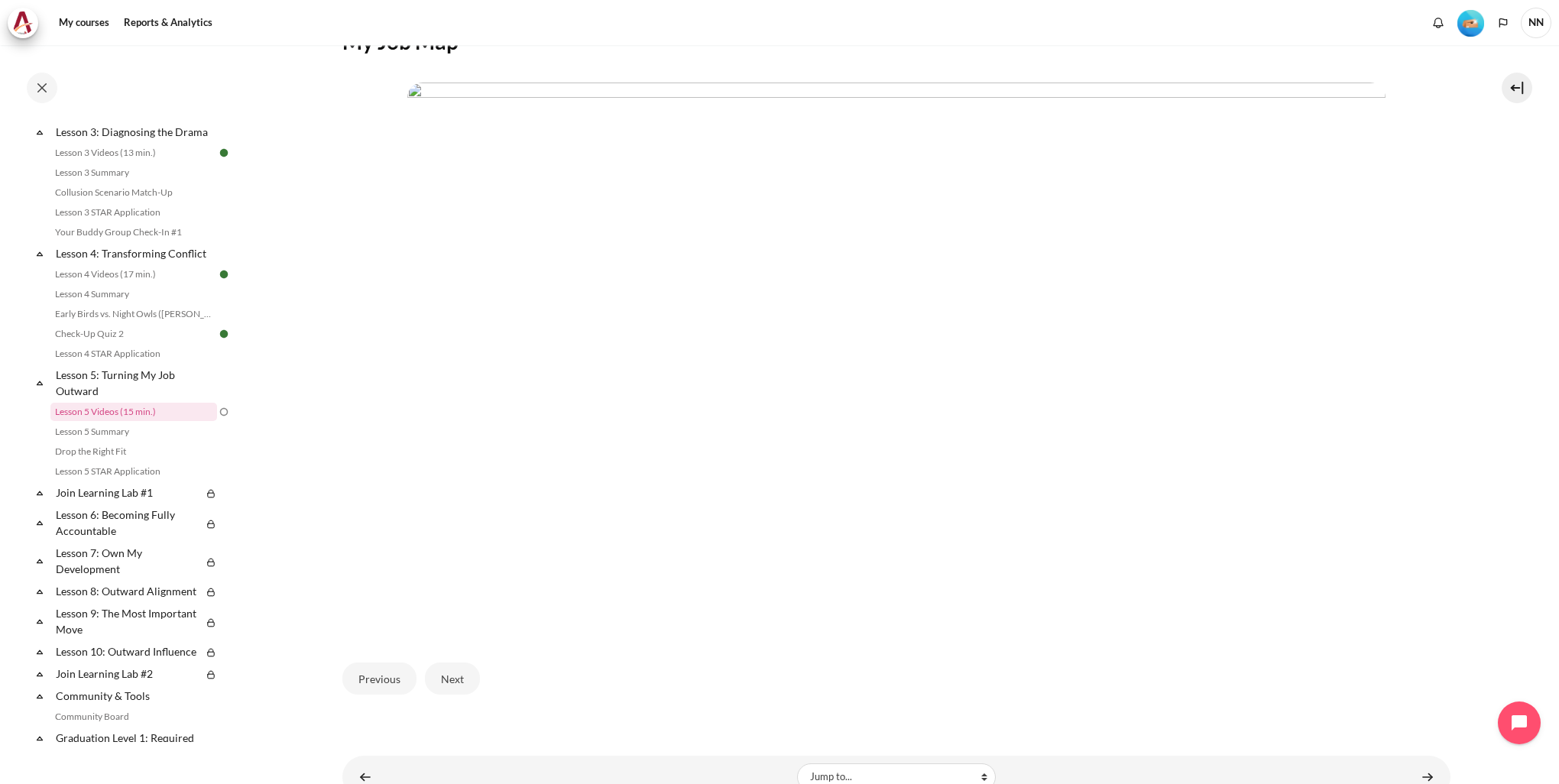
scroll to position [306, 0]
click at [469, 679] on button "Next" at bounding box center [452, 678] width 55 height 32
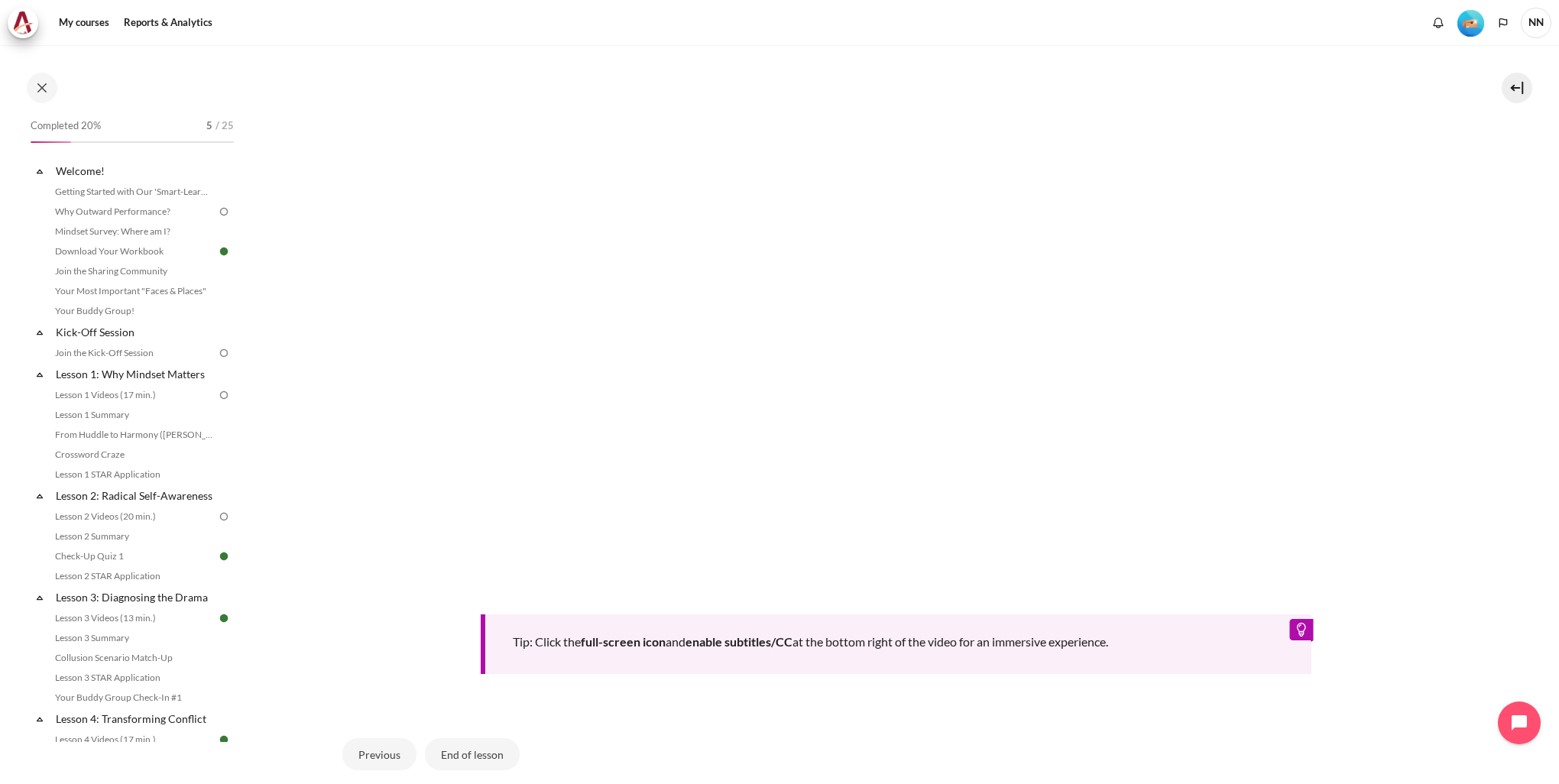
scroll to position [432, 0]
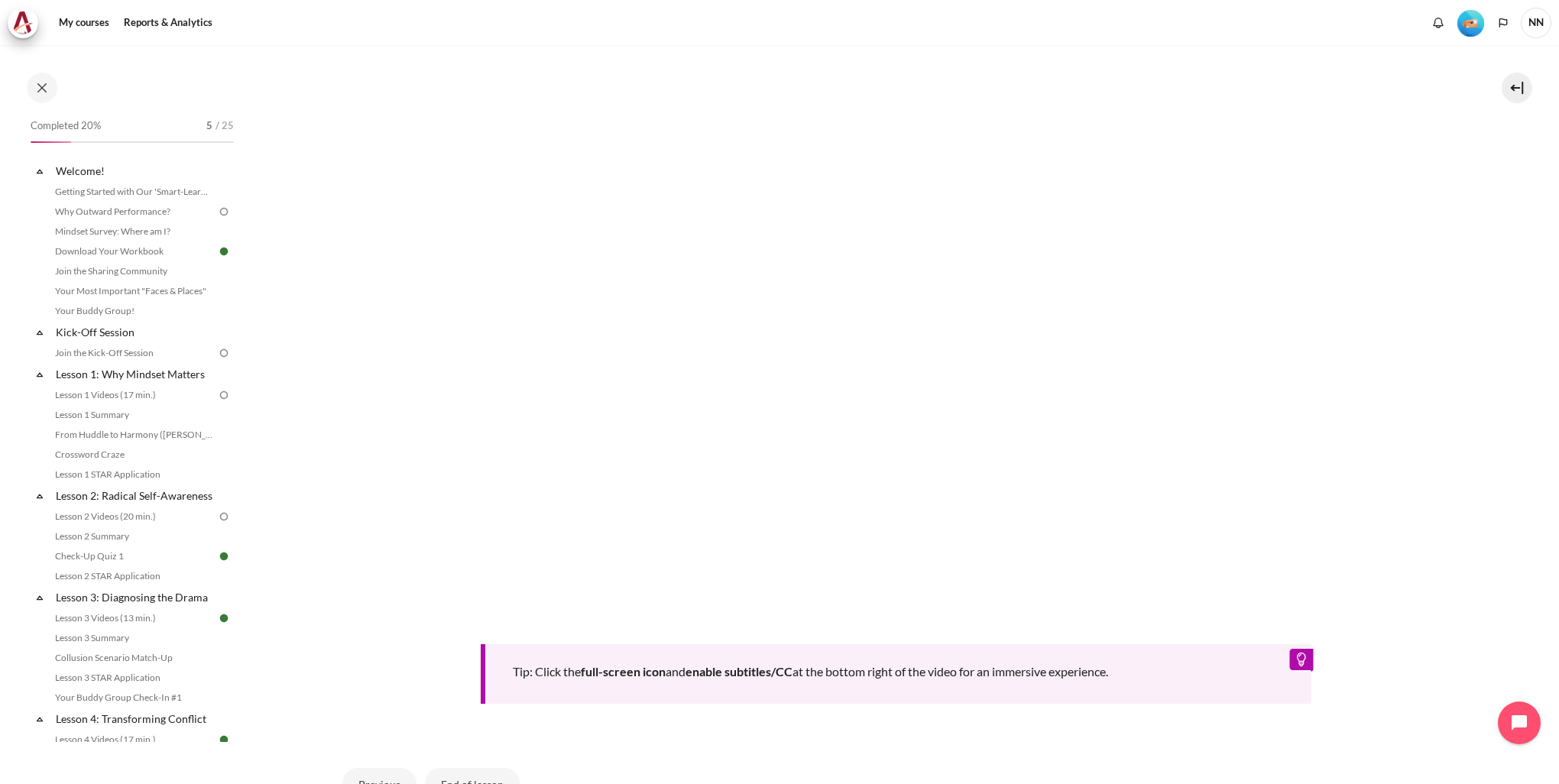
click at [1504, 309] on section "My courses OPO VN B2 Lesson 5: Turning My Job Outward Lesson 5 Videos (15 min.)…" at bounding box center [895, 259] width 1303 height 1290
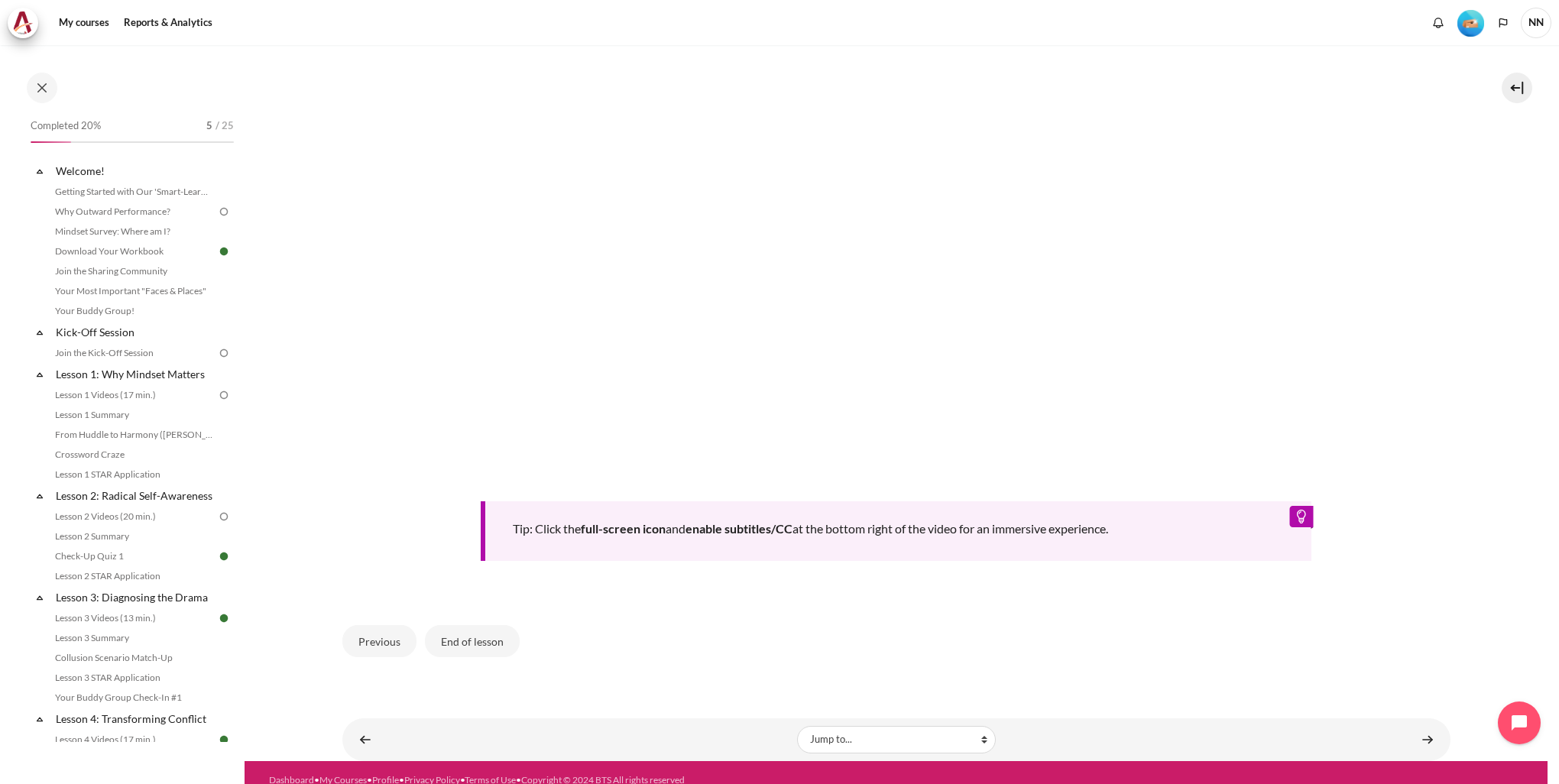
scroll to position [584, 0]
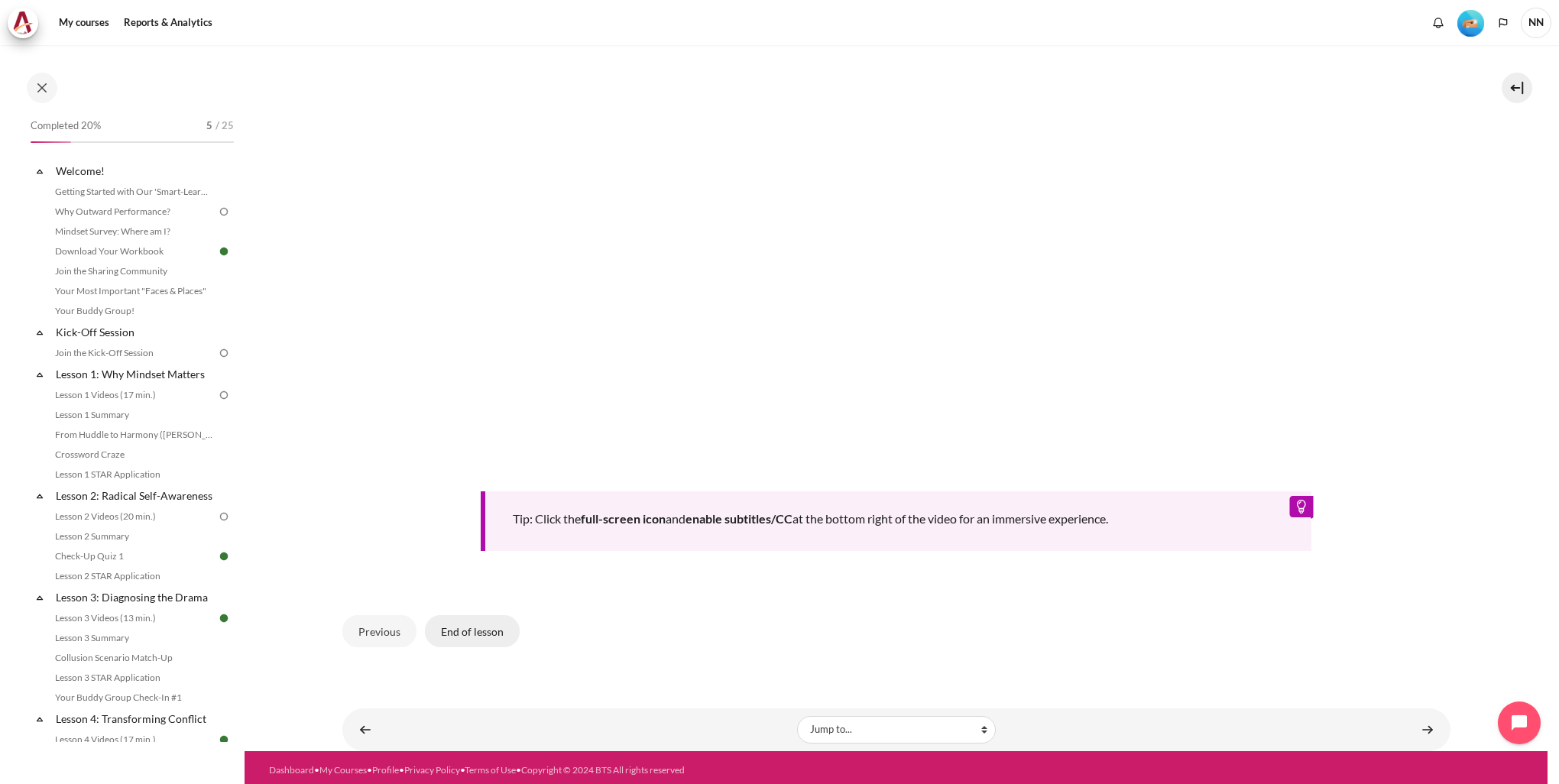
click at [475, 622] on button "End of lesson" at bounding box center [472, 631] width 94 height 32
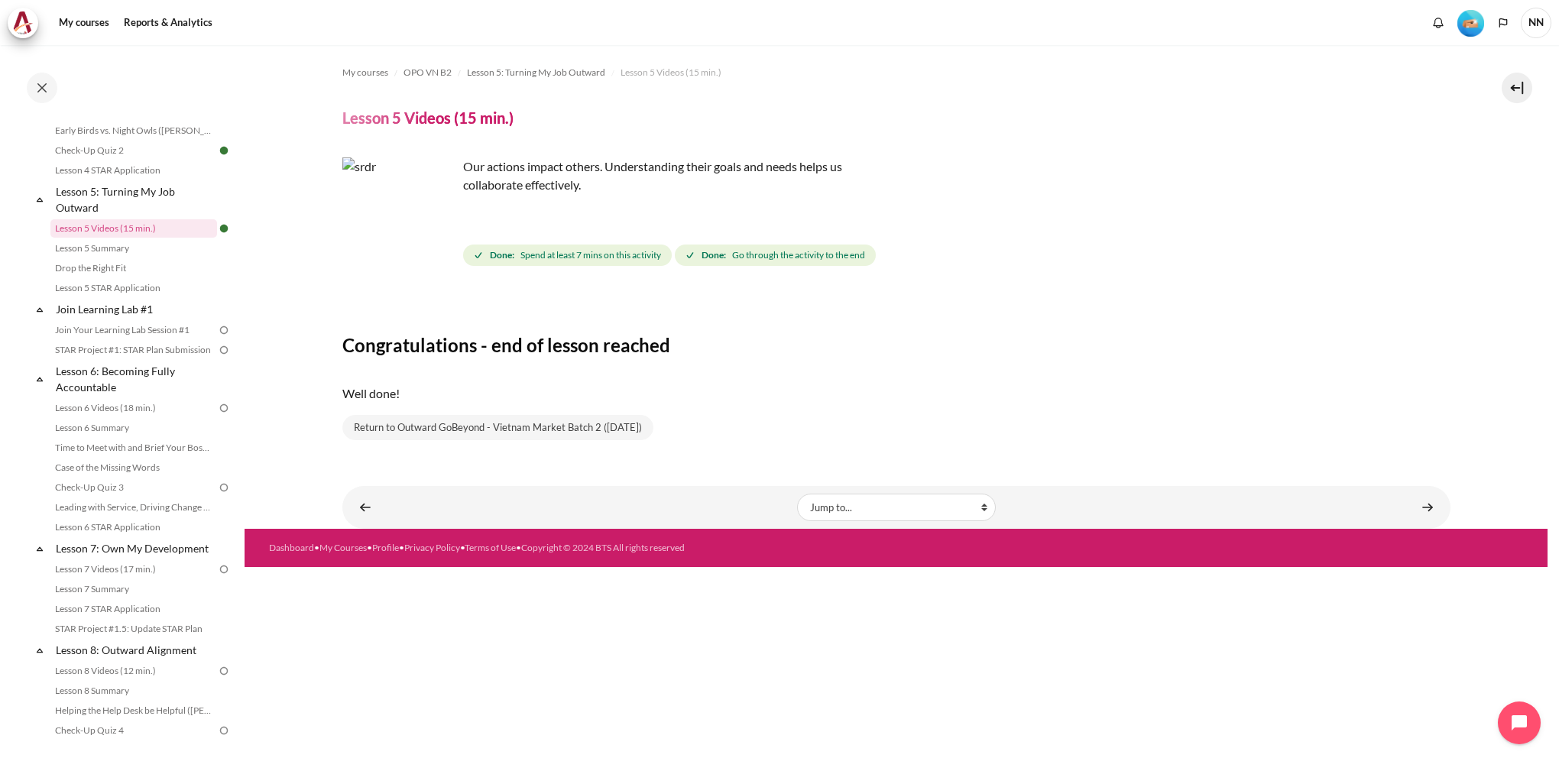
scroll to position [639, 0]
click at [114, 427] on link "Lesson 6 Videos (18 min.)" at bounding box center [133, 417] width 166 height 18
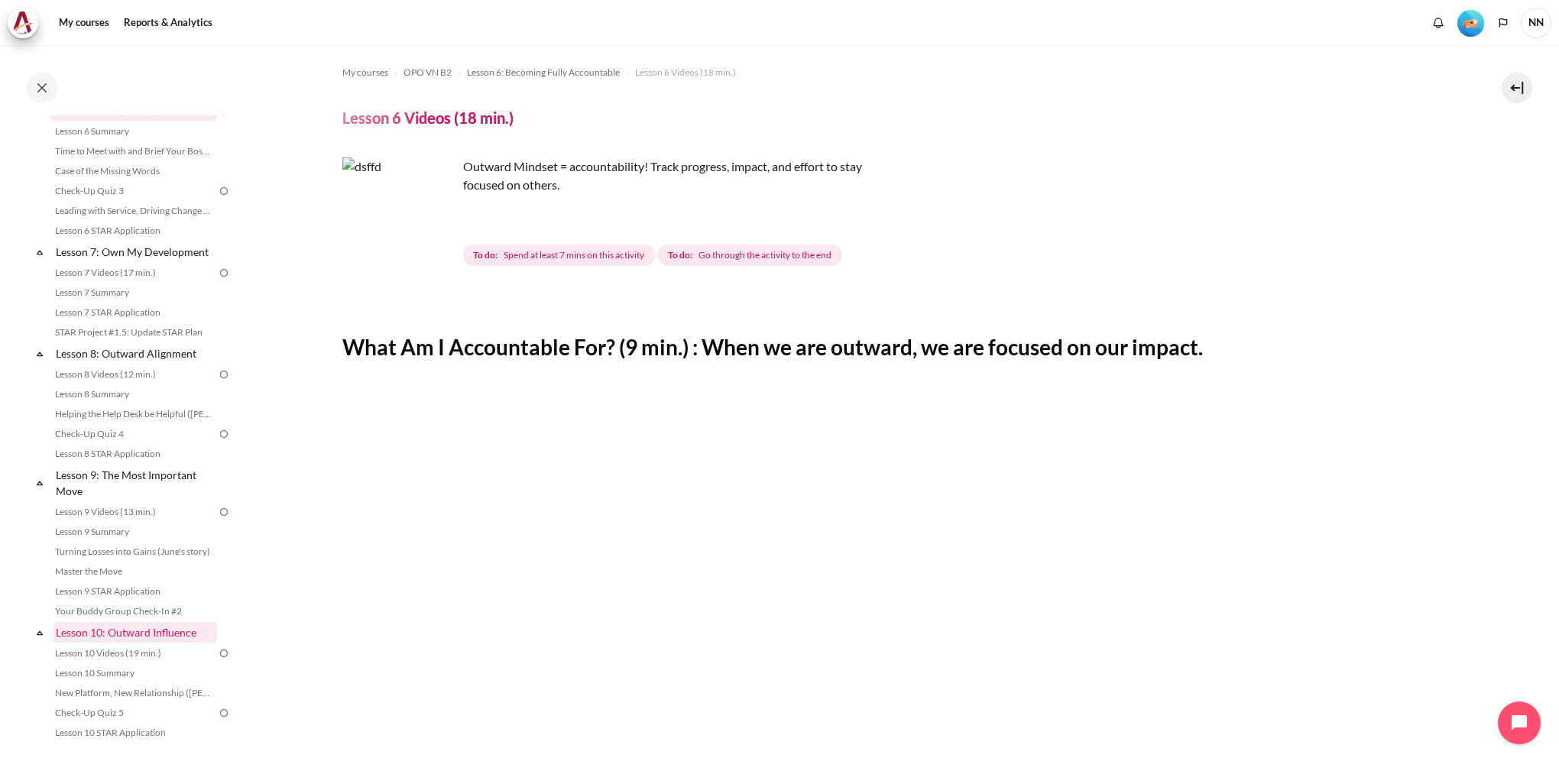
scroll to position [868, 0]
